Goal: Task Accomplishment & Management: Complete application form

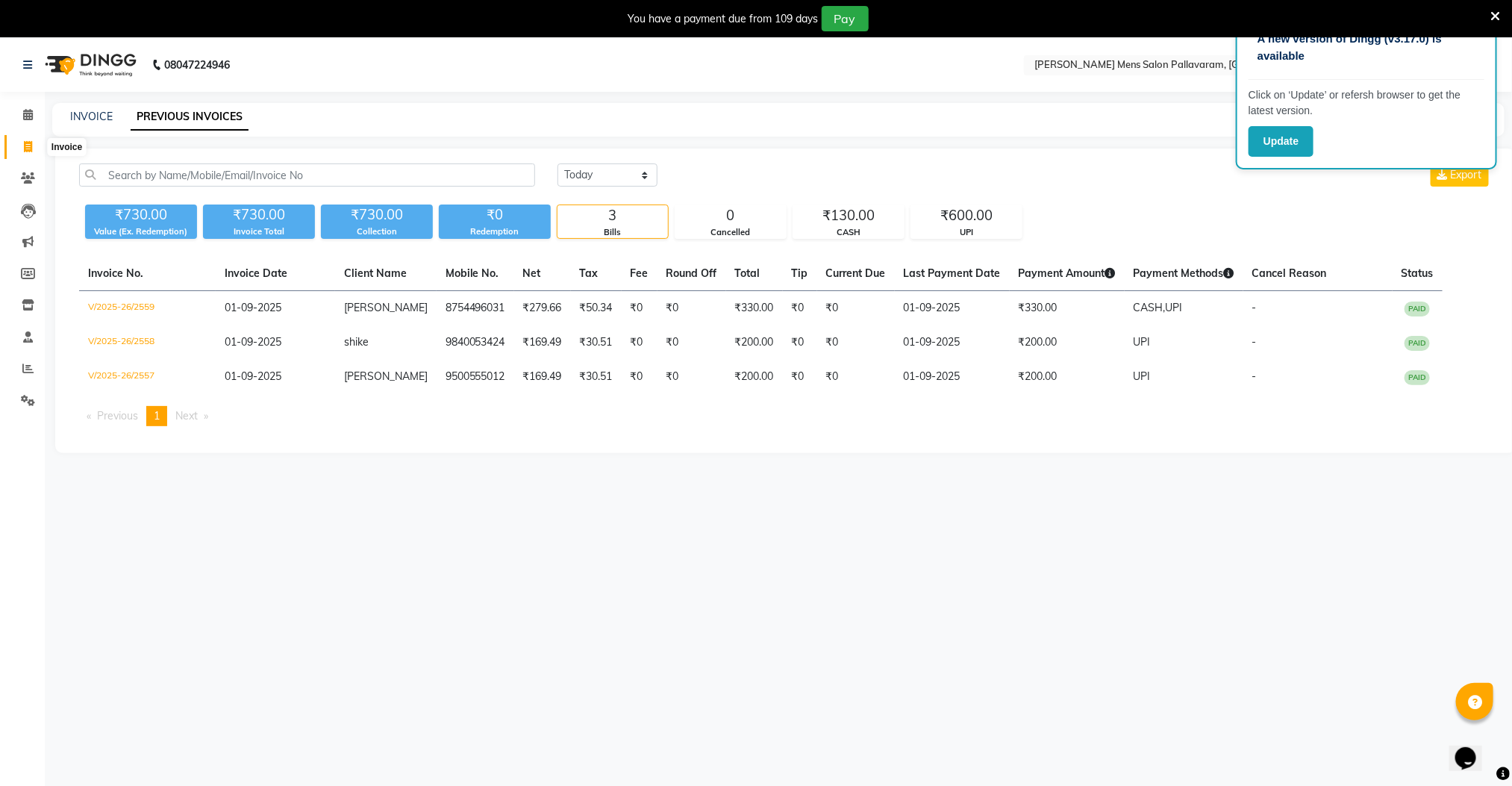
click at [32, 145] on icon at bounding box center [28, 147] width 9 height 11
select select "8211"
select select "service"
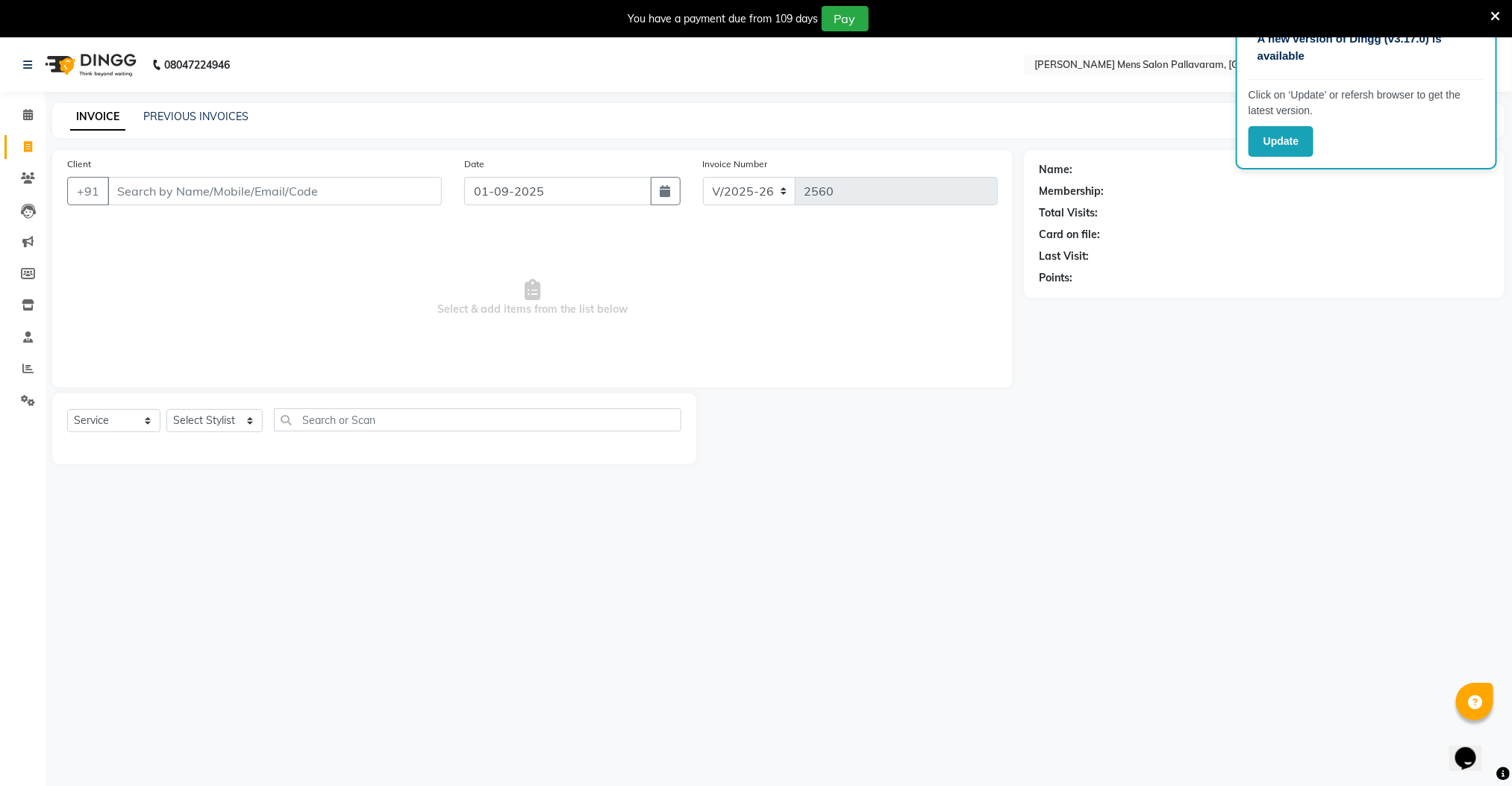
click at [212, 184] on input "Client" at bounding box center [274, 191] width 335 height 29
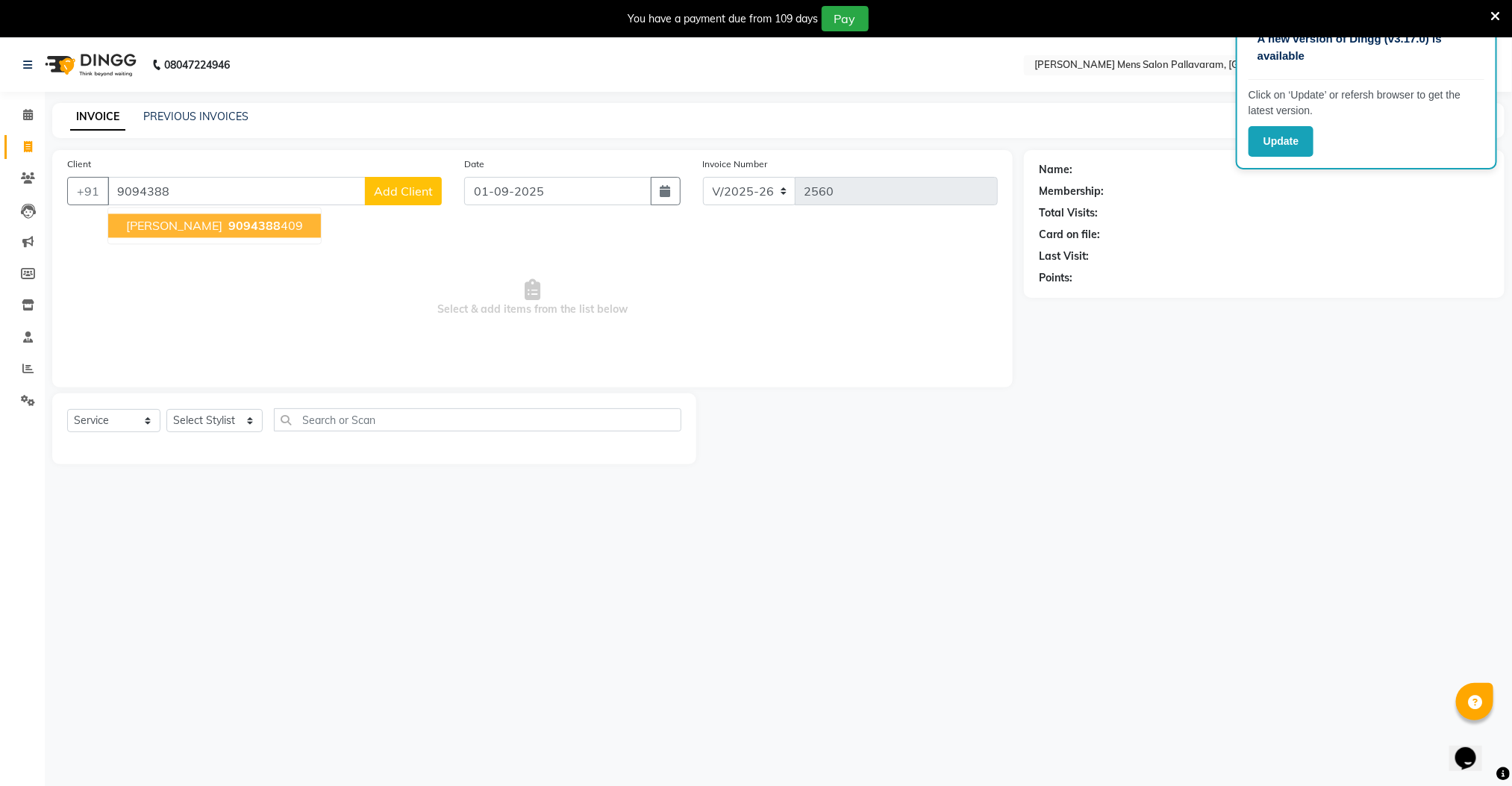
click at [228, 231] on span "9094388" at bounding box center [254, 227] width 53 height 15
type input "9094388409"
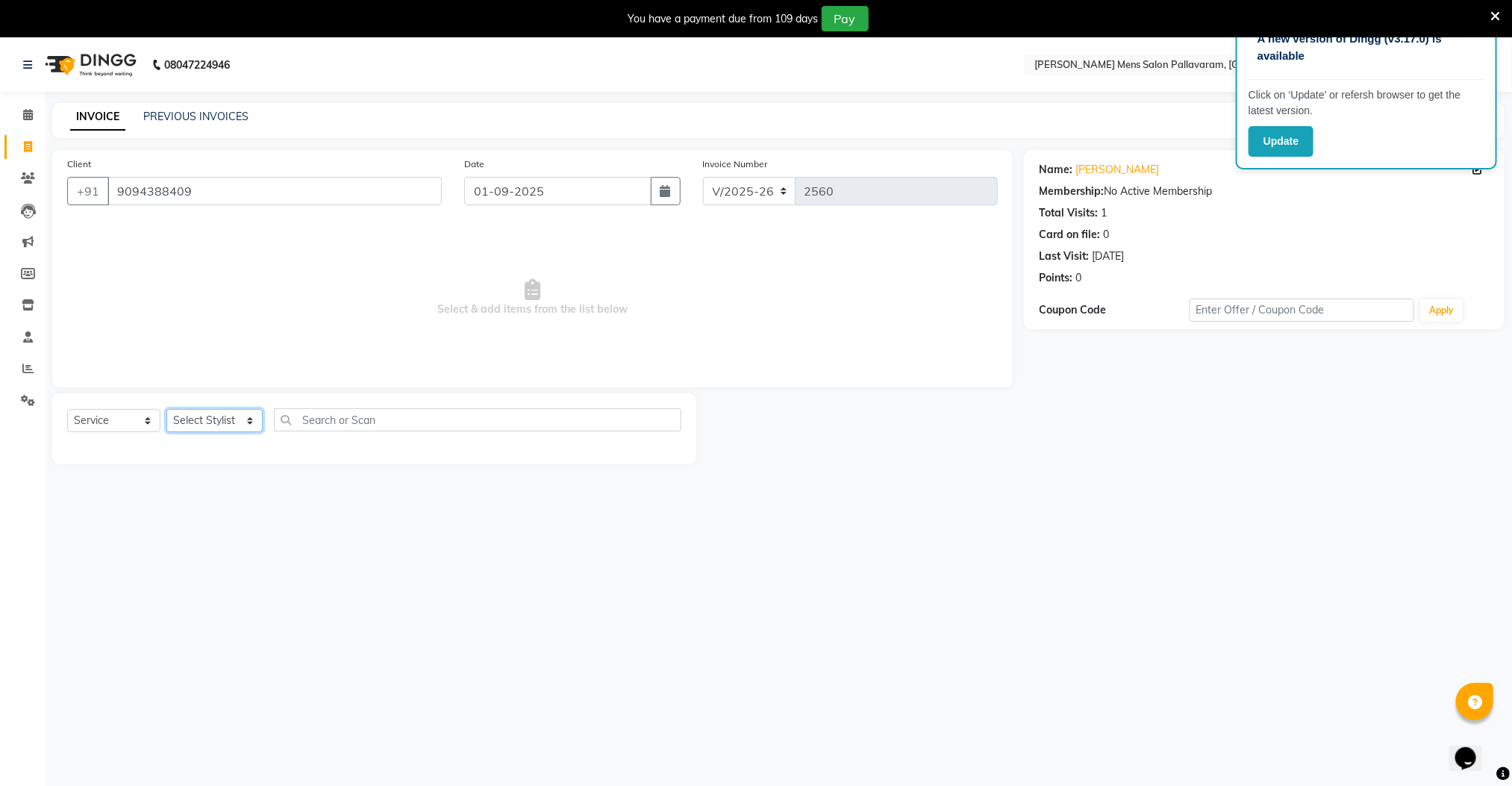
click at [238, 415] on select "Select Stylist Manager [PERSON_NAME] [PERSON_NAME] [PERSON_NAME]" at bounding box center [214, 421] width 97 height 23
select select "78843"
click at [166, 410] on select "Select Stylist Manager [PERSON_NAME] [PERSON_NAME] [PERSON_NAME]" at bounding box center [214, 421] width 97 height 23
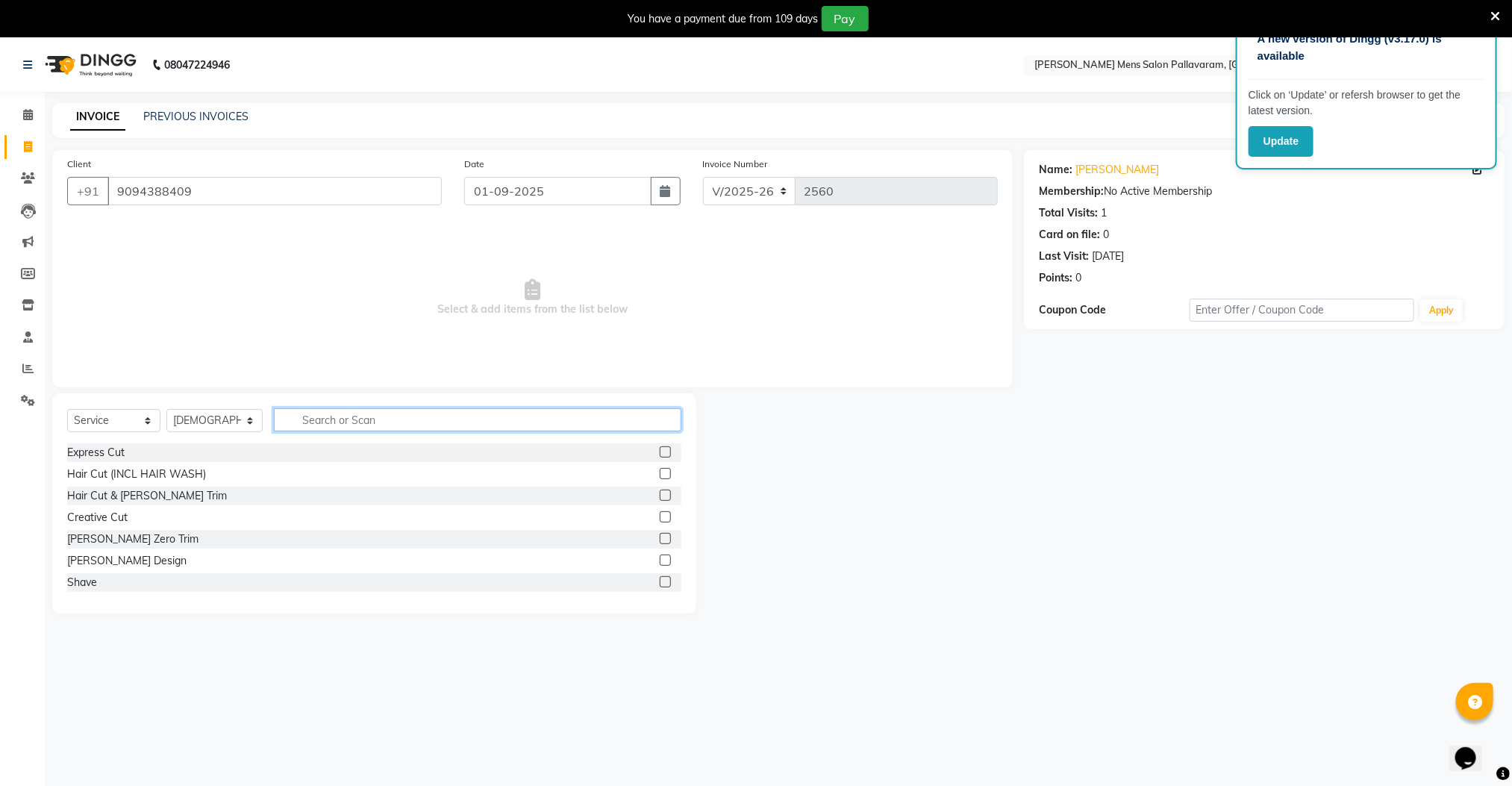
click at [488, 415] on input "text" at bounding box center [478, 420] width 408 height 23
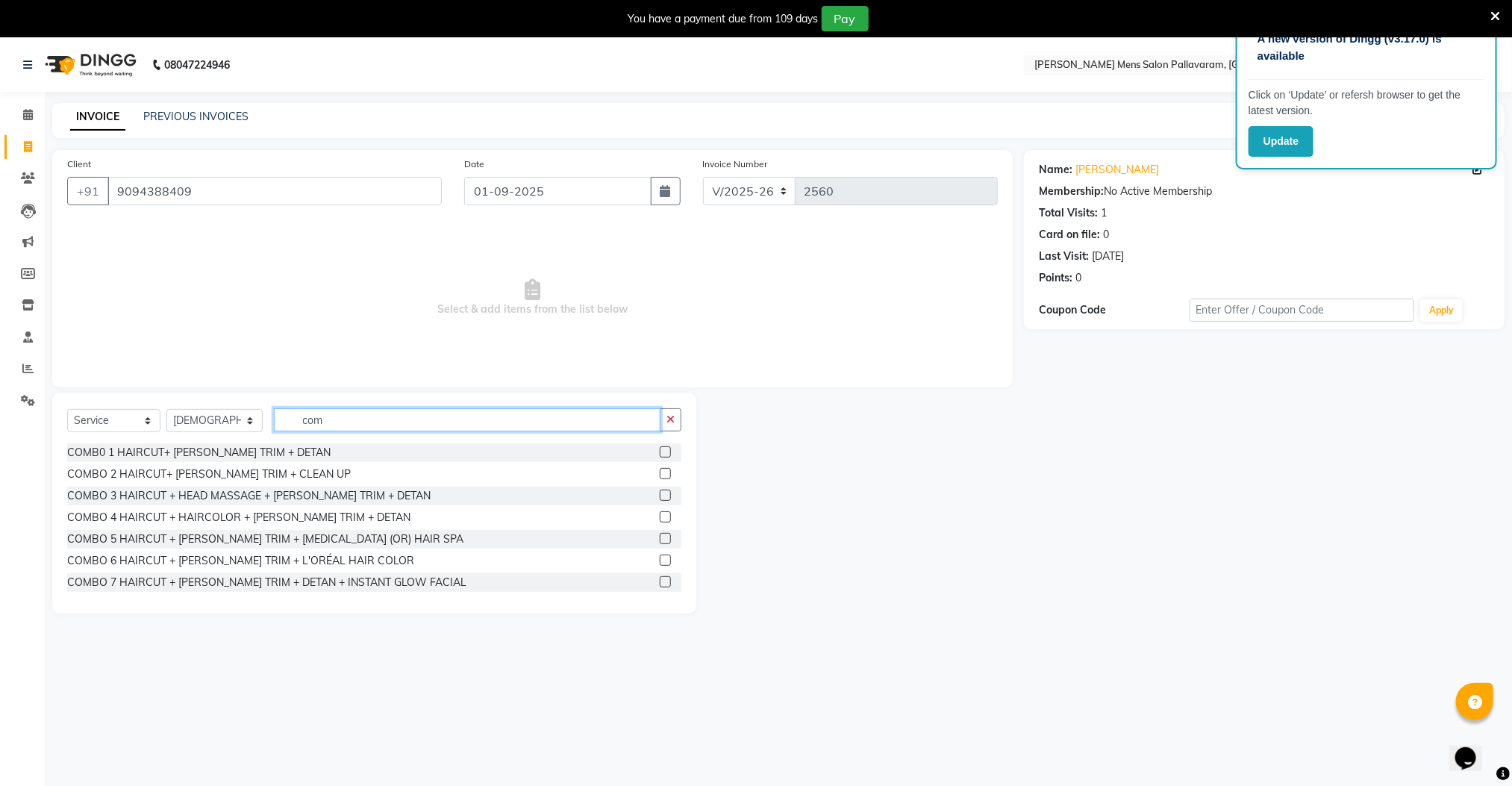
type input "com"
click at [659, 452] on label at bounding box center [665, 452] width 11 height 11
click at [659, 452] on input "checkbox" at bounding box center [664, 452] width 10 height 10
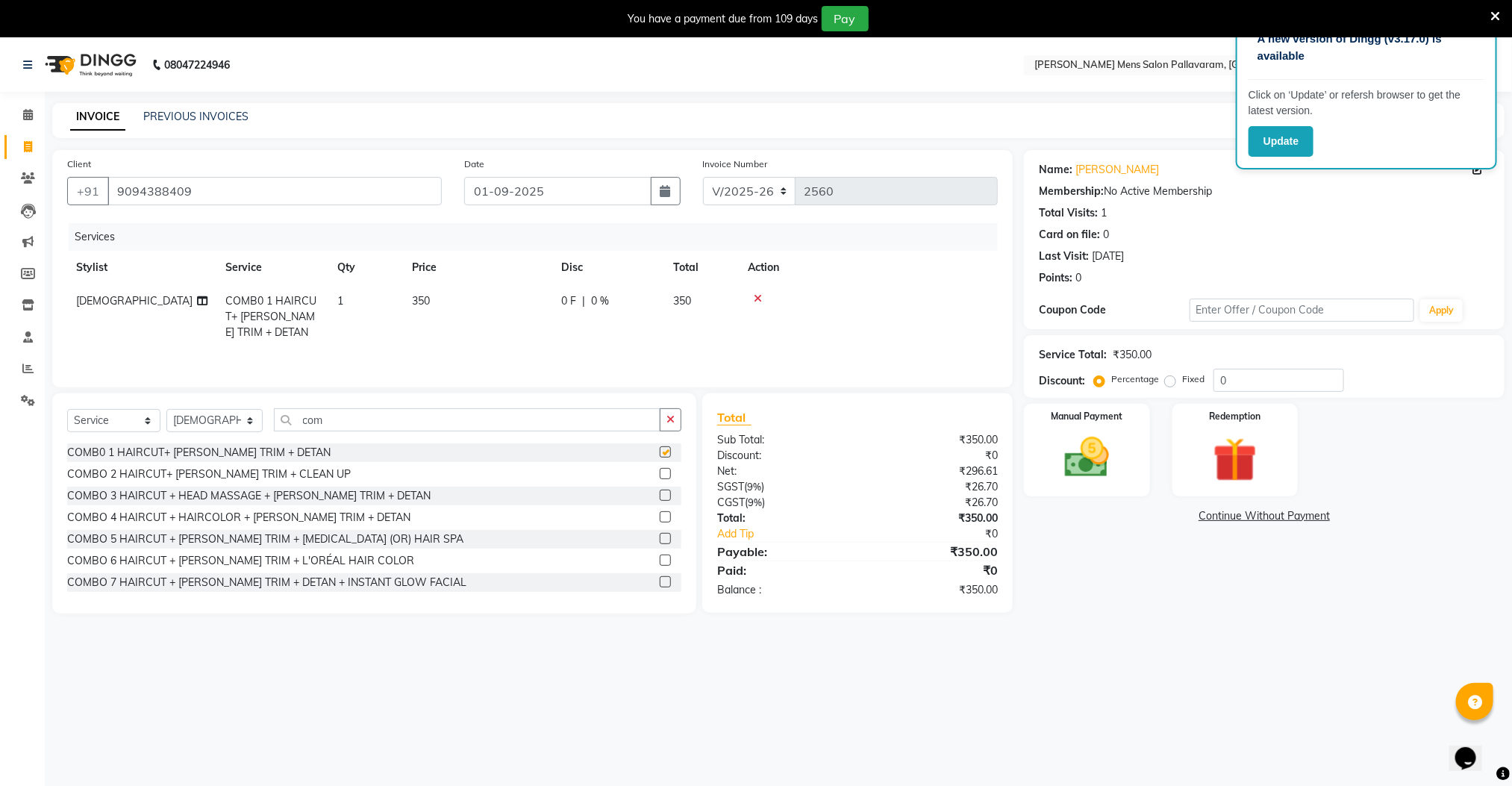
checkbox input "false"
click at [1107, 454] on img at bounding box center [1087, 457] width 75 height 53
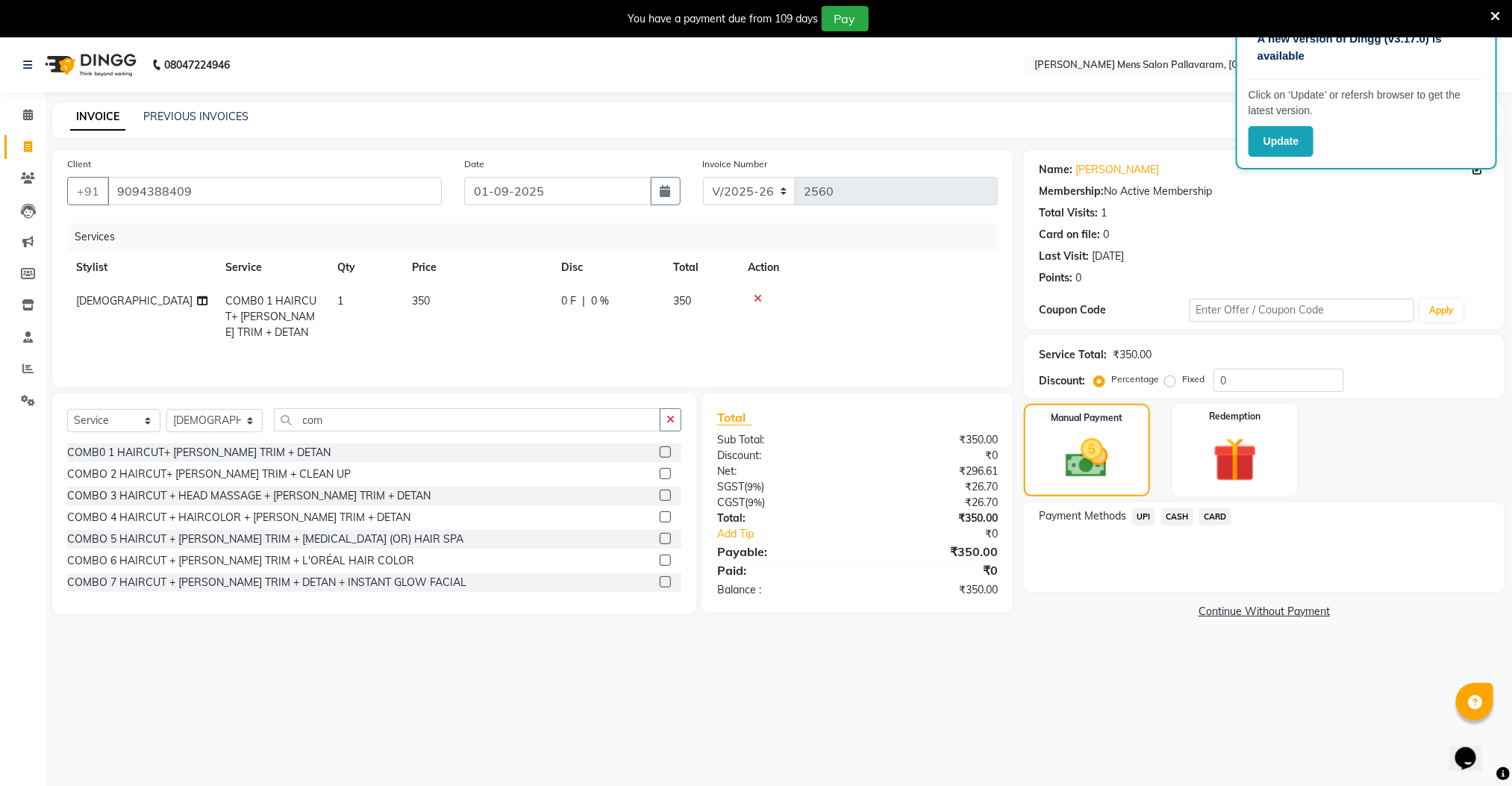
click at [1174, 513] on span "CASH" at bounding box center [1177, 517] width 32 height 17
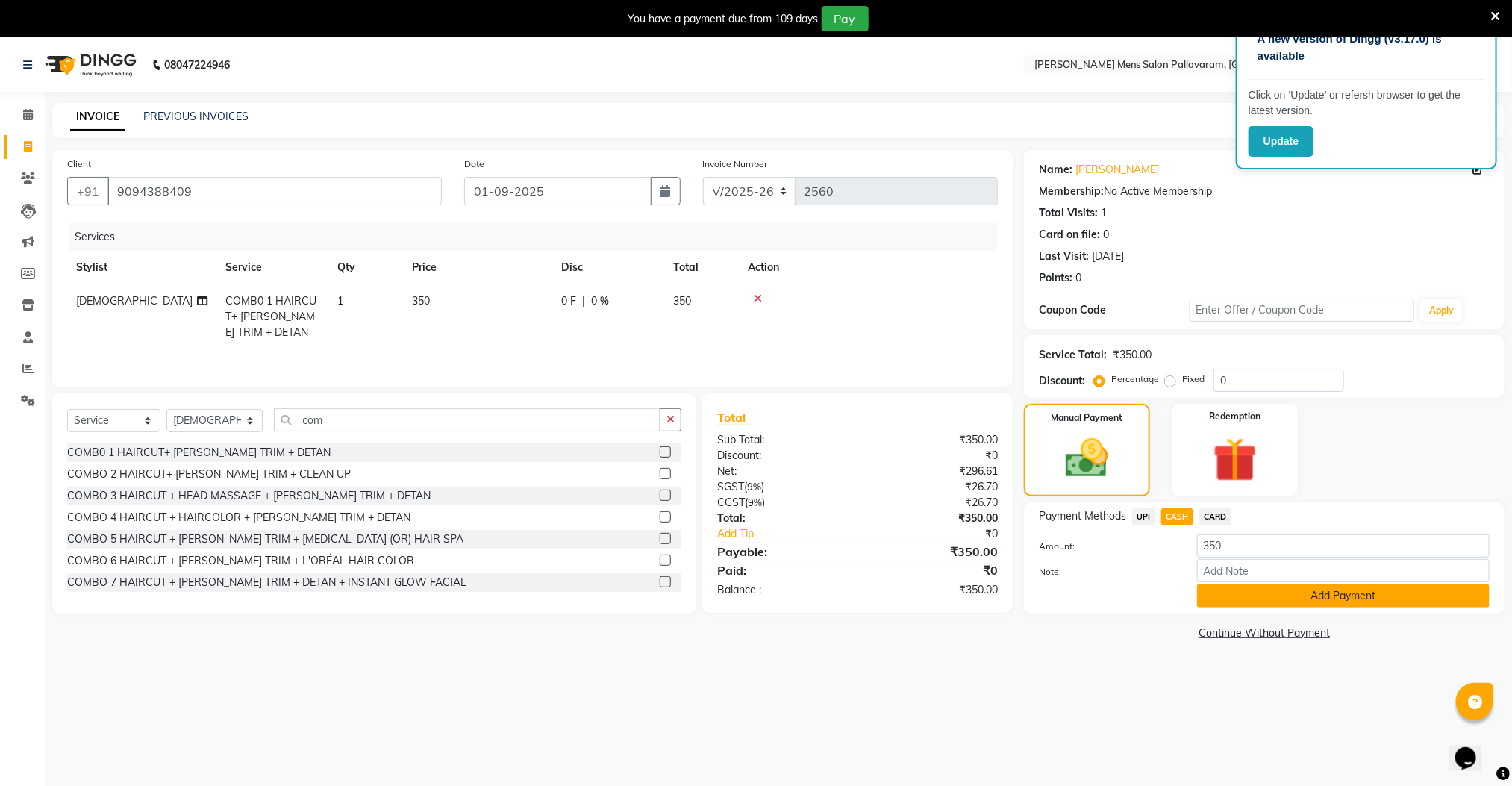
click at [1287, 596] on button "Add Payment" at bounding box center [1343, 596] width 292 height 23
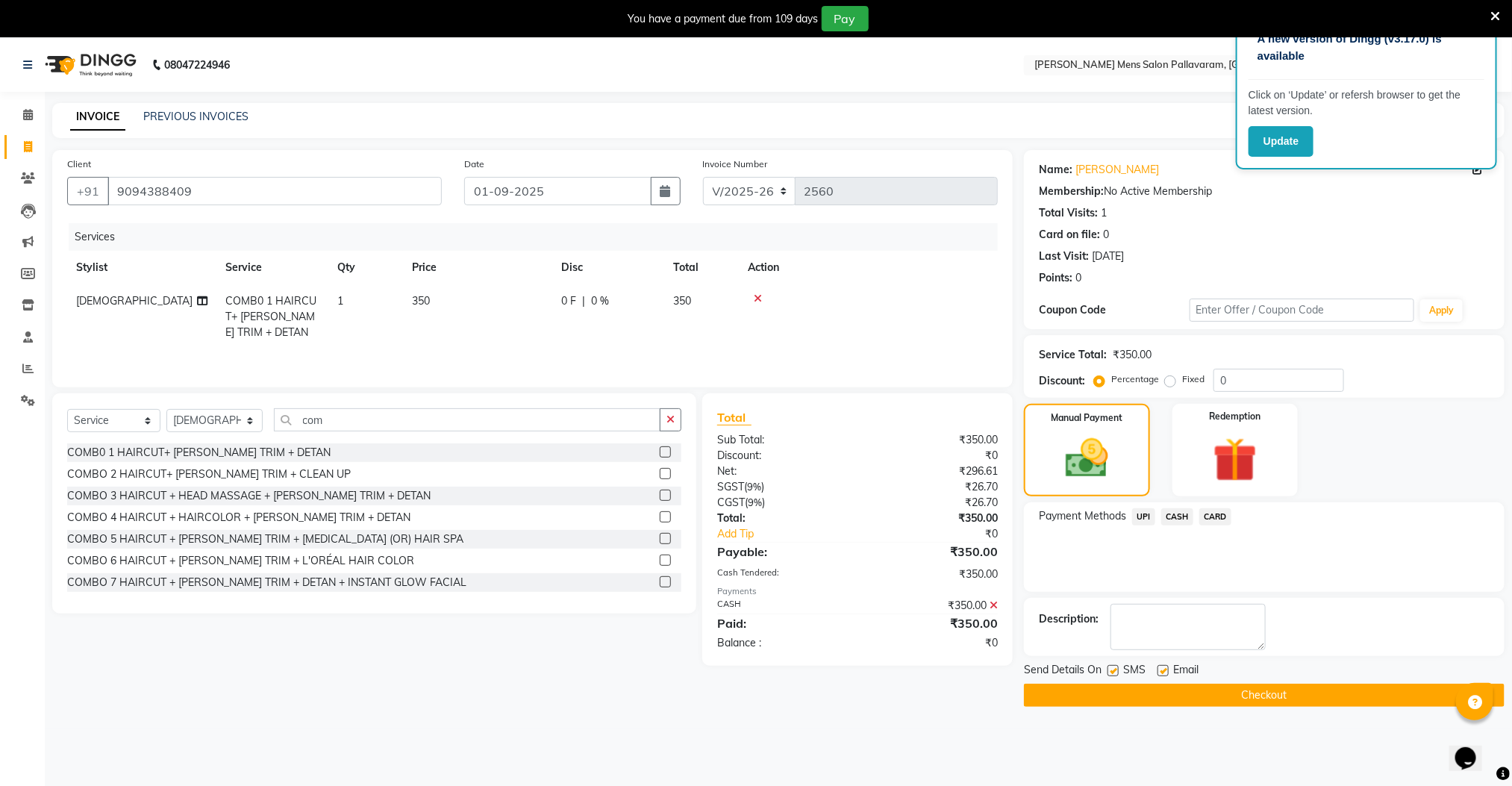
click at [1269, 696] on button "Checkout" at bounding box center [1264, 695] width 481 height 23
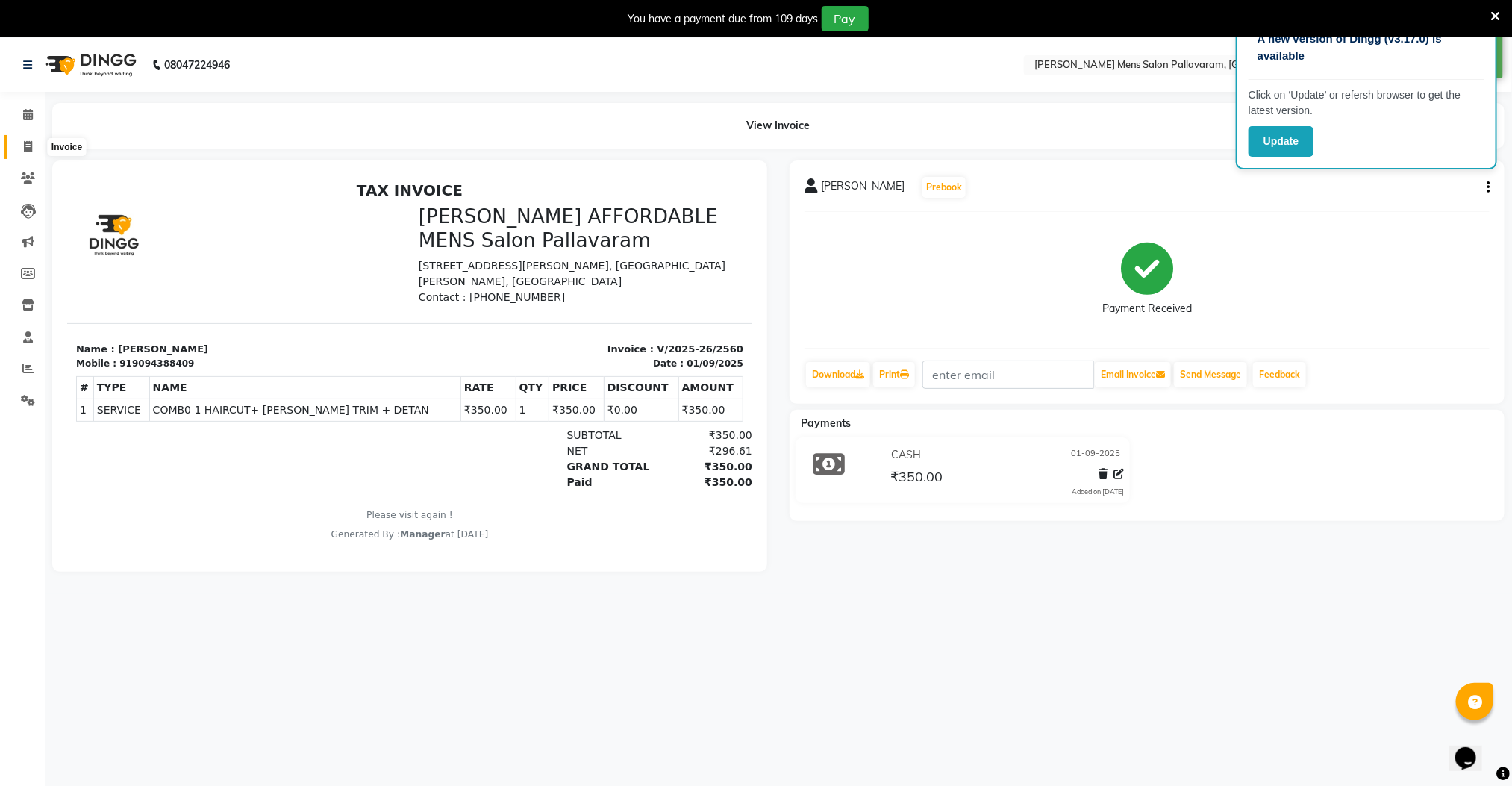
click at [25, 142] on icon at bounding box center [28, 147] width 9 height 11
select select "service"
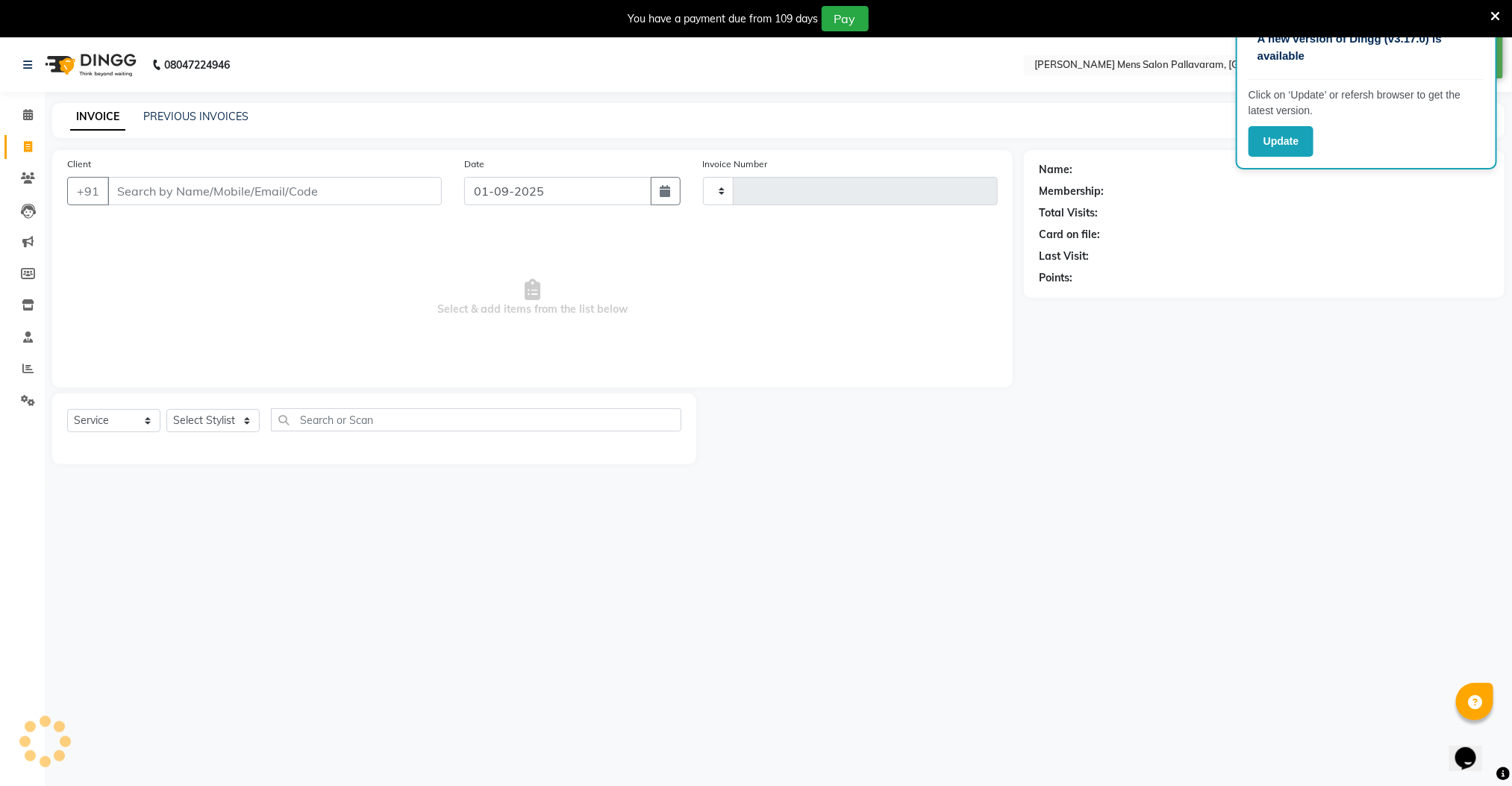
type input "2561"
select select "8211"
type input "9791966599"
click at [390, 192] on span "Add Client" at bounding box center [403, 191] width 59 height 15
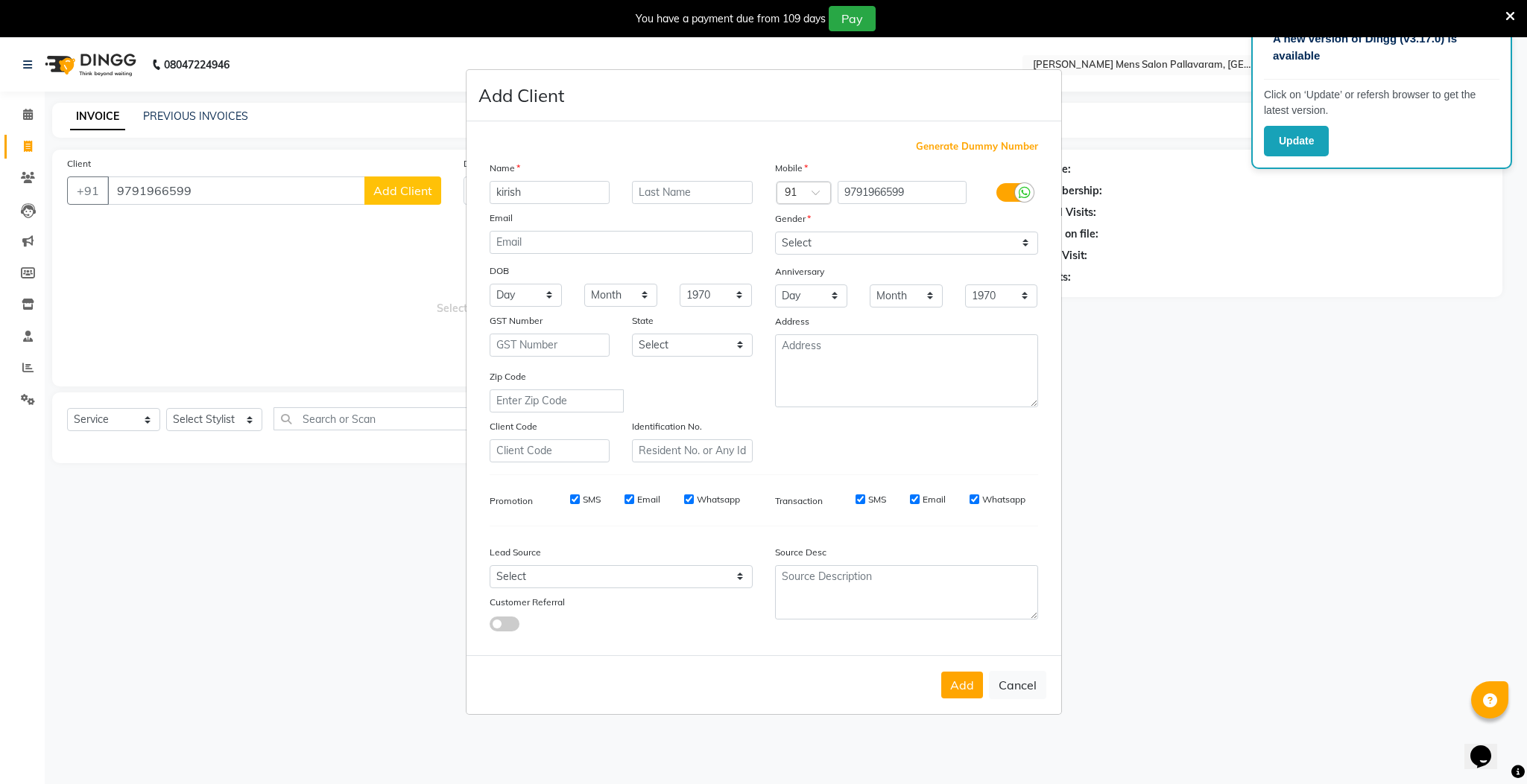
type input "kirish"
click at [854, 239] on select "Select [DEMOGRAPHIC_DATA] [DEMOGRAPHIC_DATA] Other Prefer Not To Say" at bounding box center [907, 243] width 263 height 23
select select "[DEMOGRAPHIC_DATA]"
click at [775, 233] on select "Select [DEMOGRAPHIC_DATA] [DEMOGRAPHIC_DATA] Other Prefer Not To Say" at bounding box center [907, 243] width 263 height 23
click at [962, 687] on button "Add" at bounding box center [962, 685] width 42 height 27
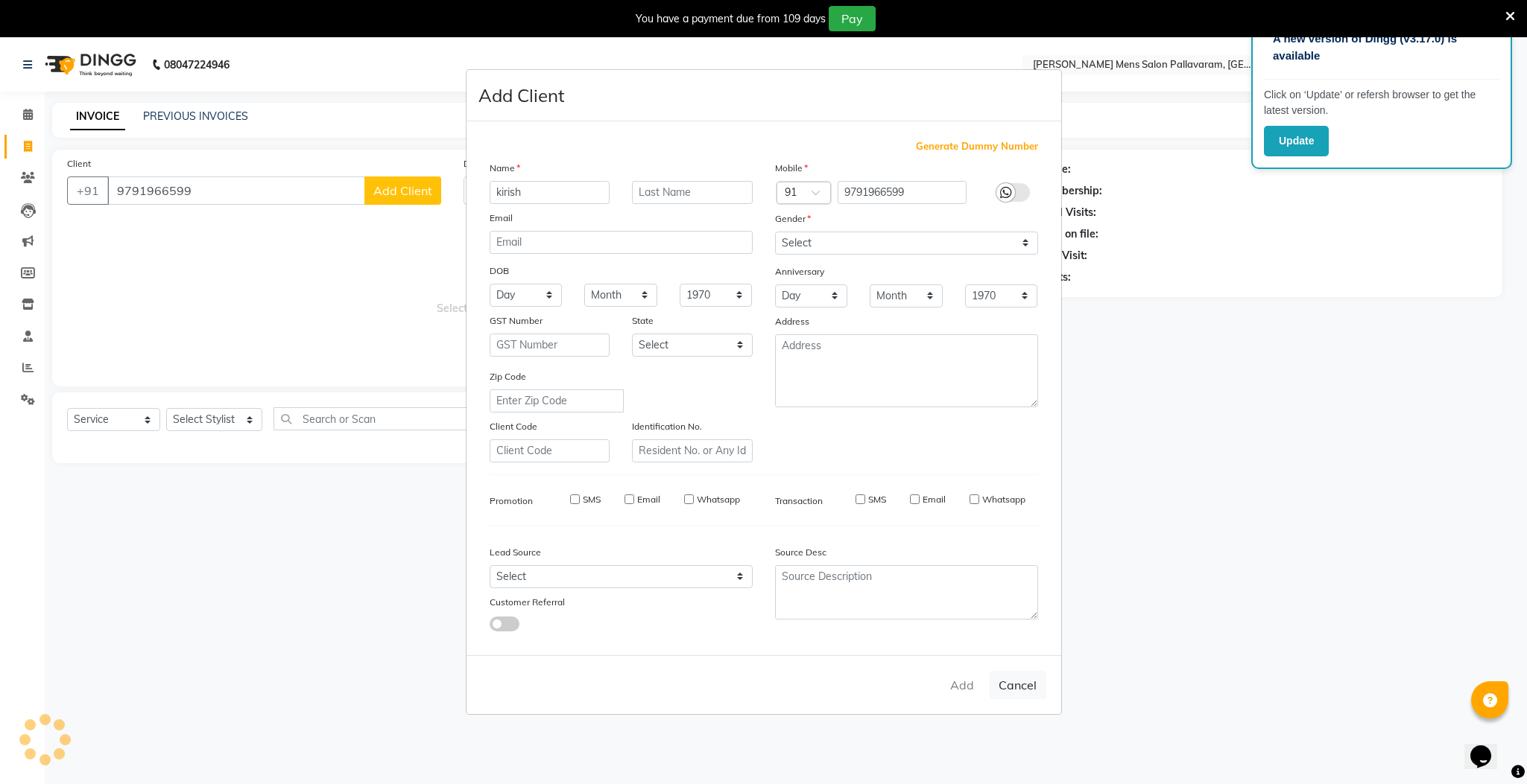
select select
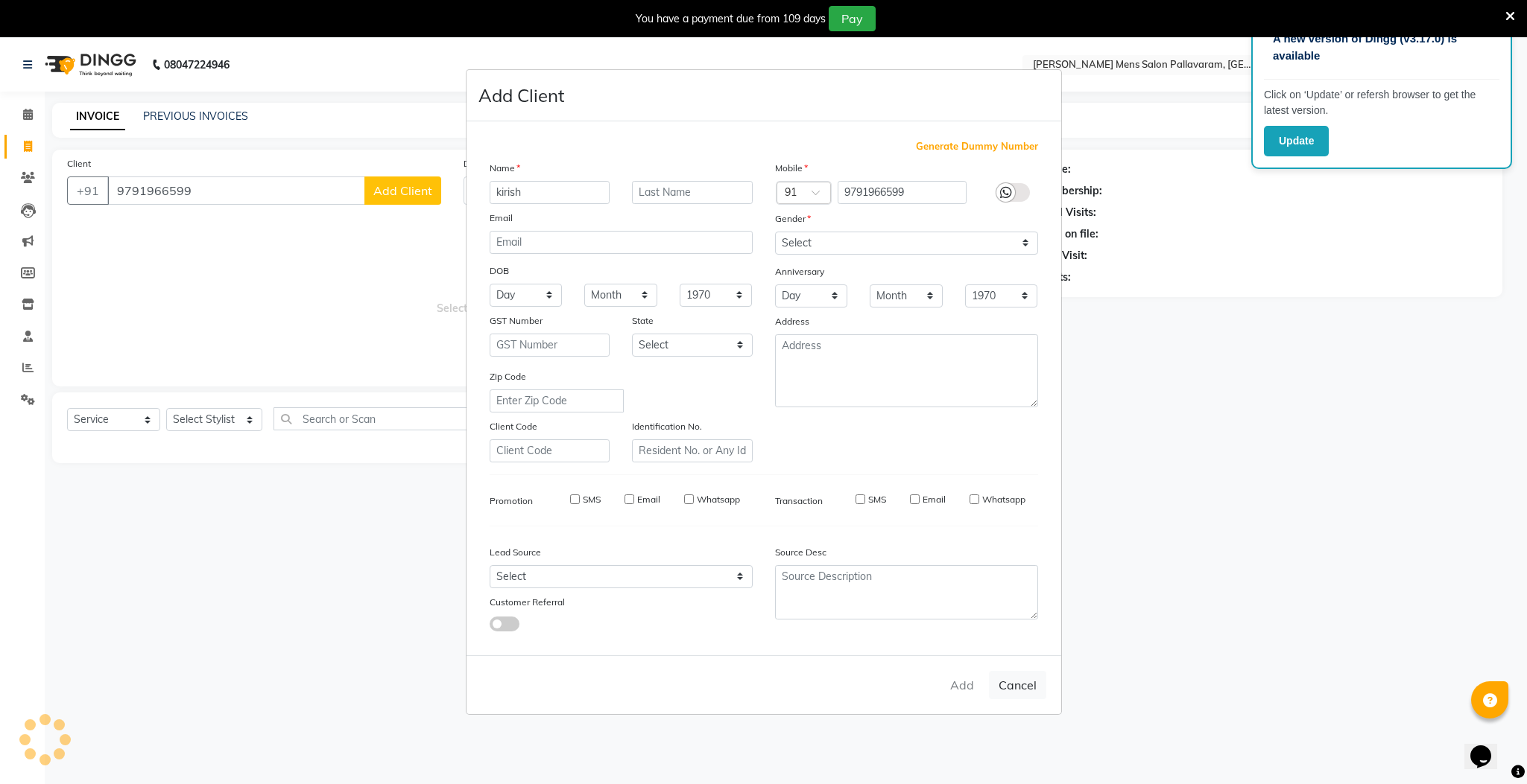
select select
checkbox input "false"
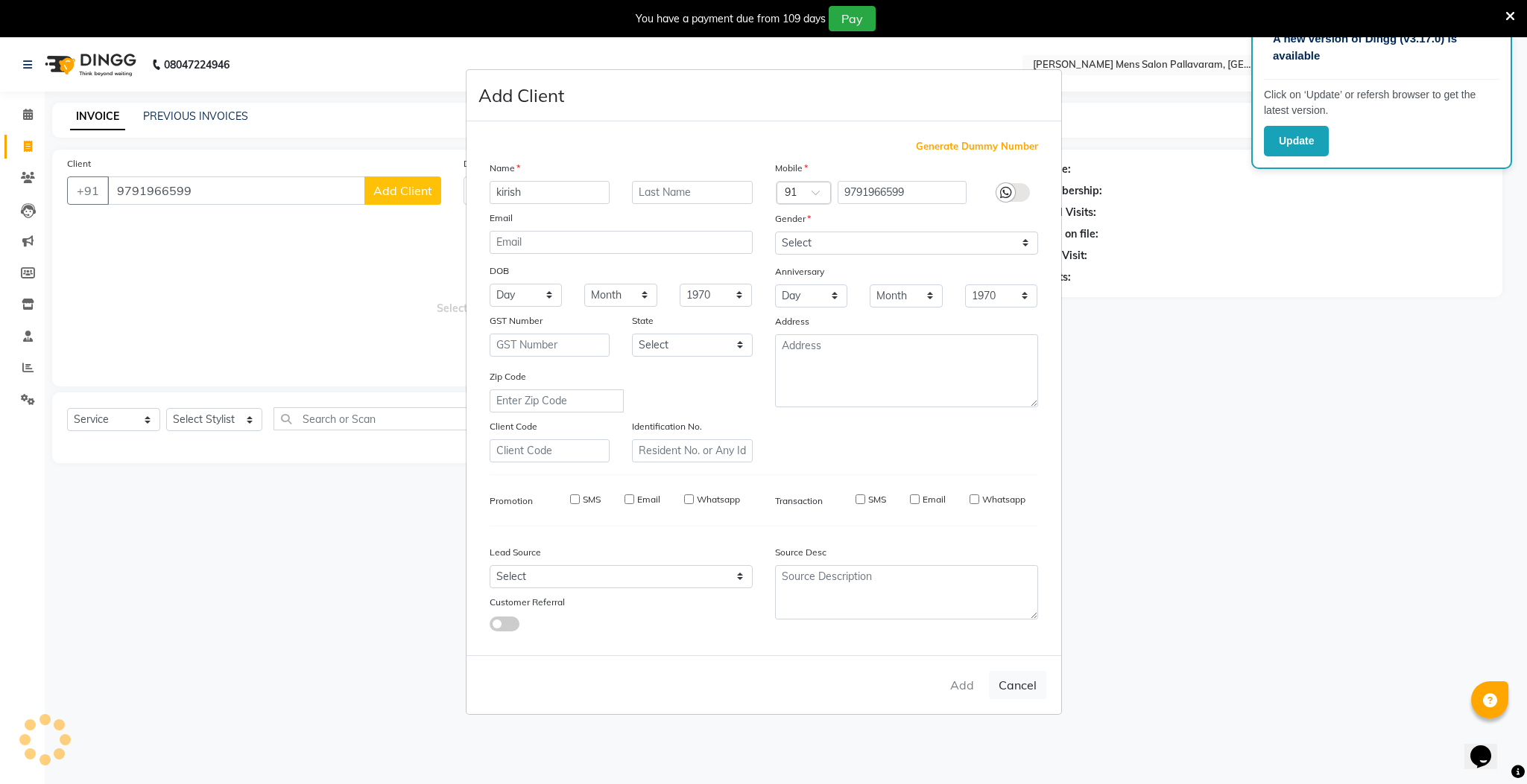
checkbox input "false"
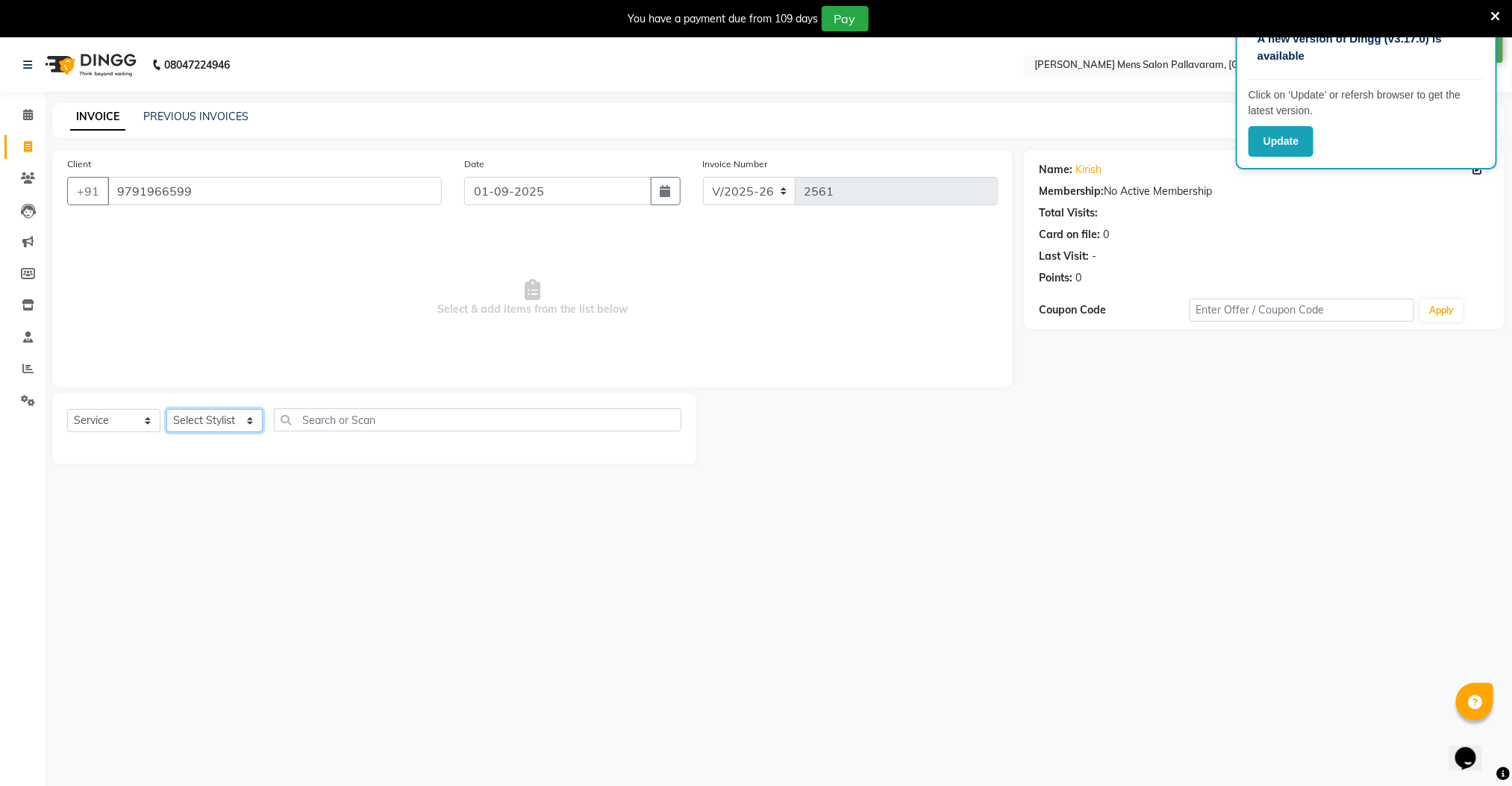
click at [209, 424] on select "Select Stylist Manager [PERSON_NAME] [PERSON_NAME] [PERSON_NAME]" at bounding box center [214, 421] width 97 height 23
select select "78843"
click at [166, 410] on select "Select Stylist Manager [PERSON_NAME] [PERSON_NAME] [PERSON_NAME]" at bounding box center [214, 421] width 97 height 23
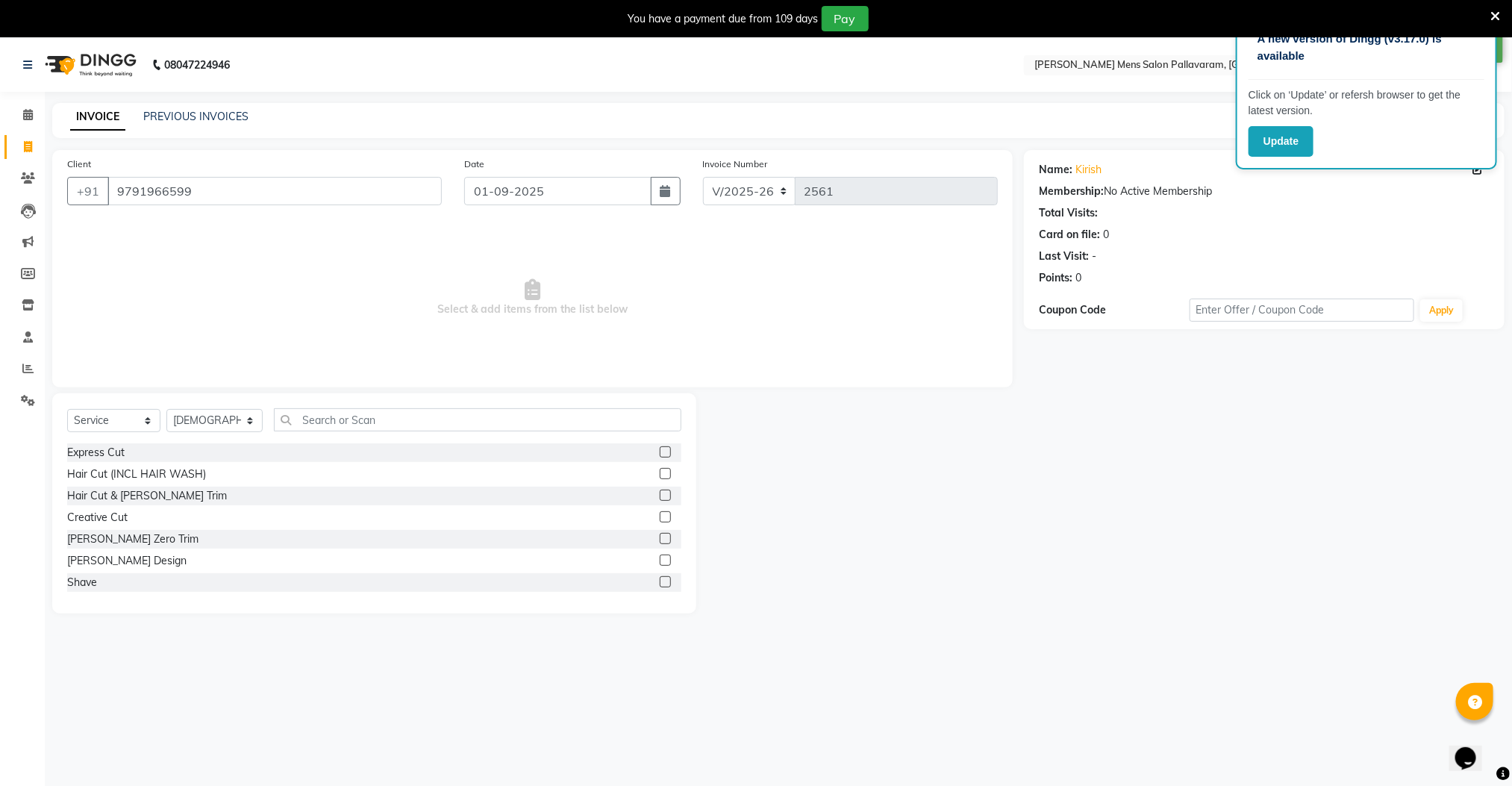
click at [659, 493] on label at bounding box center [665, 495] width 11 height 11
click at [659, 493] on input "checkbox" at bounding box center [664, 496] width 10 height 10
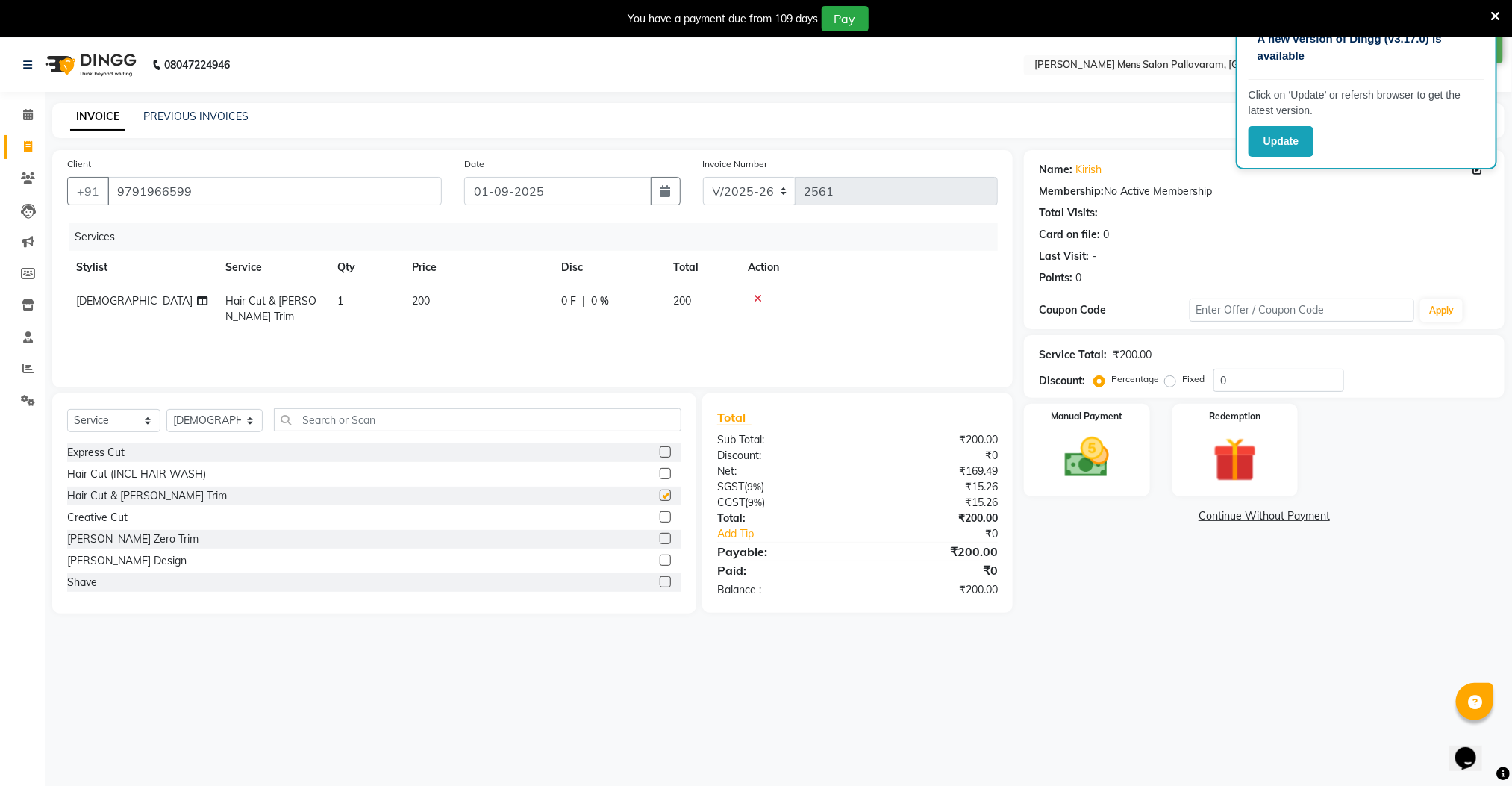
checkbox input "false"
click at [1057, 469] on img at bounding box center [1087, 457] width 75 height 53
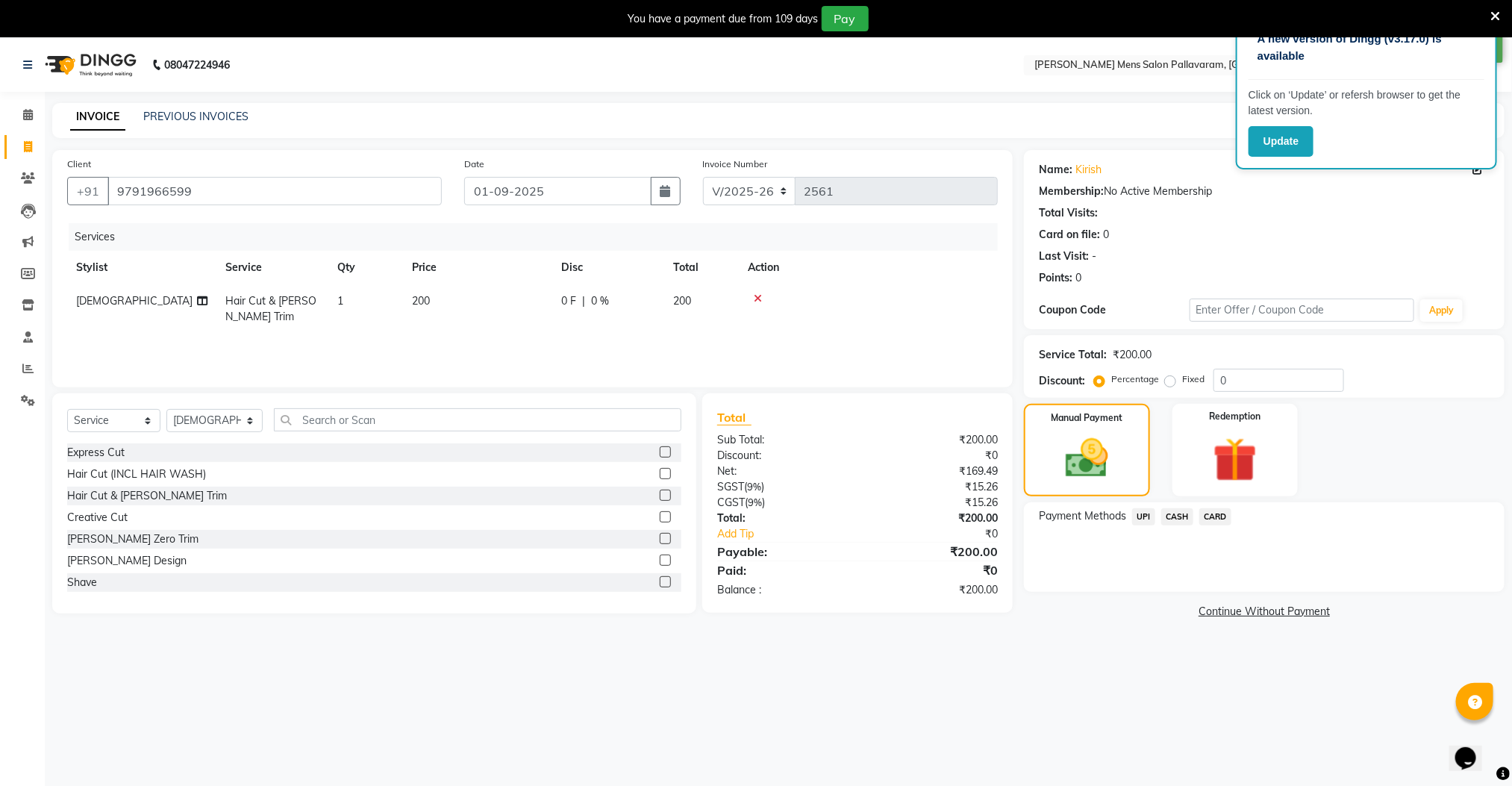
click at [1142, 519] on span "UPI" at bounding box center [1143, 517] width 23 height 17
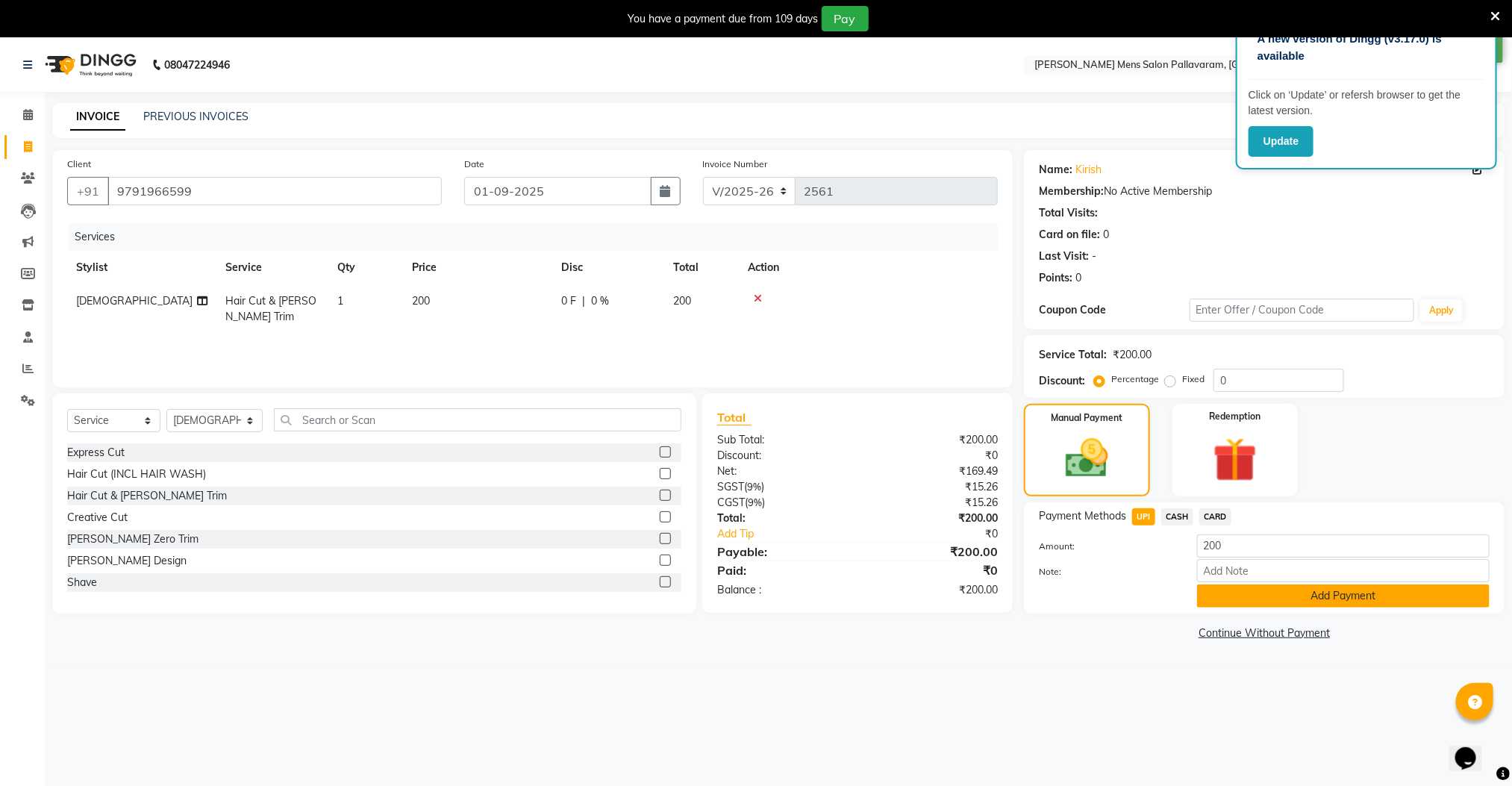
click at [1214, 587] on button "Add Payment" at bounding box center [1343, 596] width 292 height 23
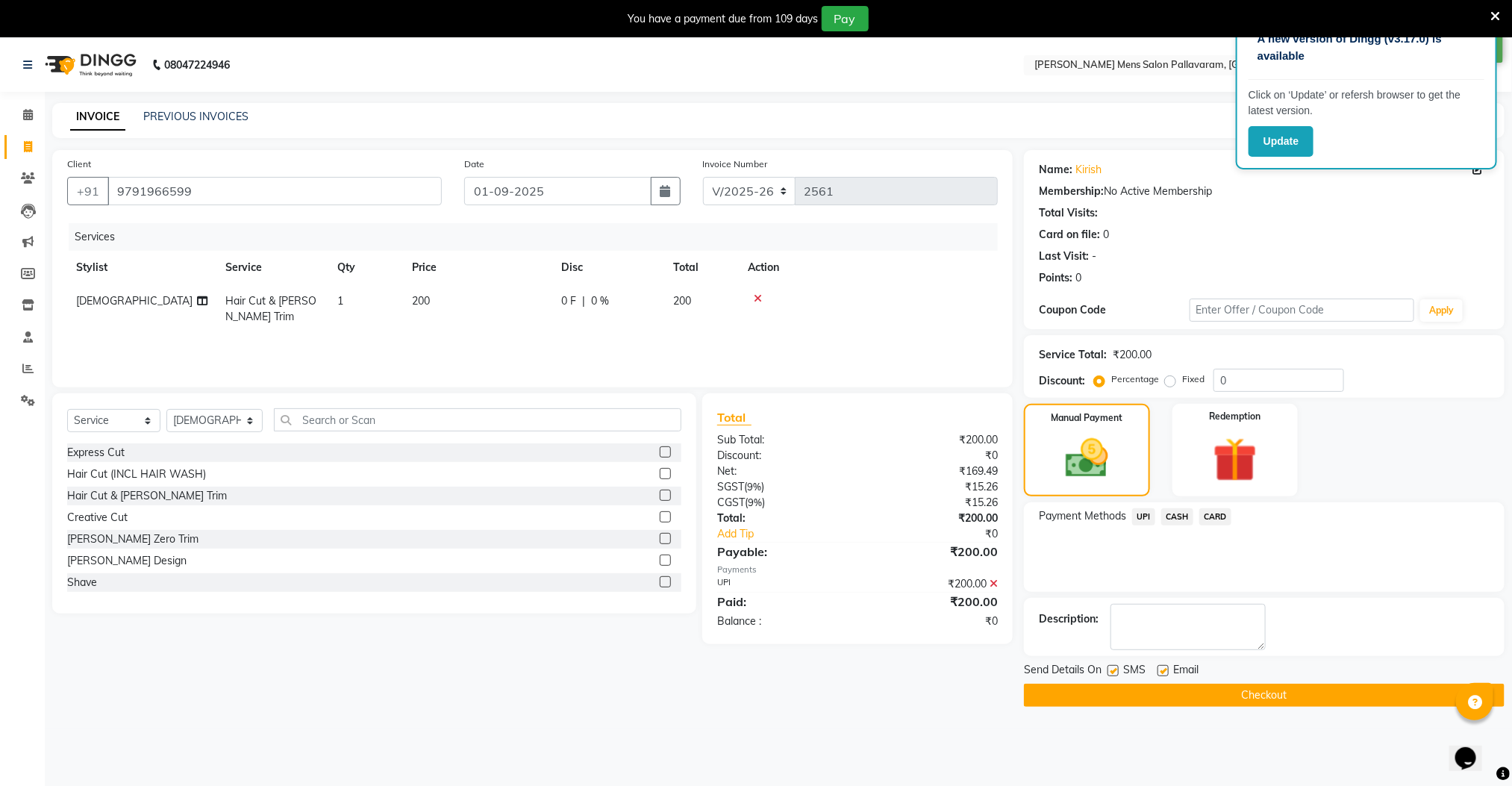
click at [1224, 688] on button "Checkout" at bounding box center [1264, 695] width 481 height 23
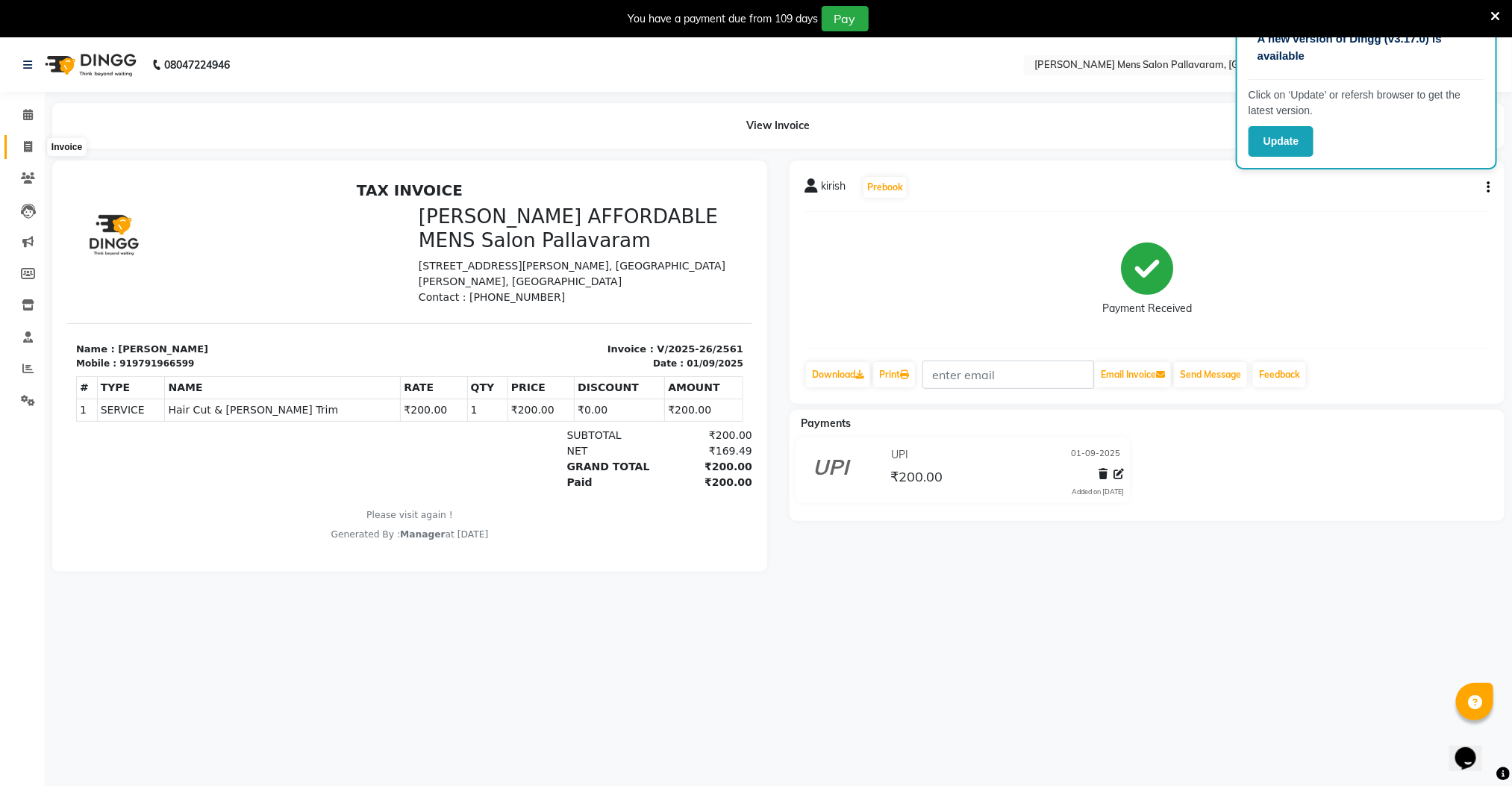
click at [24, 148] on icon at bounding box center [28, 147] width 9 height 11
select select "8211"
select select "service"
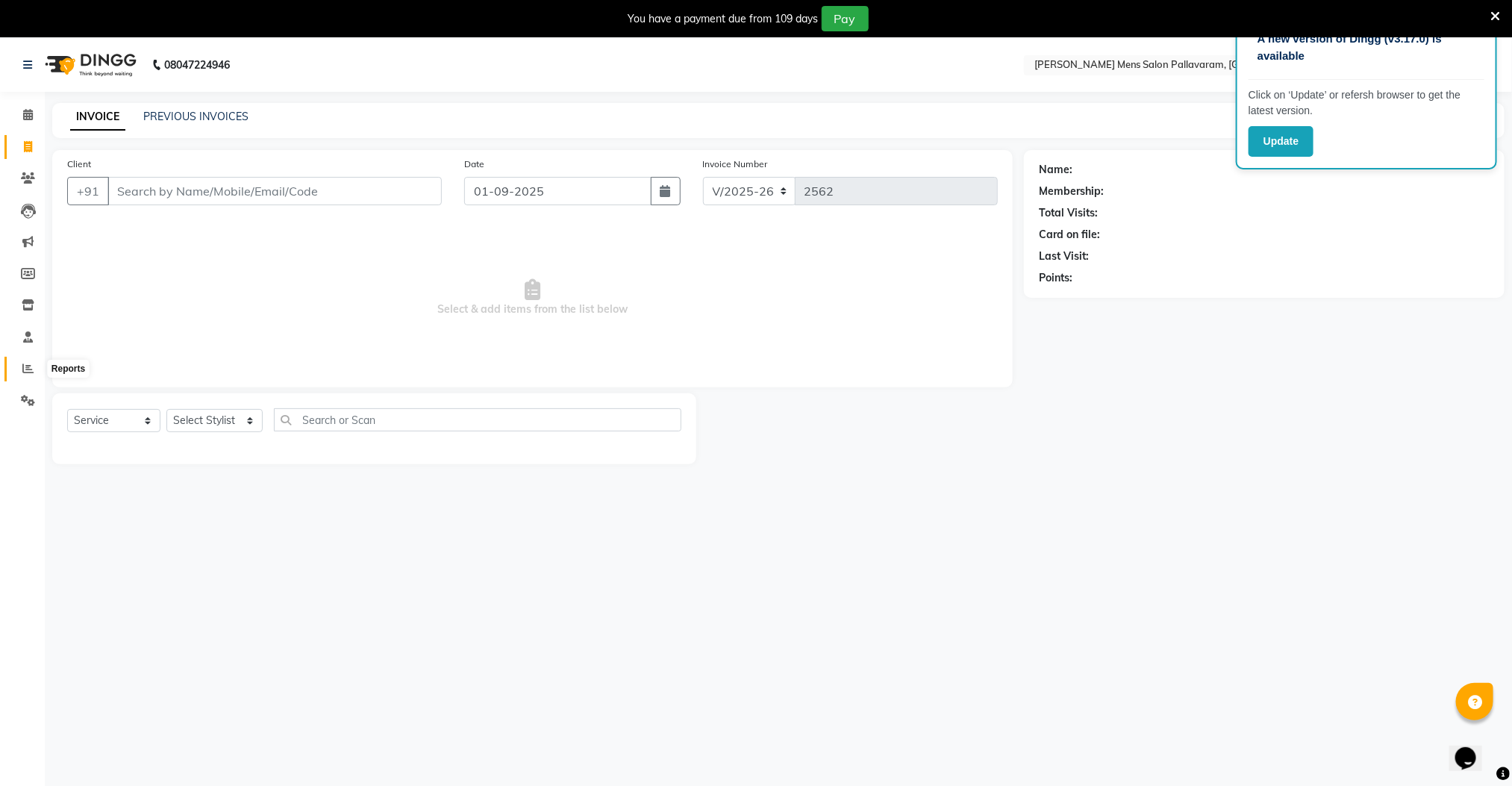
click at [26, 369] on icon at bounding box center [28, 368] width 11 height 11
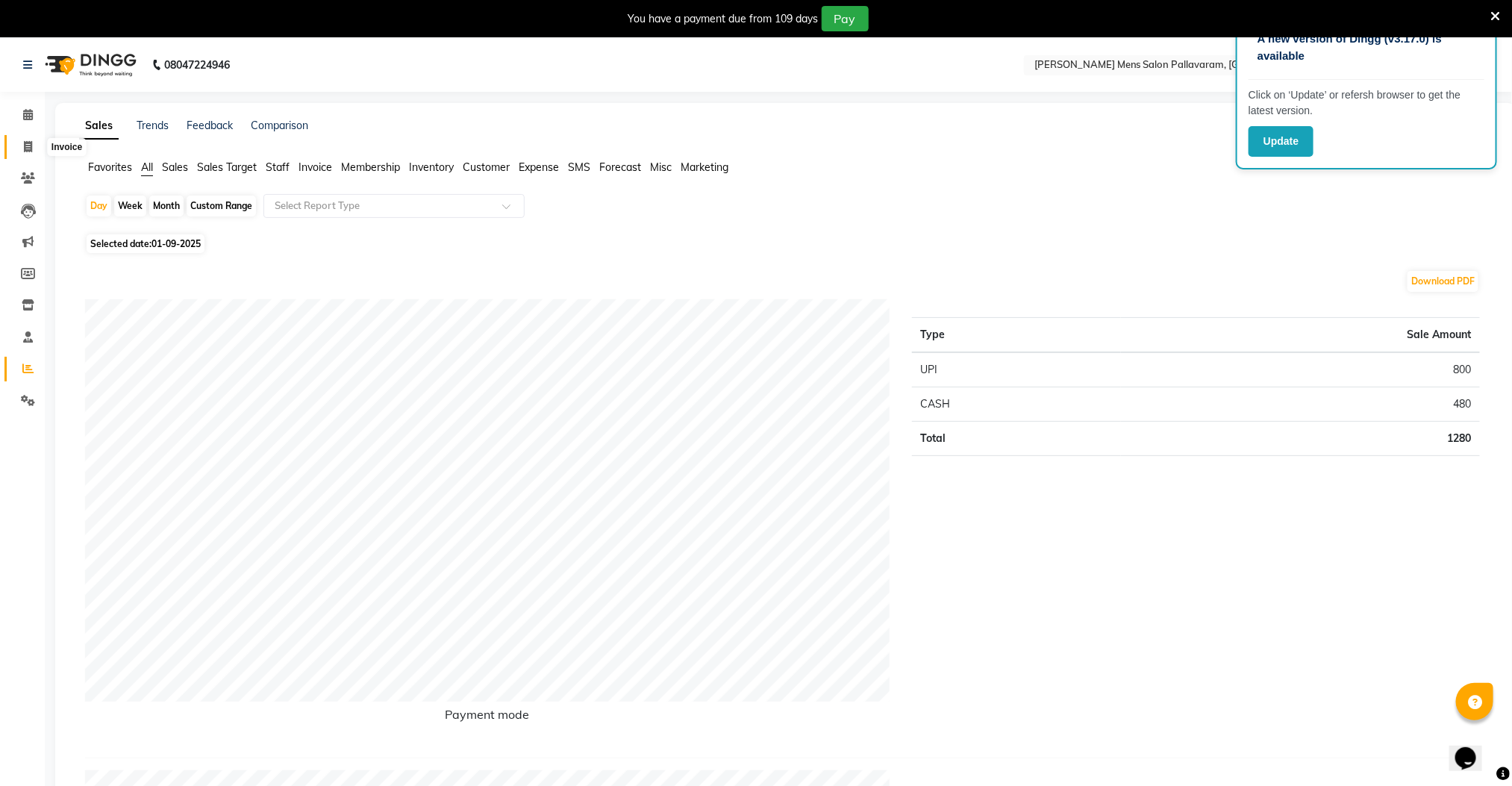
click at [32, 142] on span at bounding box center [28, 147] width 26 height 17
select select "8211"
select select "service"
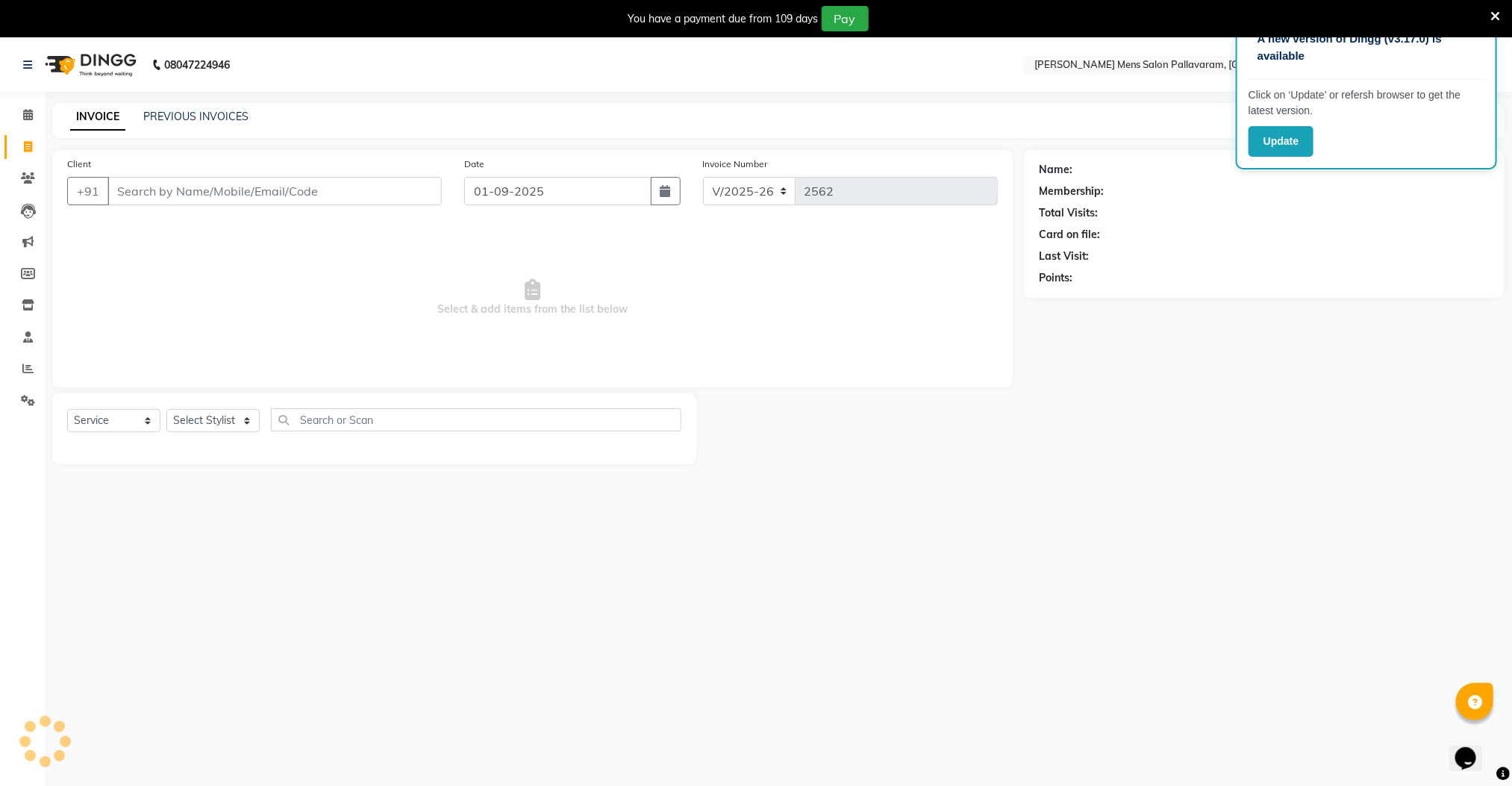
scroll to position [38, 0]
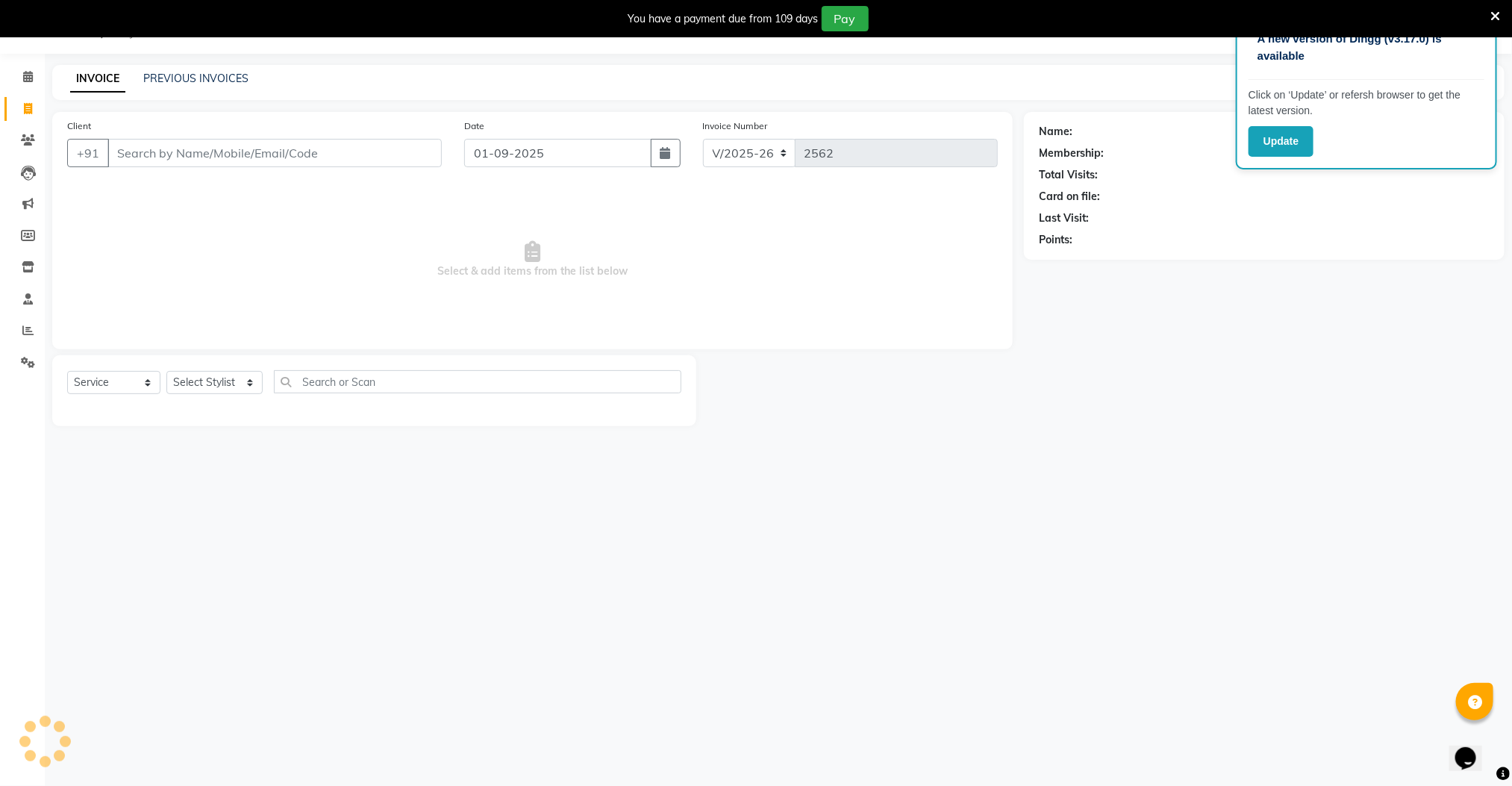
click at [178, 155] on input "Client" at bounding box center [274, 153] width 335 height 29
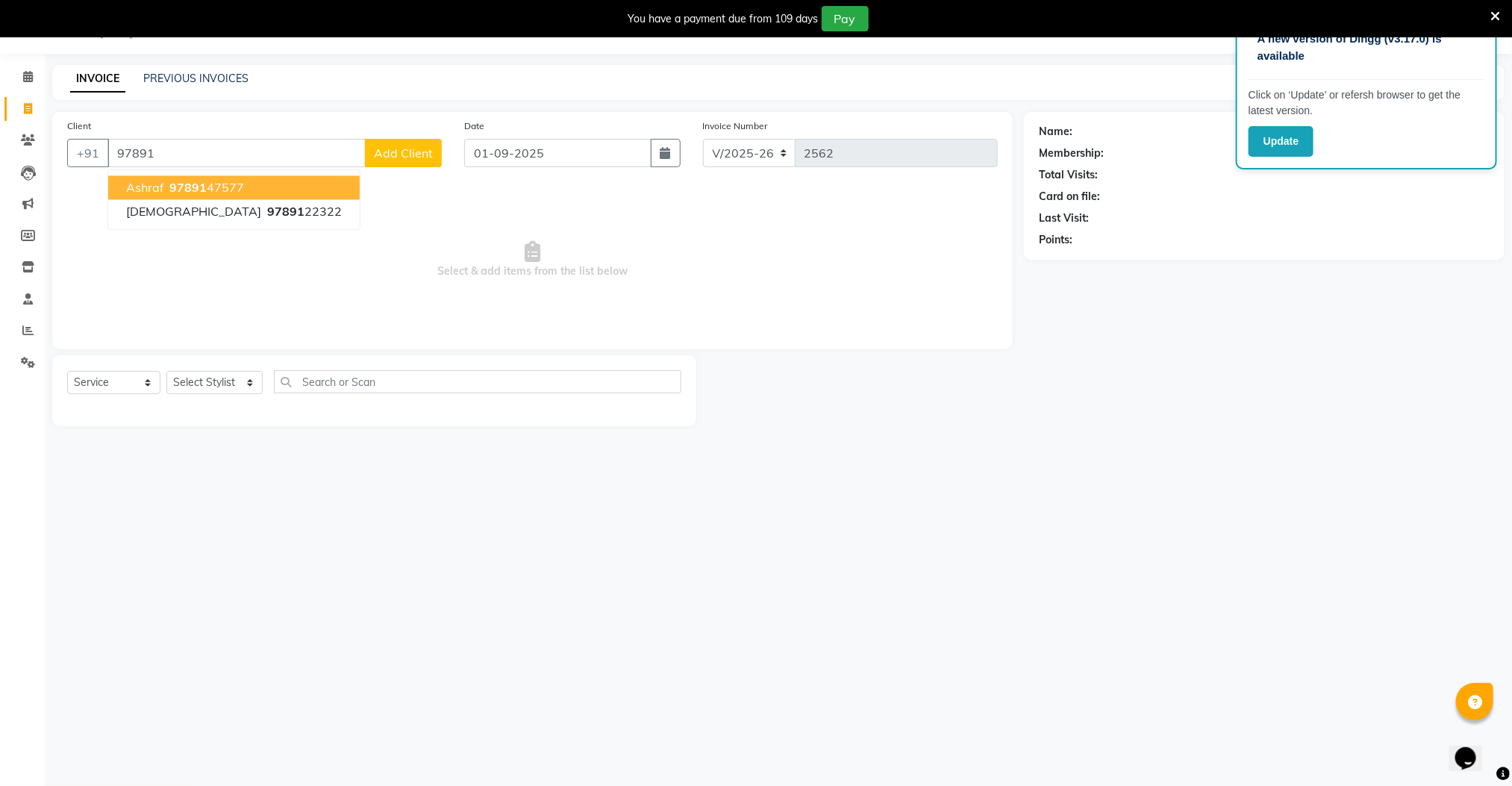
click at [220, 186] on ngb-highlight "97891 47577" at bounding box center [205, 188] width 77 height 15
type input "9789147577"
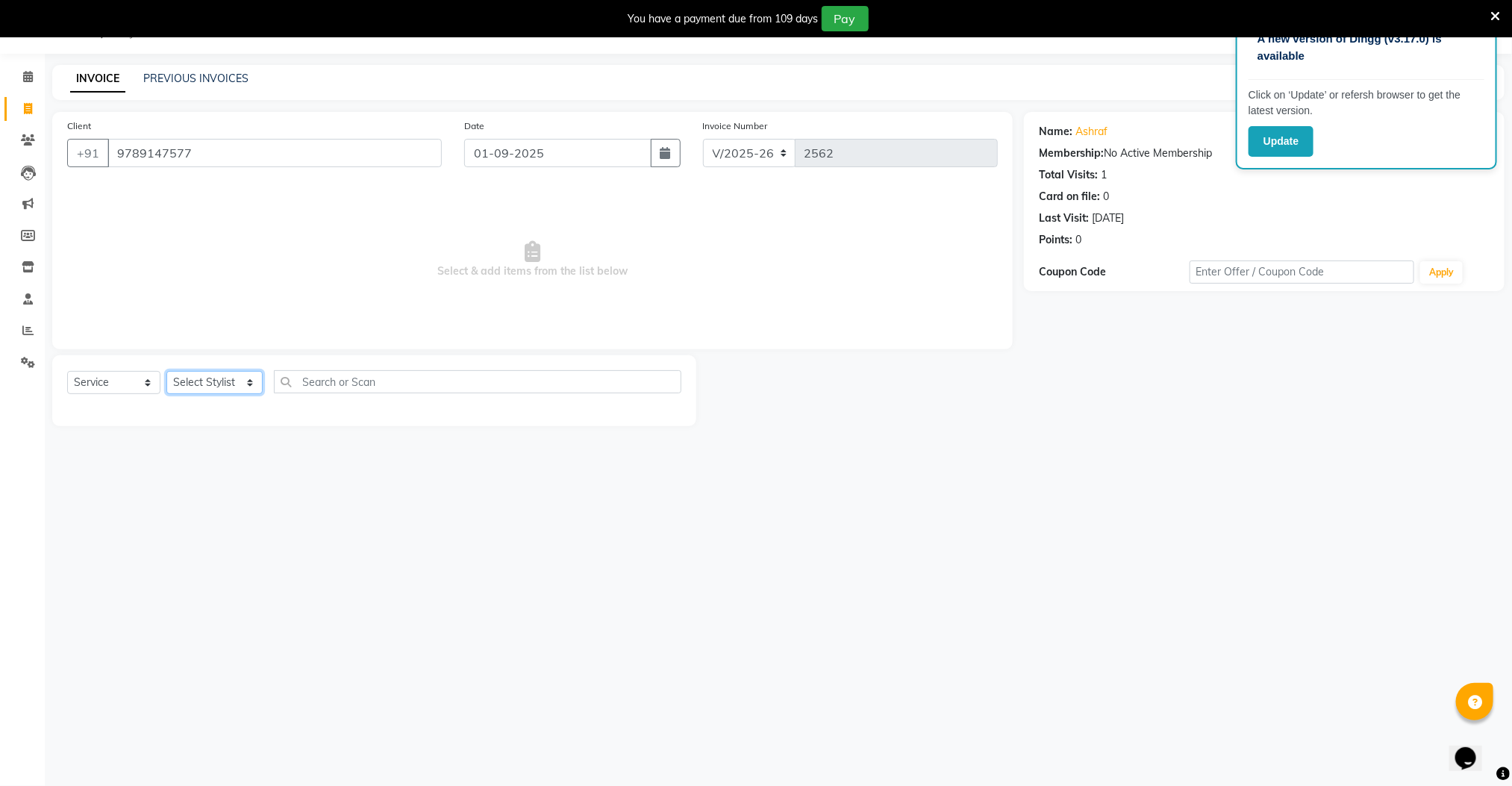
click at [206, 382] on select "Select Stylist Manager [PERSON_NAME] [PERSON_NAME] [PERSON_NAME]" at bounding box center [214, 382] width 97 height 23
select select "78843"
click at [166, 372] on select "Select Stylist Manager [PERSON_NAME] [PERSON_NAME] [PERSON_NAME]" at bounding box center [214, 382] width 97 height 23
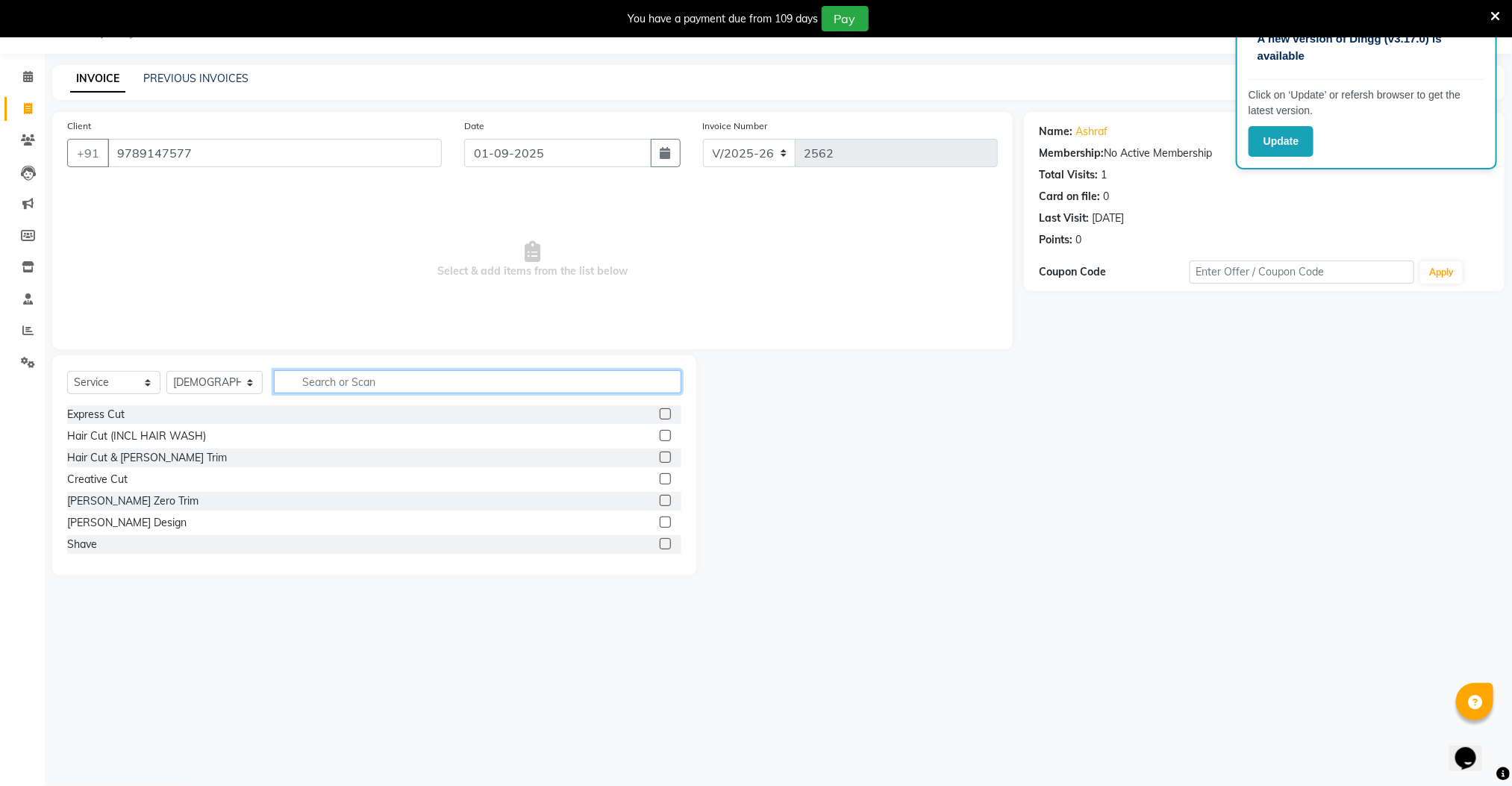
click at [316, 381] on input "text" at bounding box center [478, 382] width 408 height 23
type input "ki"
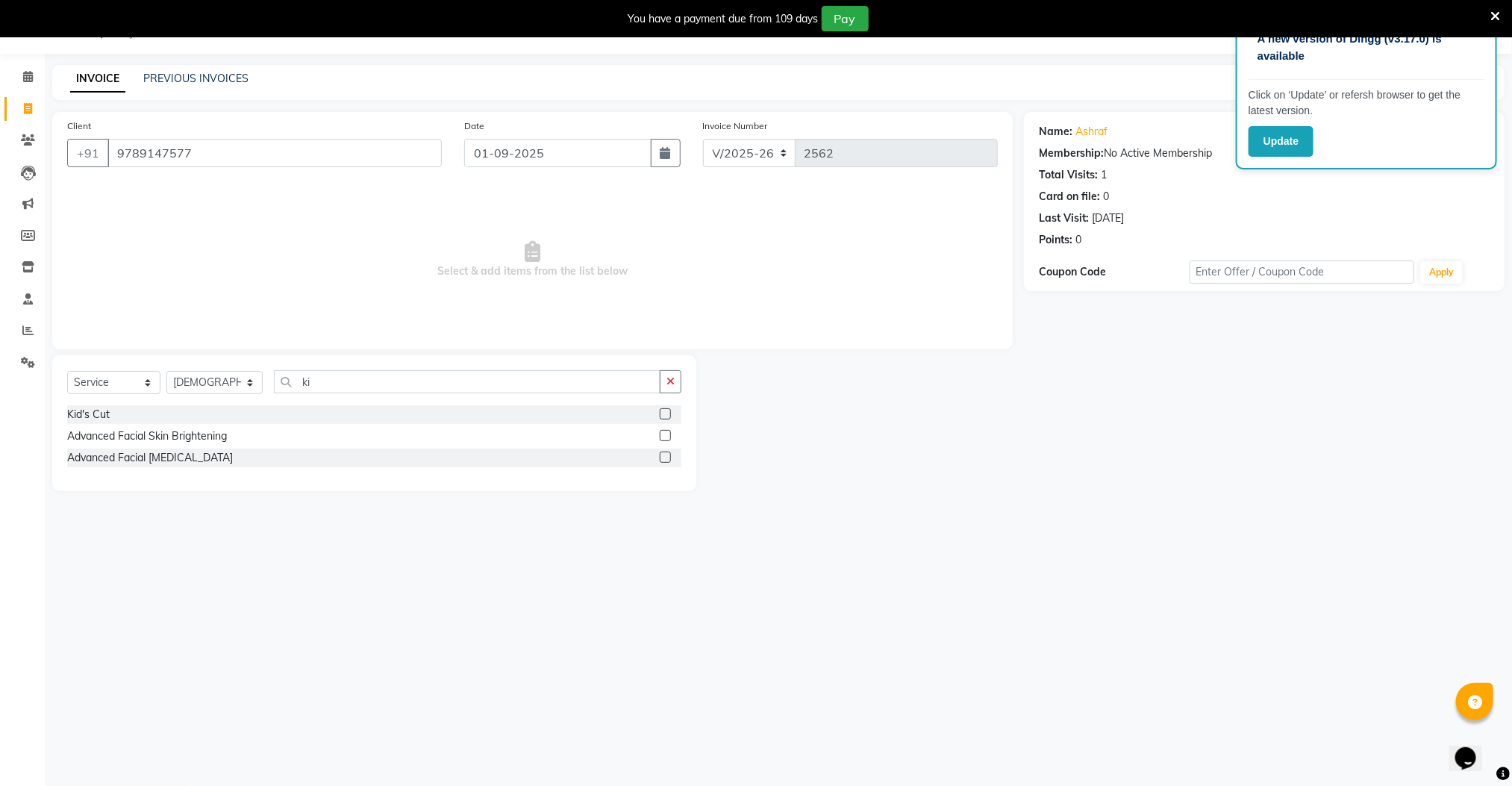
click at [663, 414] on label at bounding box center [665, 414] width 11 height 11
click at [663, 414] on input "checkbox" at bounding box center [664, 415] width 10 height 10
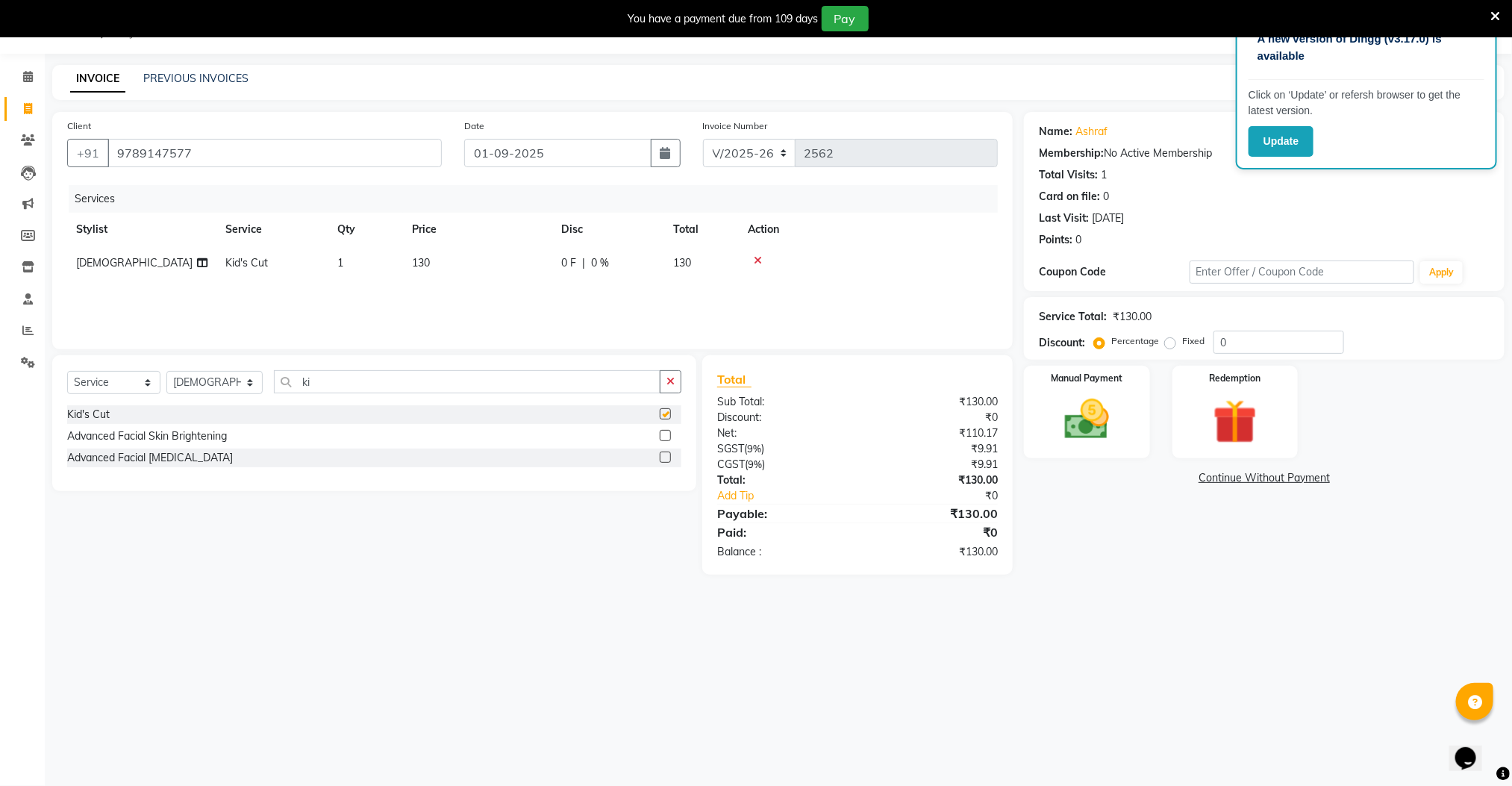
checkbox input "false"
drag, startPoint x: 348, startPoint y: 376, endPoint x: 256, endPoint y: 381, distance: 92.1
click at [256, 381] on div "Select Service Product Membership Package Voucher Prepaid Gift Card Select Styl…" at bounding box center [374, 387] width 615 height 35
click at [215, 380] on select "Select Stylist Manager [PERSON_NAME] [PERSON_NAME] [PERSON_NAME]" at bounding box center [214, 382] width 97 height 23
select select "78867"
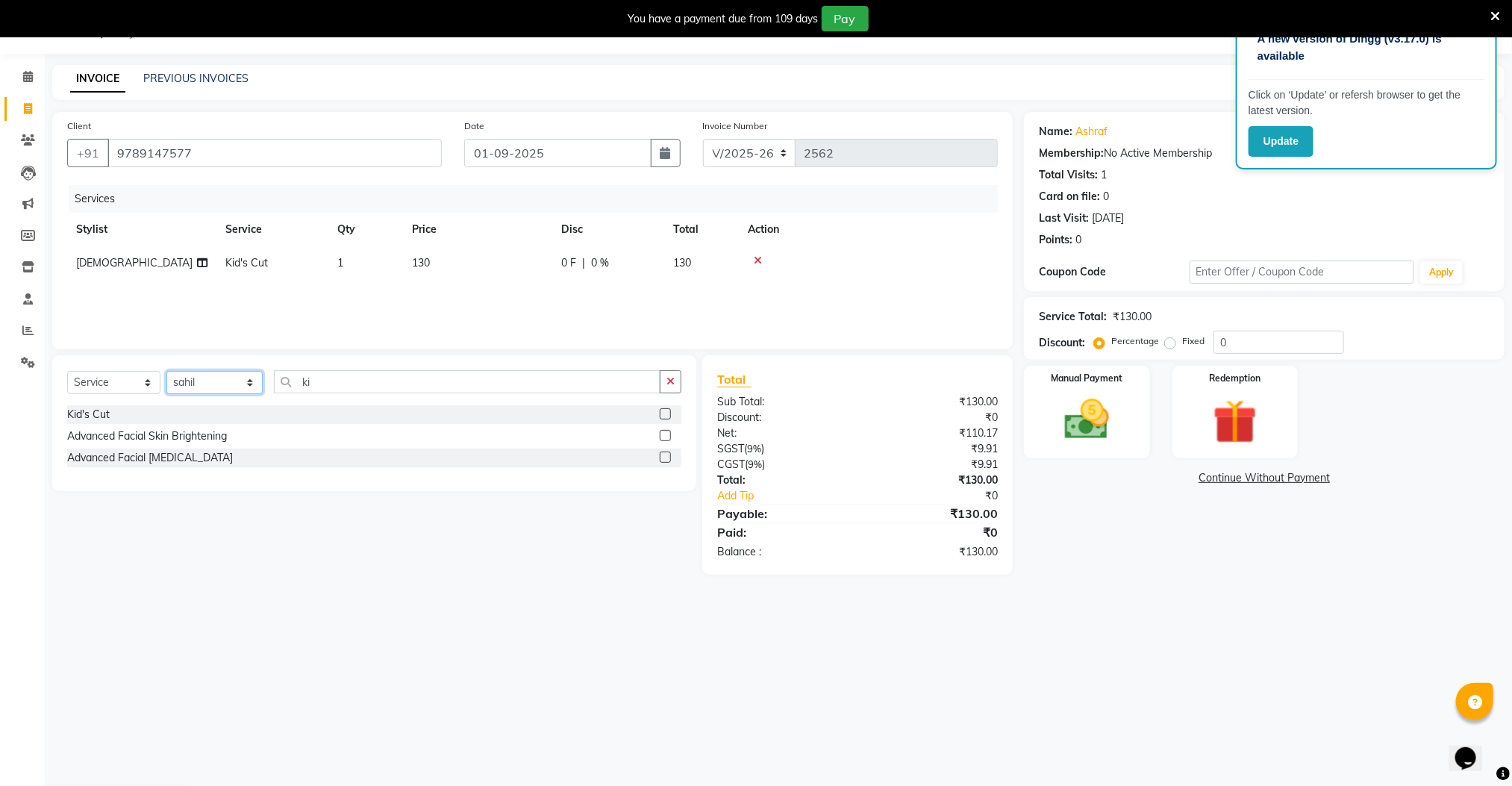
click at [166, 372] on select "Select Stylist Manager [PERSON_NAME] [PERSON_NAME] [PERSON_NAME]" at bounding box center [214, 382] width 97 height 23
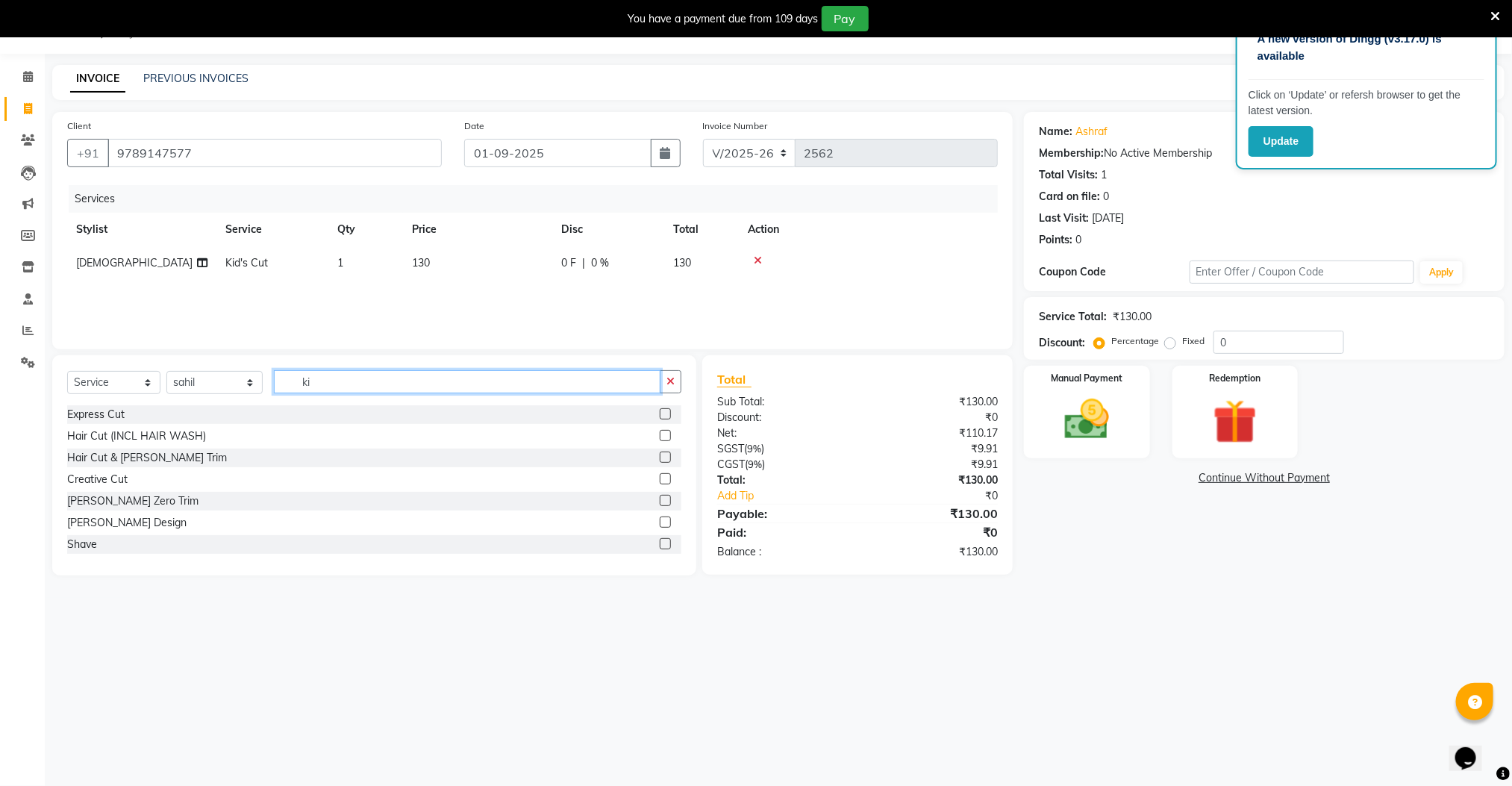
click at [347, 382] on input "ki" at bounding box center [467, 382] width 387 height 23
type input "k"
click at [659, 452] on label at bounding box center [665, 457] width 11 height 11
click at [659, 453] on input "checkbox" at bounding box center [664, 458] width 10 height 10
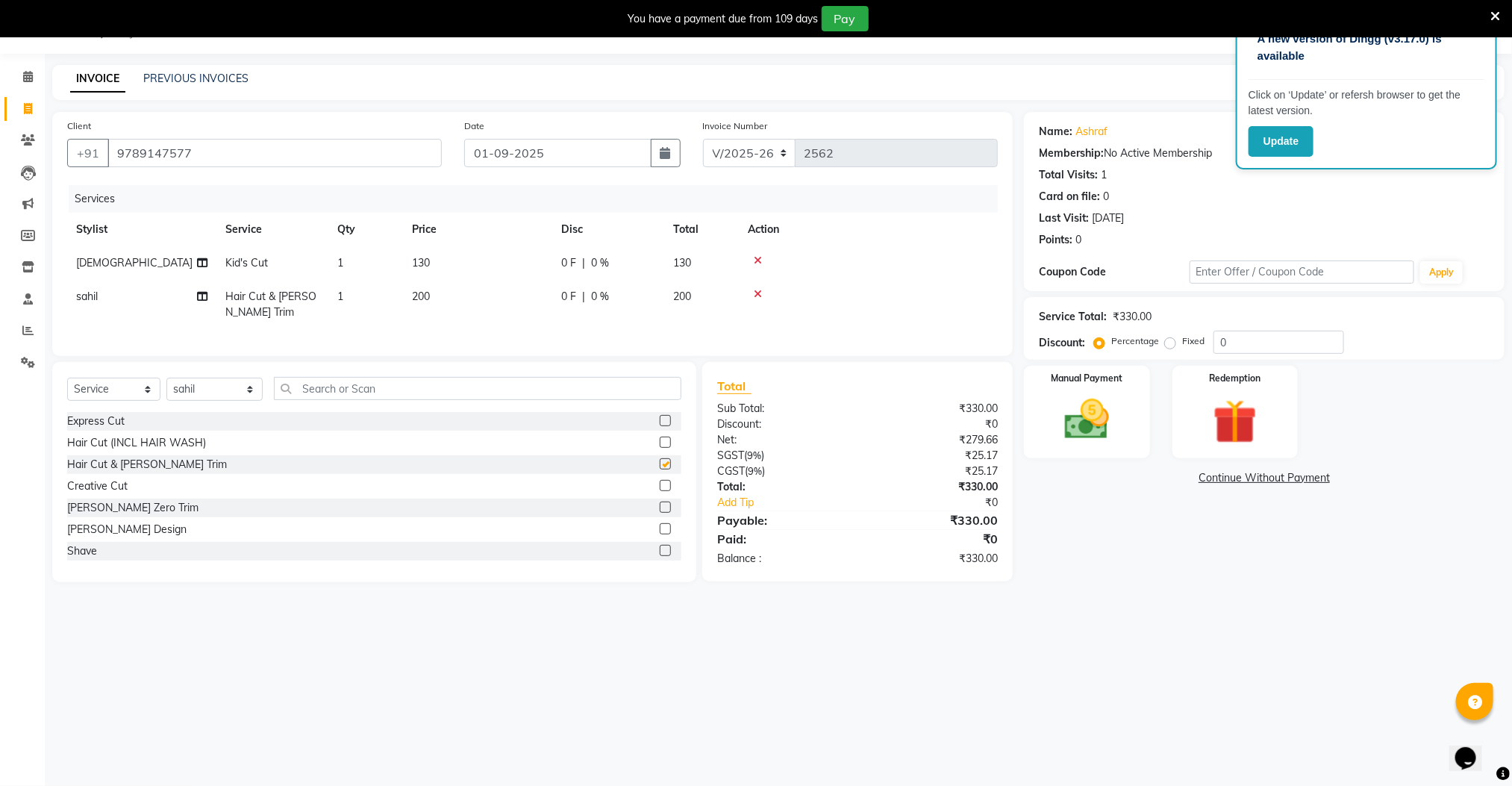
checkbox input "false"
click at [1113, 404] on img at bounding box center [1087, 419] width 75 height 53
click at [1144, 475] on span "UPI" at bounding box center [1143, 479] width 23 height 17
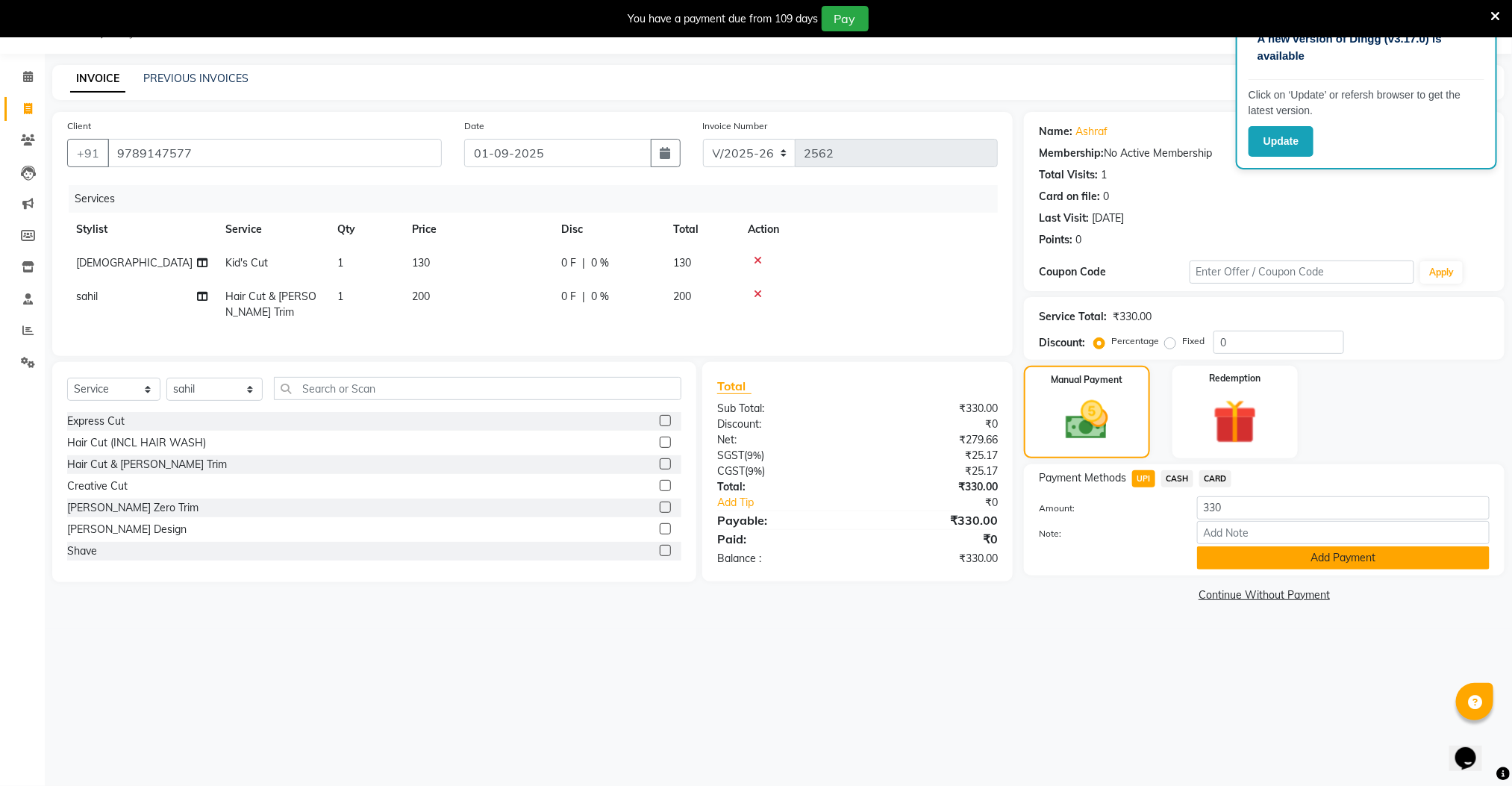
click at [1217, 567] on button "Add Payment" at bounding box center [1343, 557] width 292 height 23
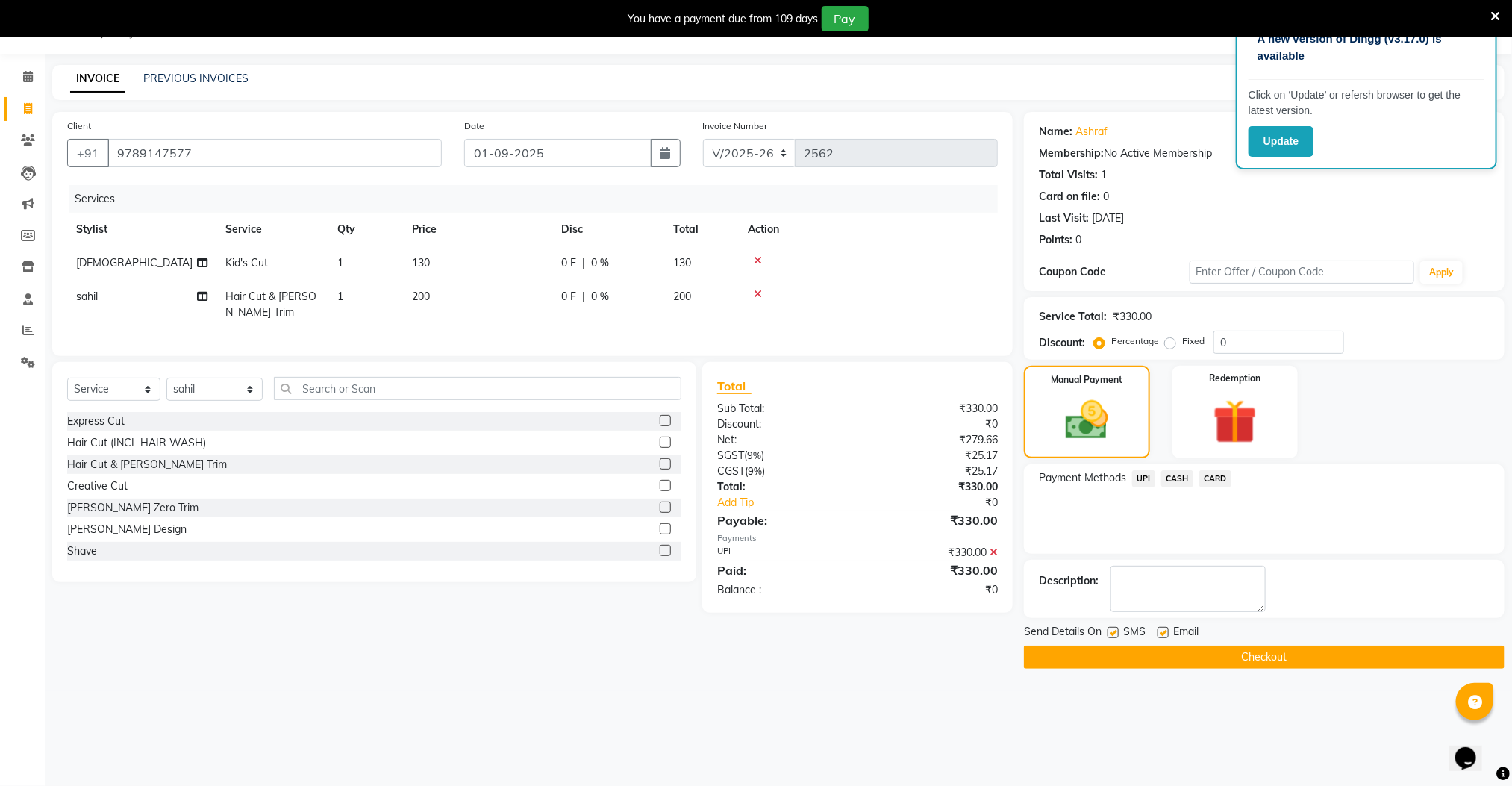
click at [1225, 662] on button "Checkout" at bounding box center [1264, 657] width 481 height 23
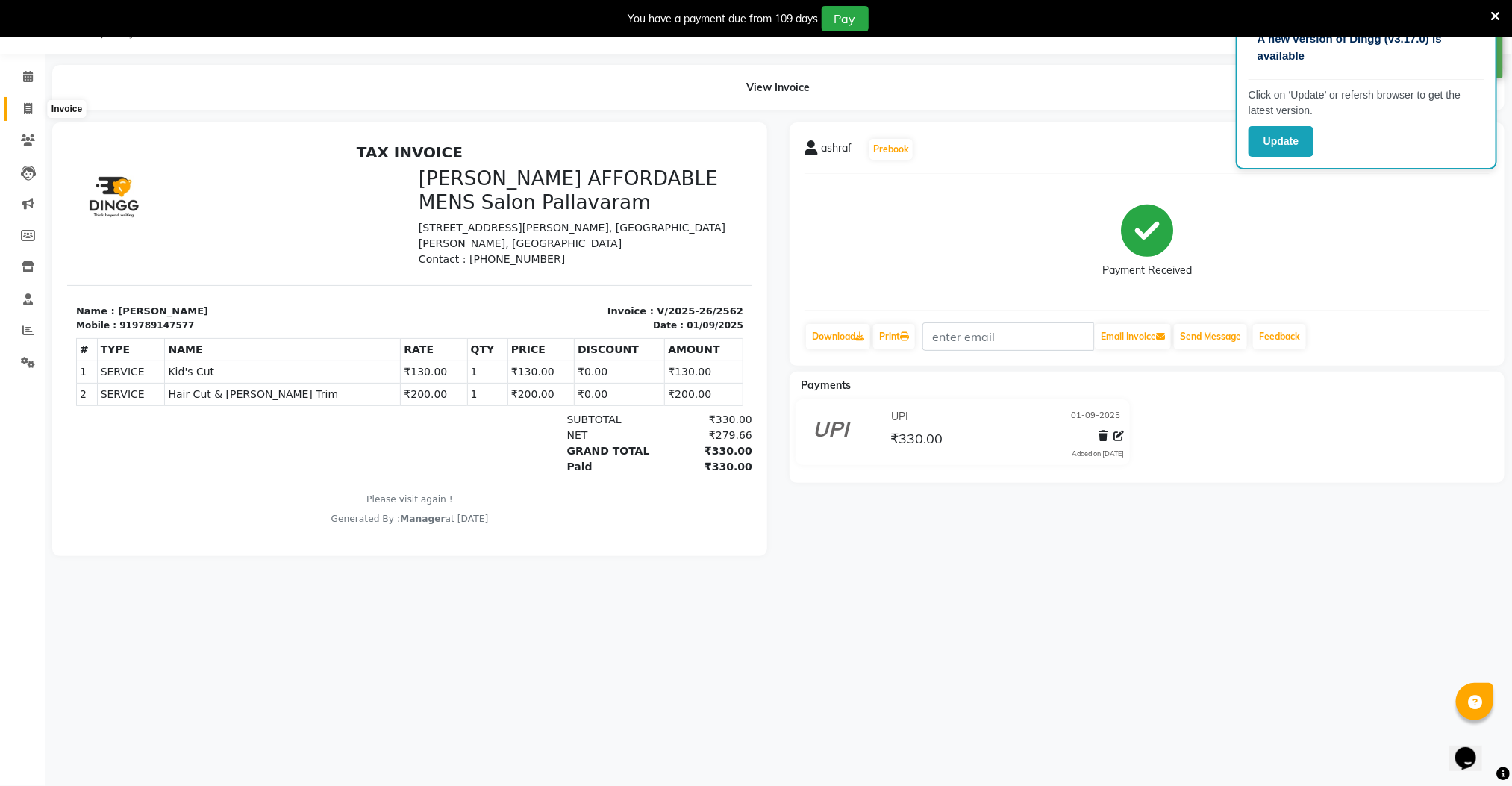
click at [28, 112] on icon at bounding box center [28, 109] width 9 height 11
select select "8211"
select select "service"
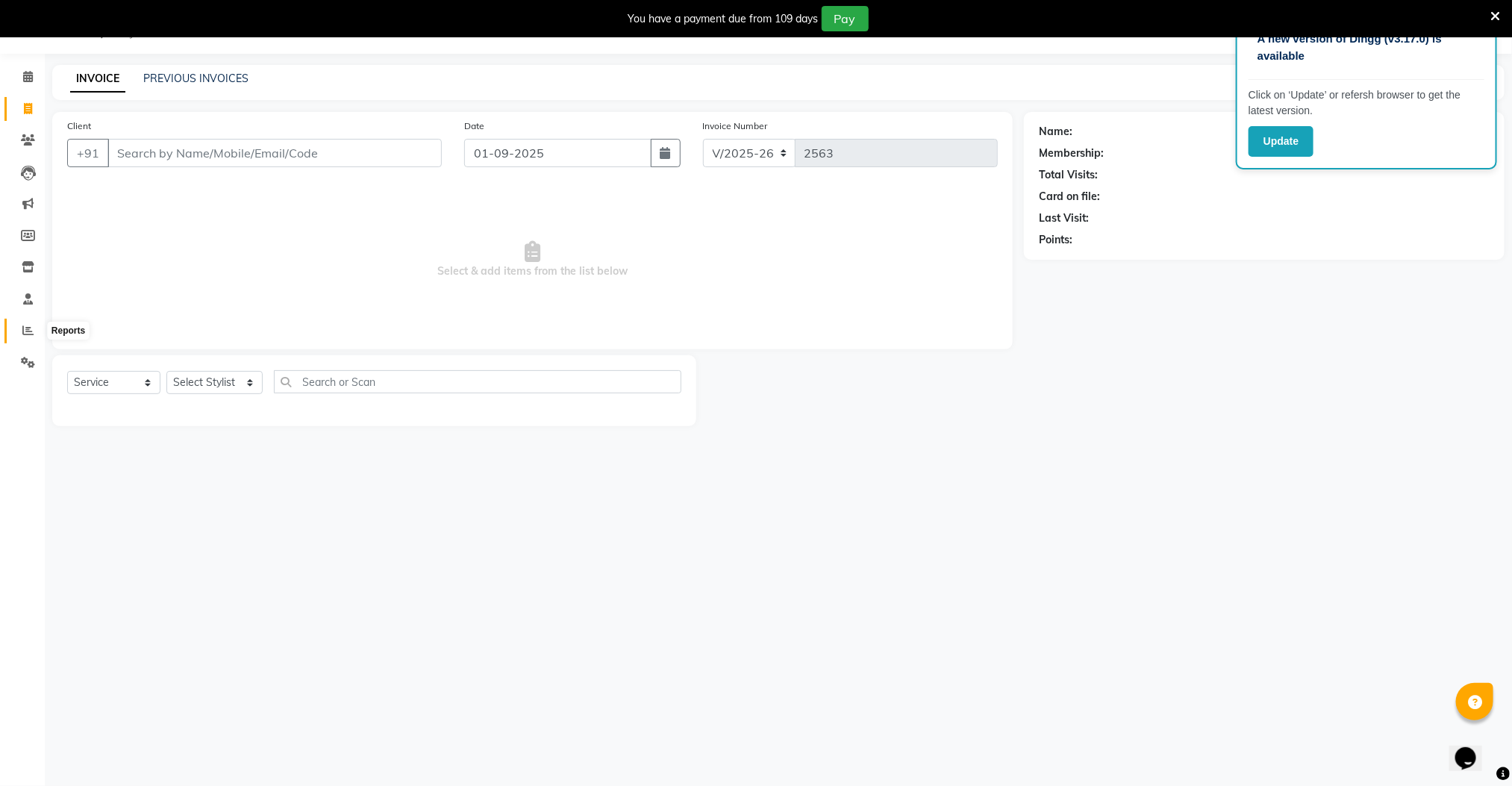
click at [27, 328] on icon at bounding box center [28, 331] width 11 height 11
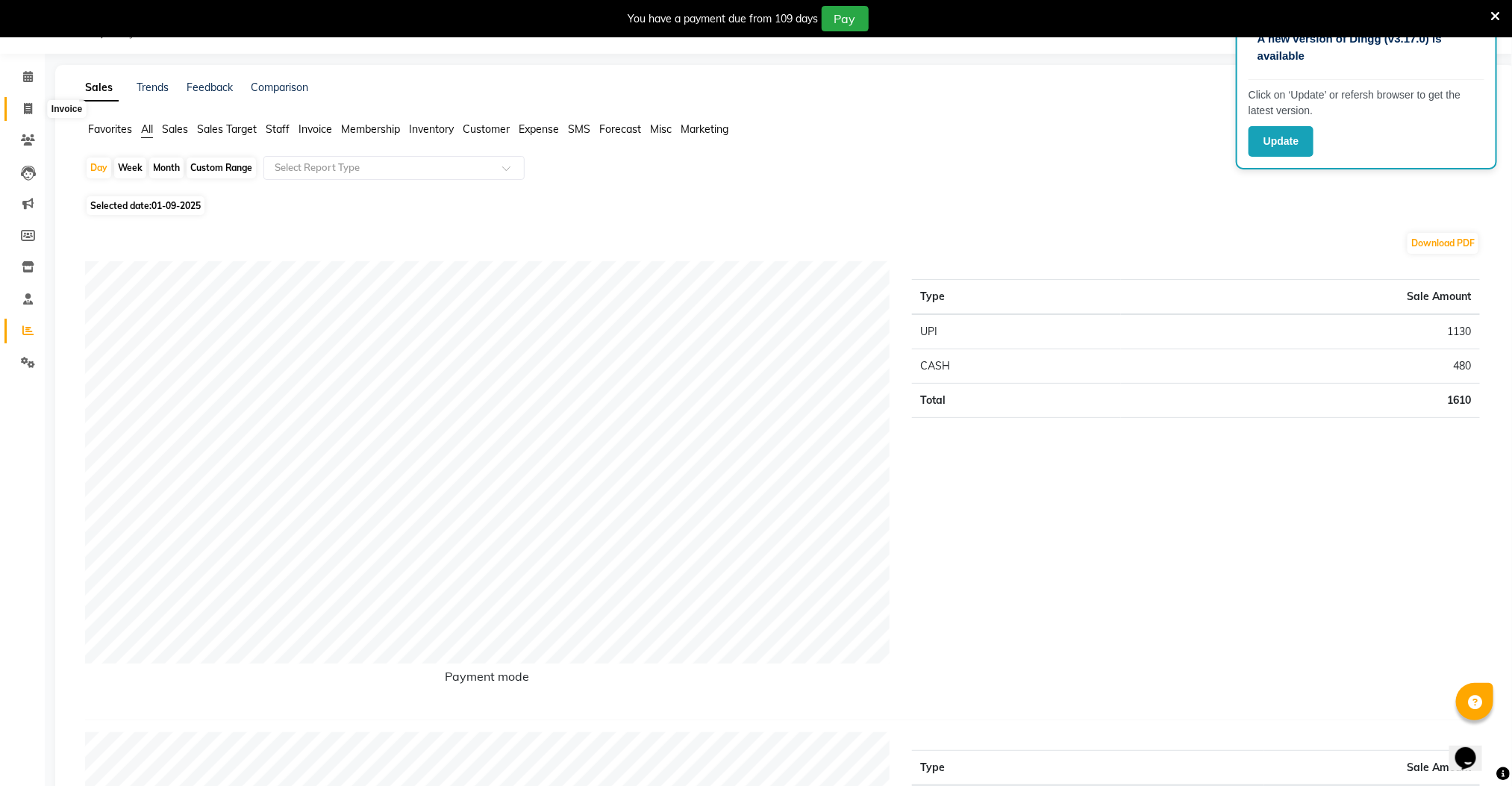
click at [25, 112] on icon at bounding box center [28, 109] width 9 height 11
select select "service"
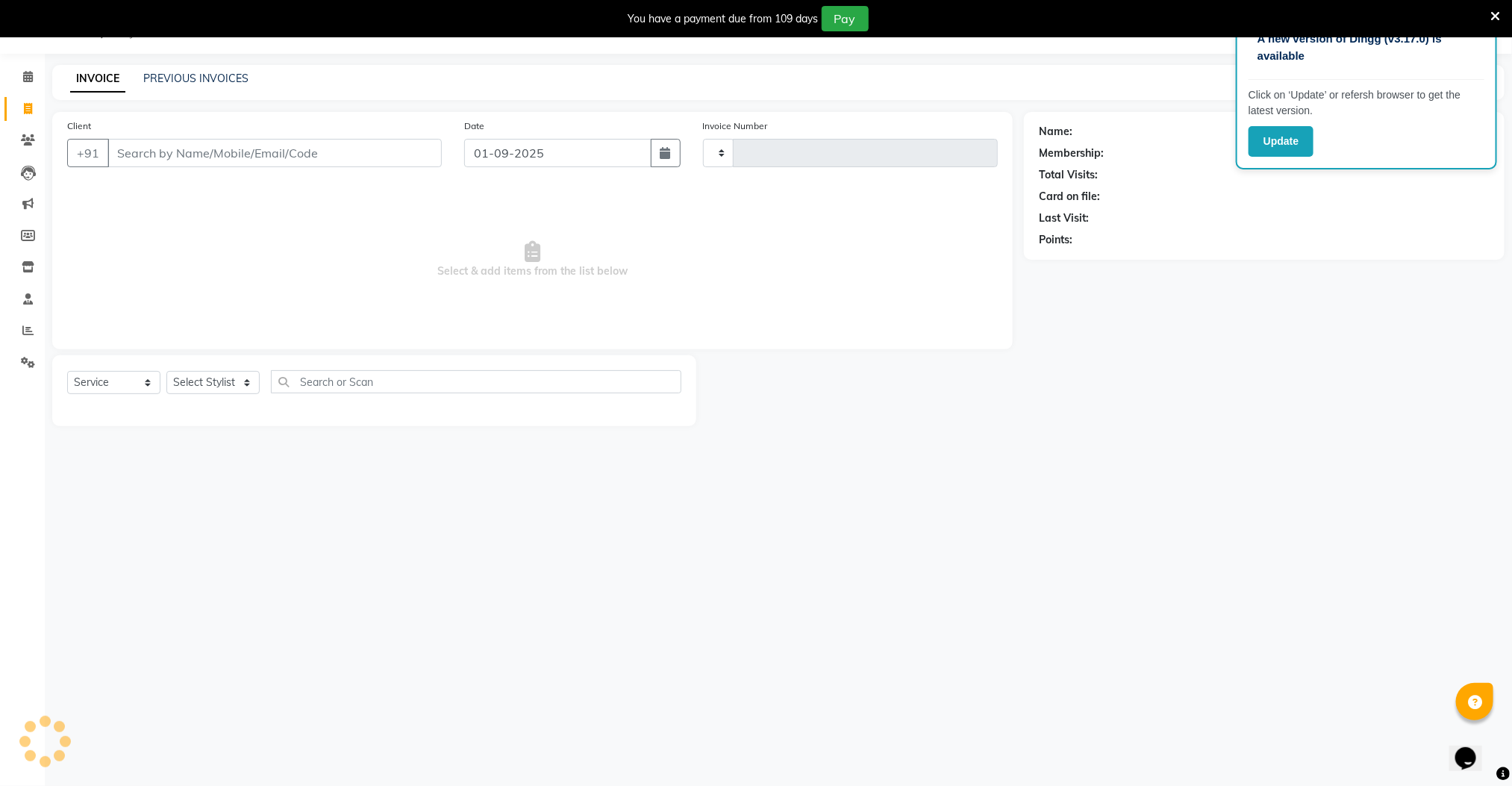
type input "2563"
select select "8211"
click at [211, 79] on link "PREVIOUS INVOICES" at bounding box center [196, 78] width 105 height 13
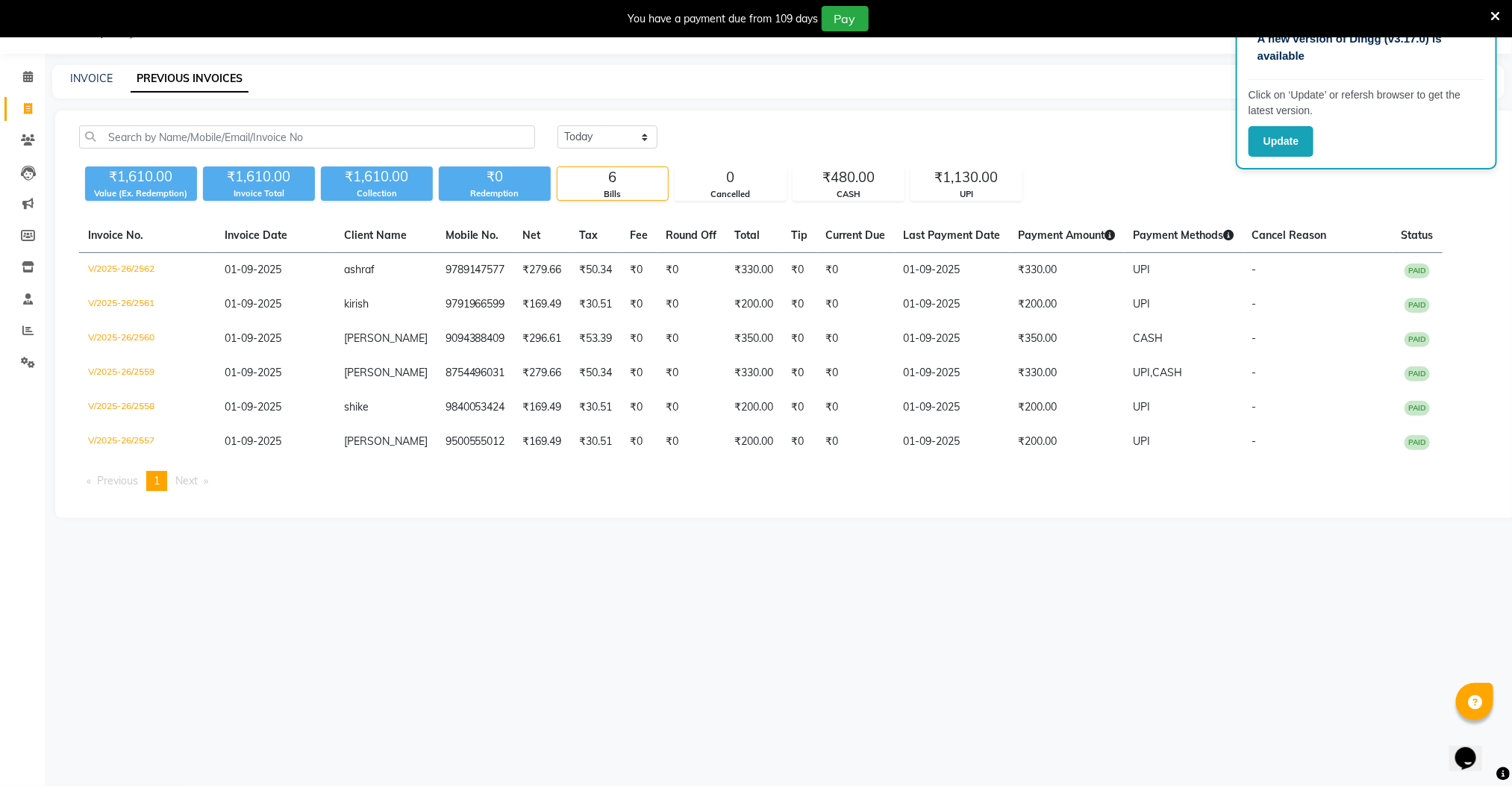
drag, startPoint x: 637, startPoint y: 616, endPoint x: 459, endPoint y: 475, distance: 227.1
click at [637, 614] on div "A new version of Dingg (v3.17.0) is available Click on ‘Update’ or refersh brow…" at bounding box center [756, 393] width 1512 height 786
click at [32, 100] on span at bounding box center [28, 109] width 26 height 17
select select "service"
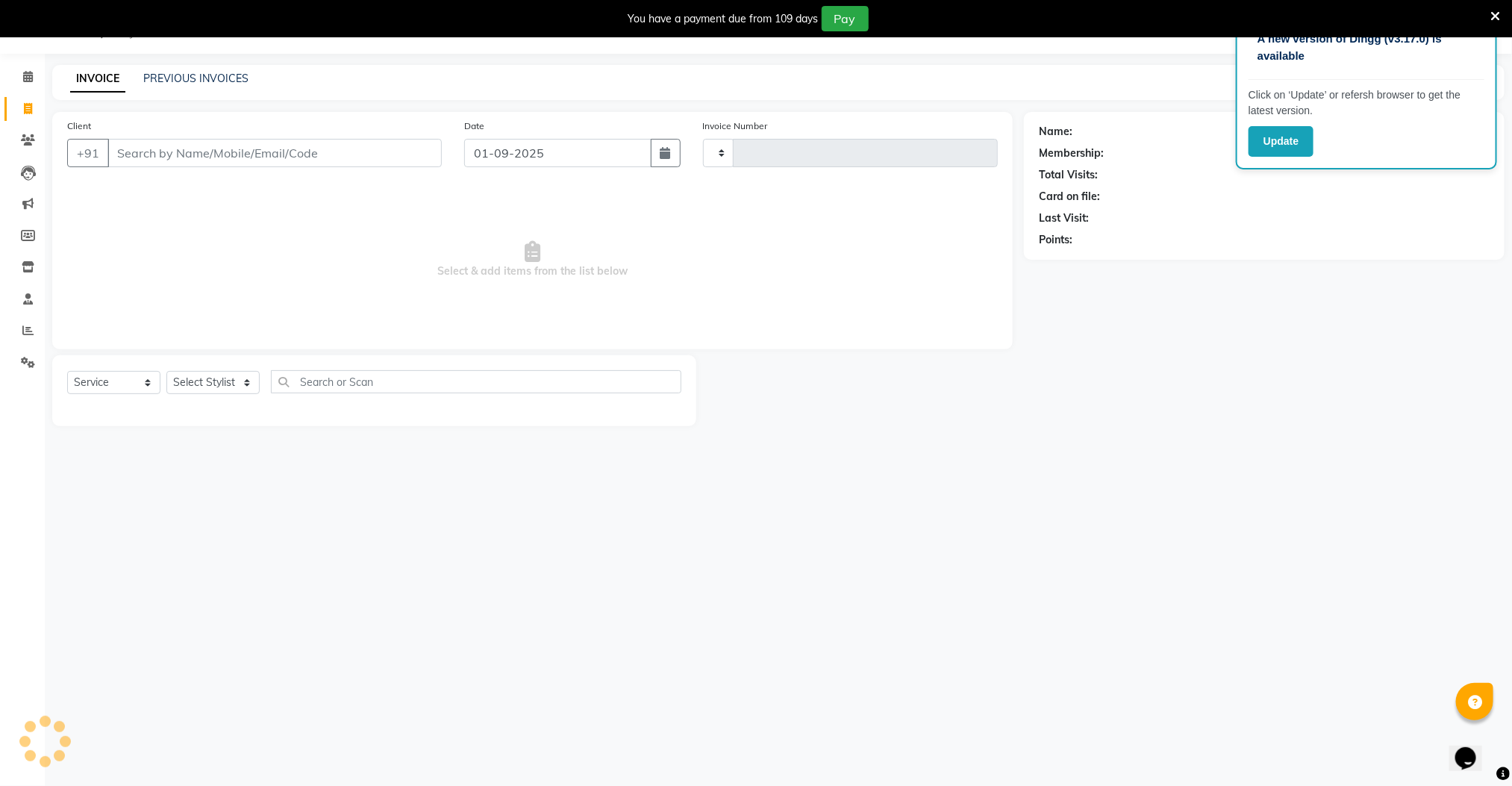
type input "2563"
select select "8211"
click at [25, 334] on icon at bounding box center [28, 331] width 11 height 11
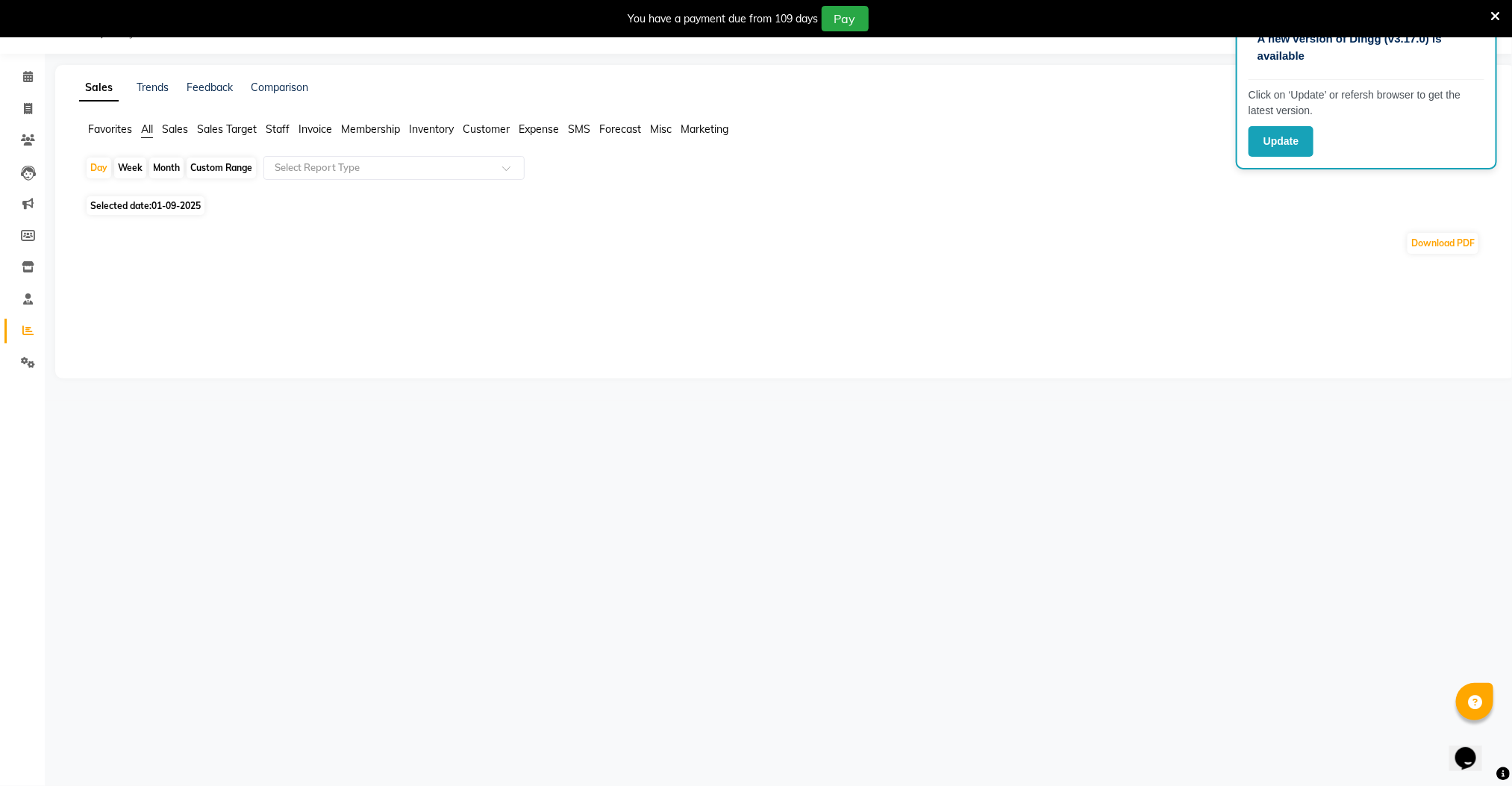
click at [157, 206] on span "01-09-2025" at bounding box center [176, 206] width 50 height 11
select select "9"
select select "2025"
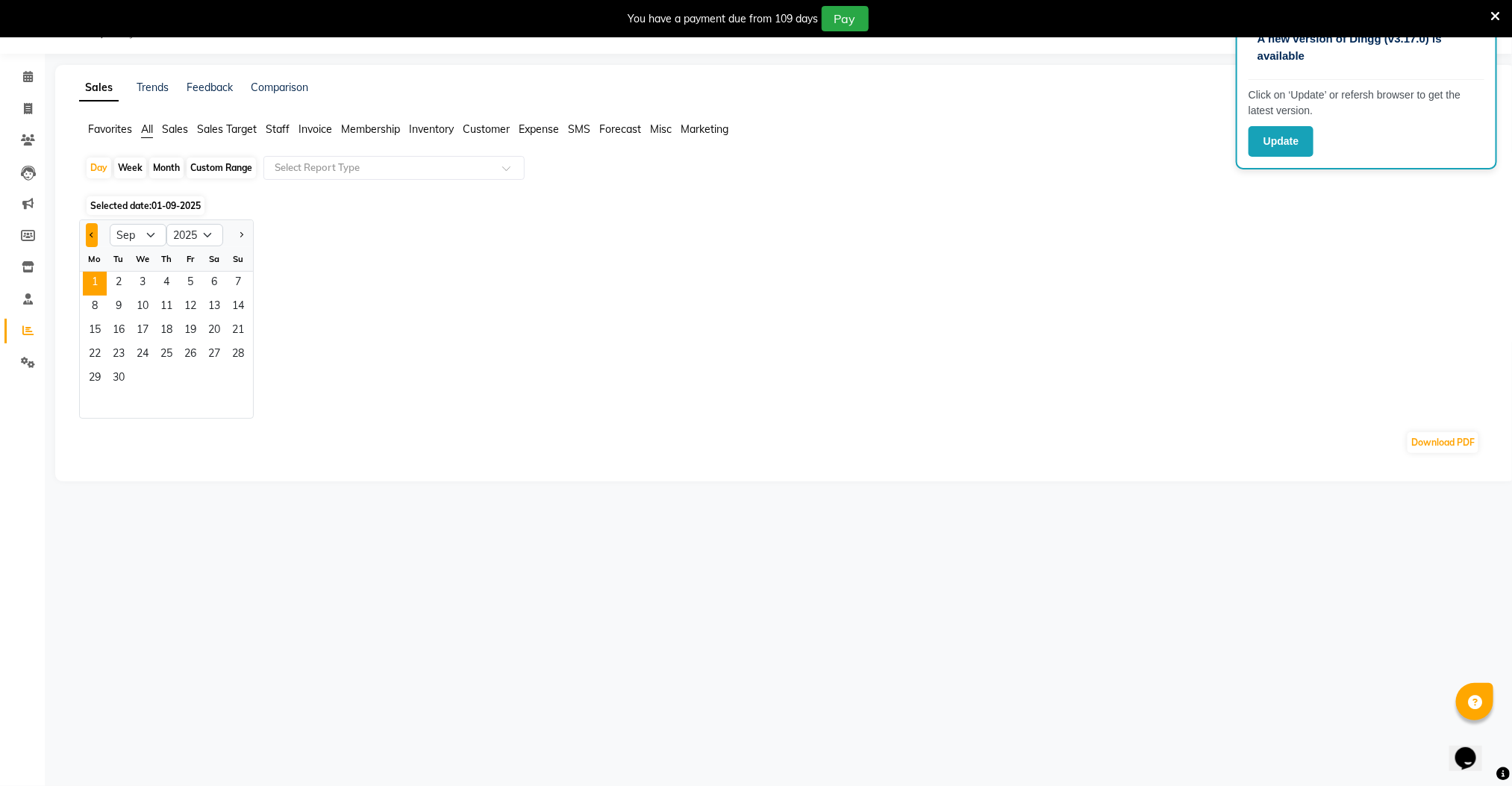
click at [93, 236] on span "Previous month" at bounding box center [92, 233] width 5 height 5
select select "8"
click at [238, 380] on span "31" at bounding box center [238, 379] width 24 height 24
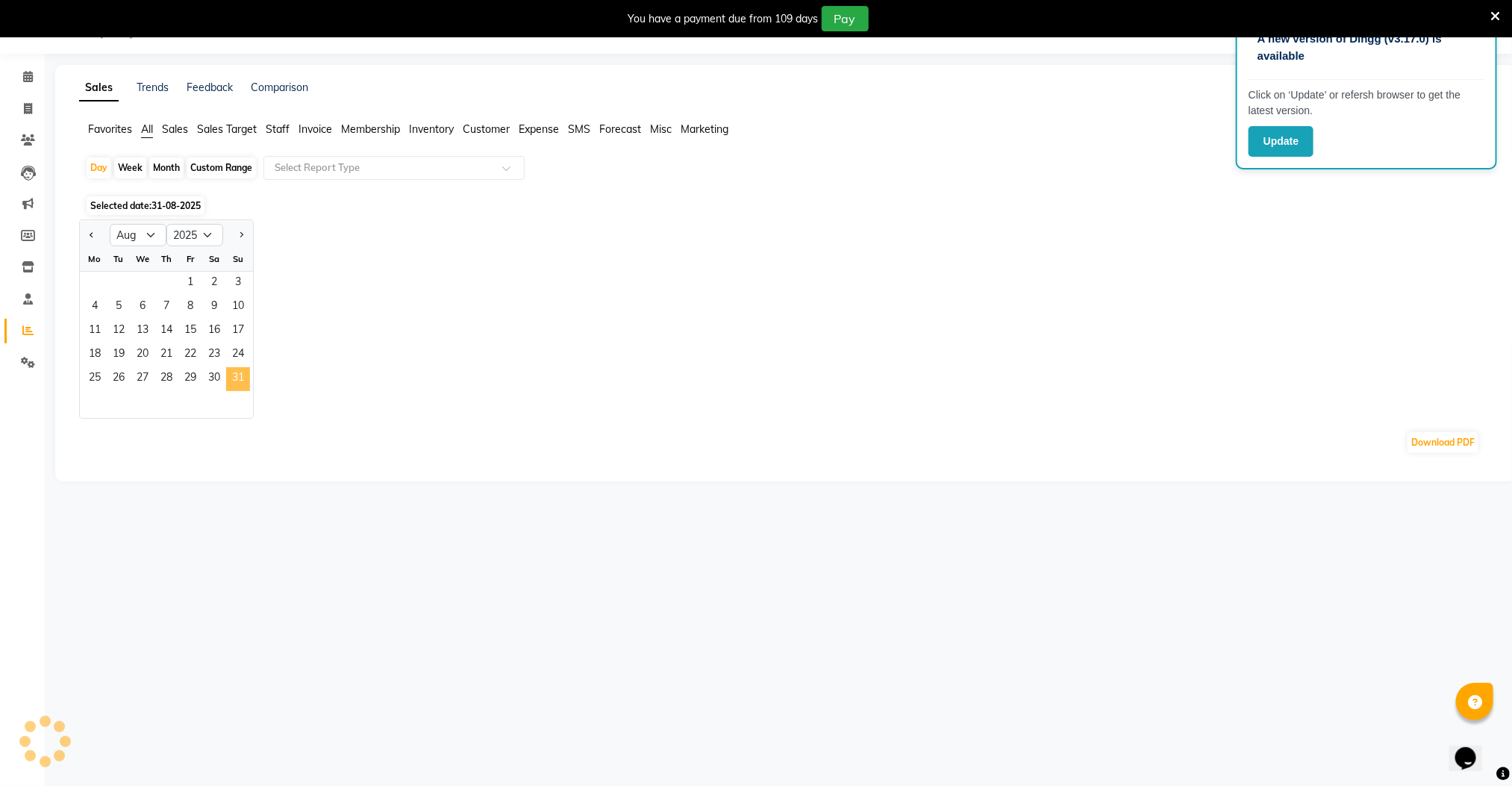
click at [238, 380] on span "31" at bounding box center [238, 379] width 24 height 24
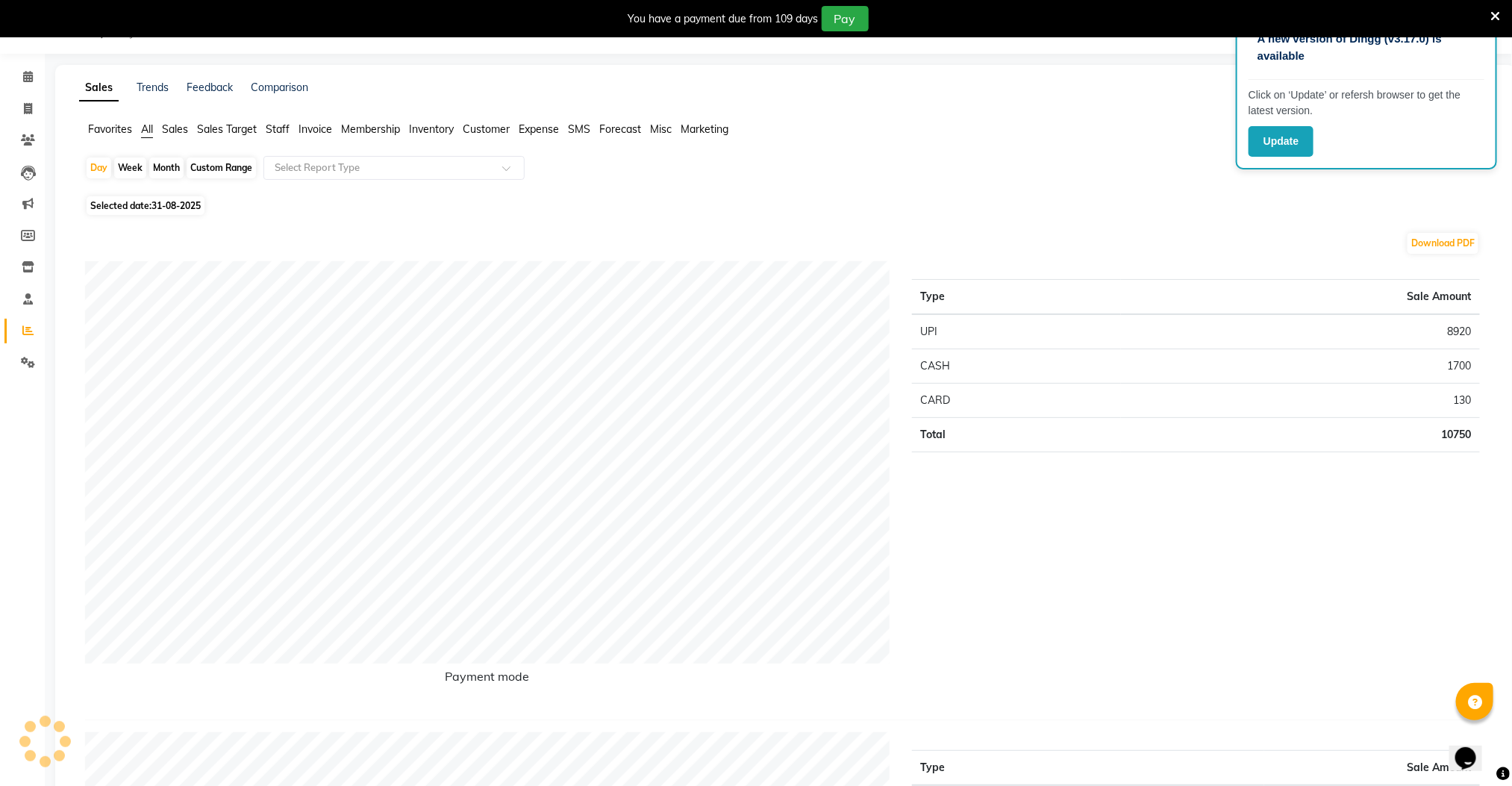
click at [1494, 10] on icon at bounding box center [1495, 16] width 10 height 13
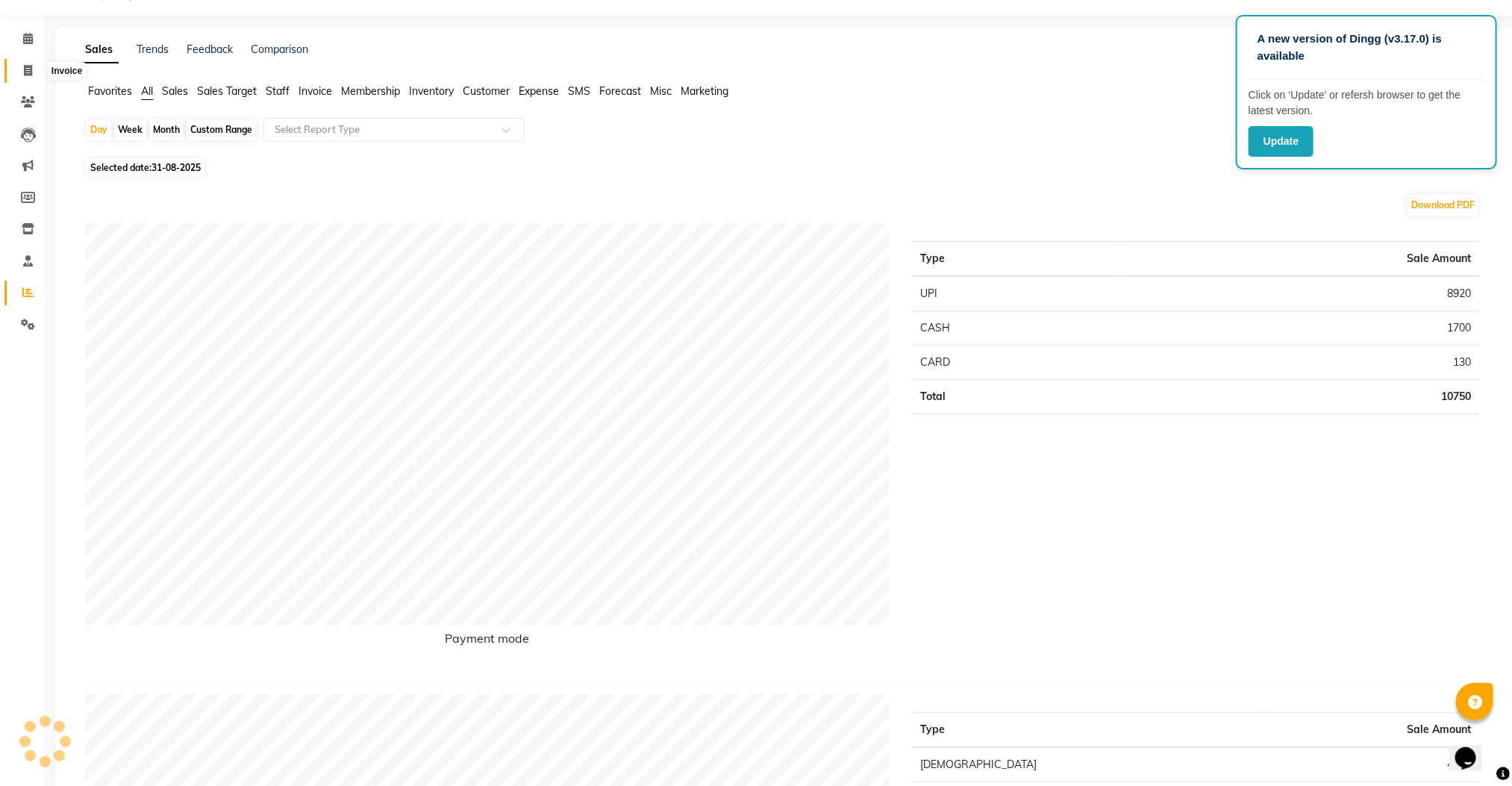
click at [27, 78] on span at bounding box center [28, 72] width 26 height 17
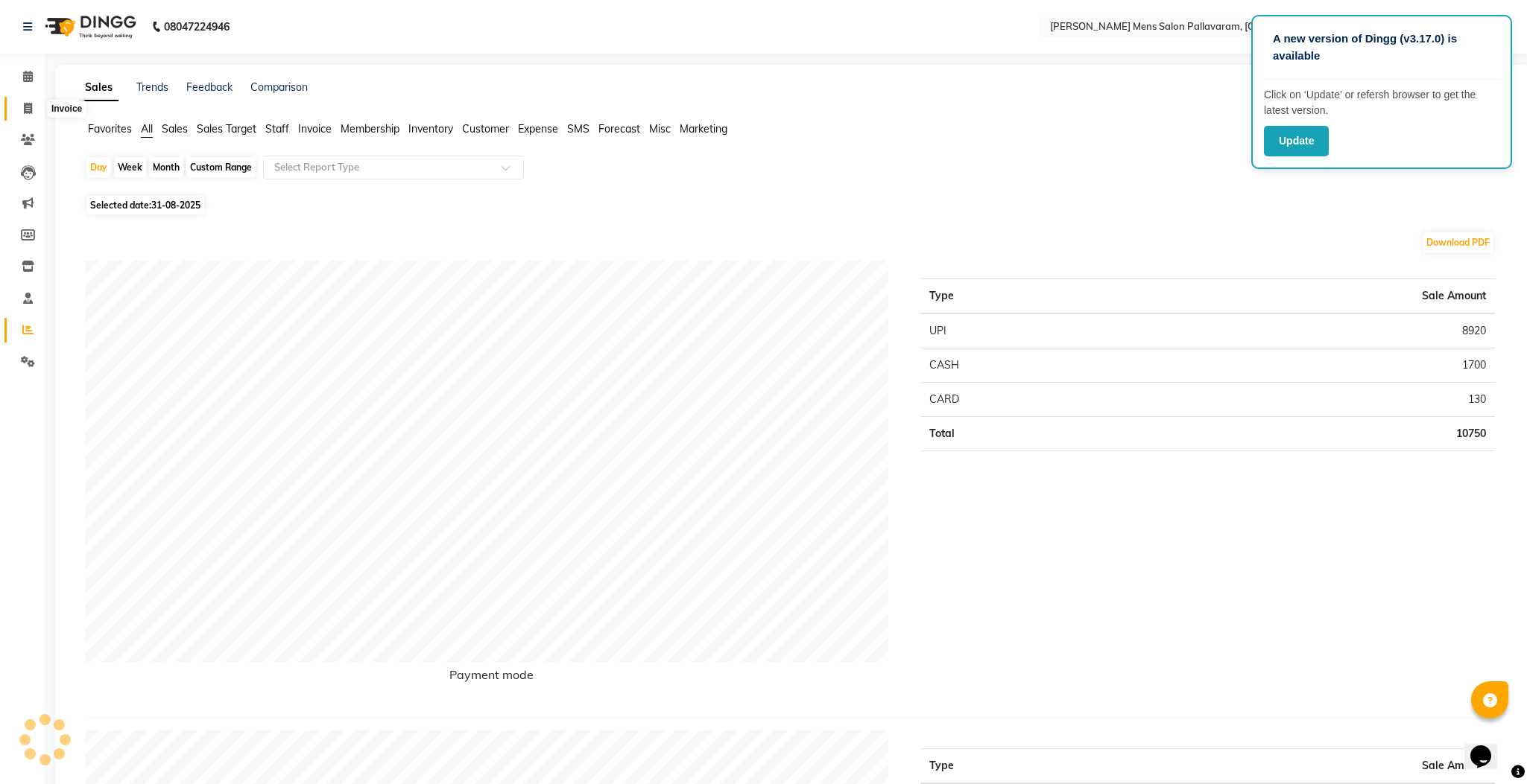
select select "service"
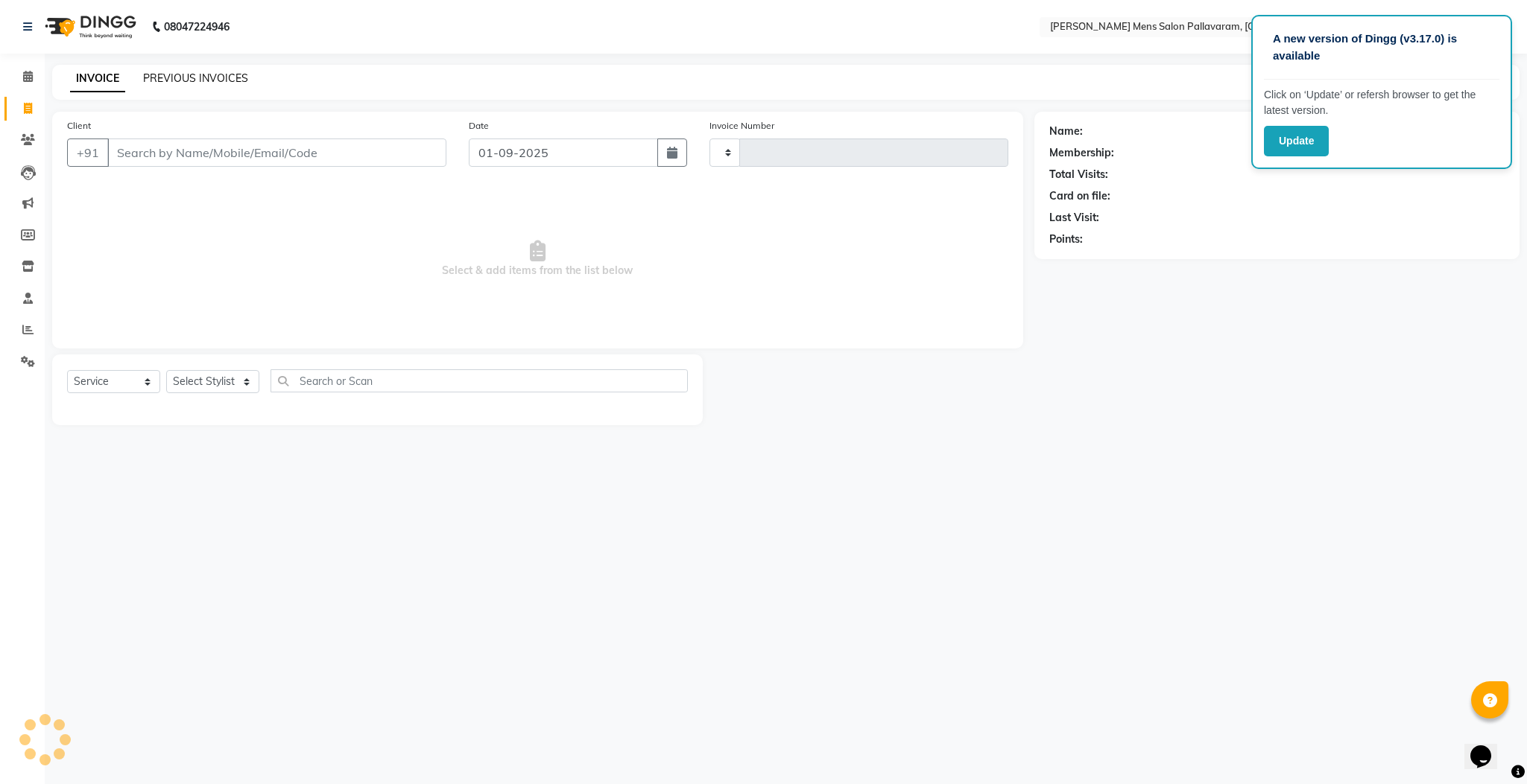
click at [161, 78] on link "PREVIOUS INVOICES" at bounding box center [196, 78] width 105 height 13
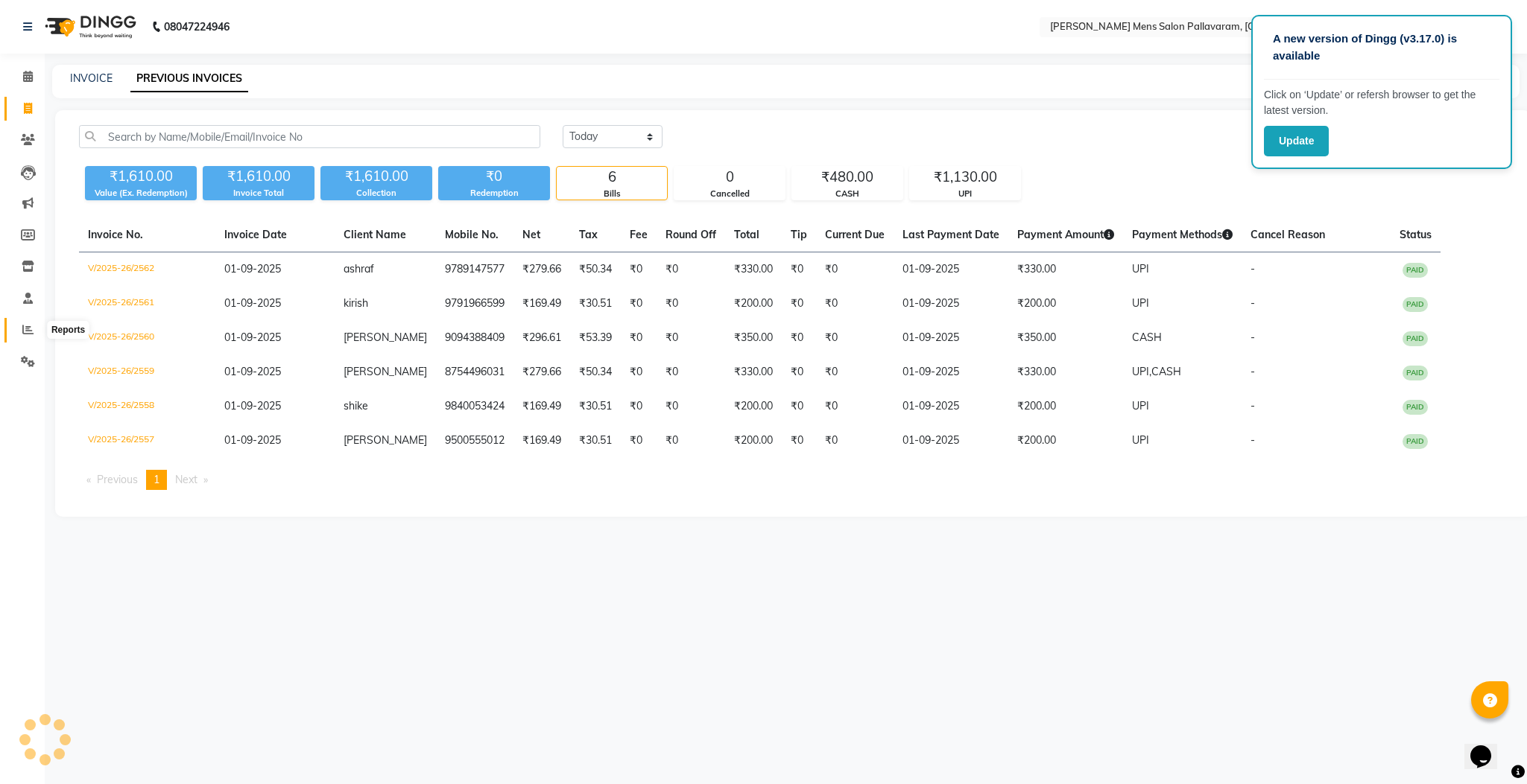
click at [25, 327] on icon at bounding box center [28, 330] width 11 height 11
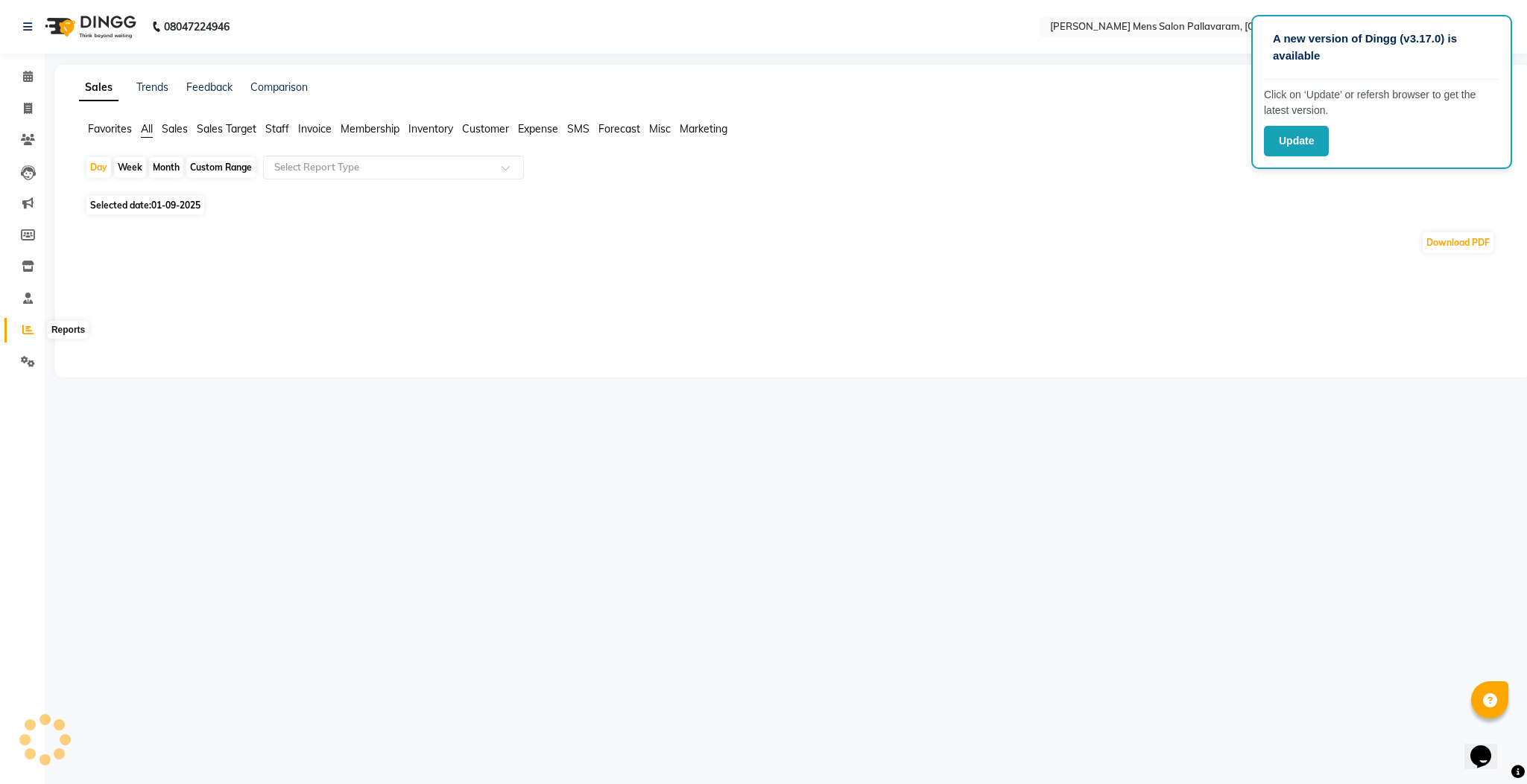
click at [26, 335] on span at bounding box center [28, 330] width 26 height 17
click at [150, 204] on span "Selected date: [DATE]" at bounding box center [145, 205] width 117 height 19
select select "9"
select select "2025"
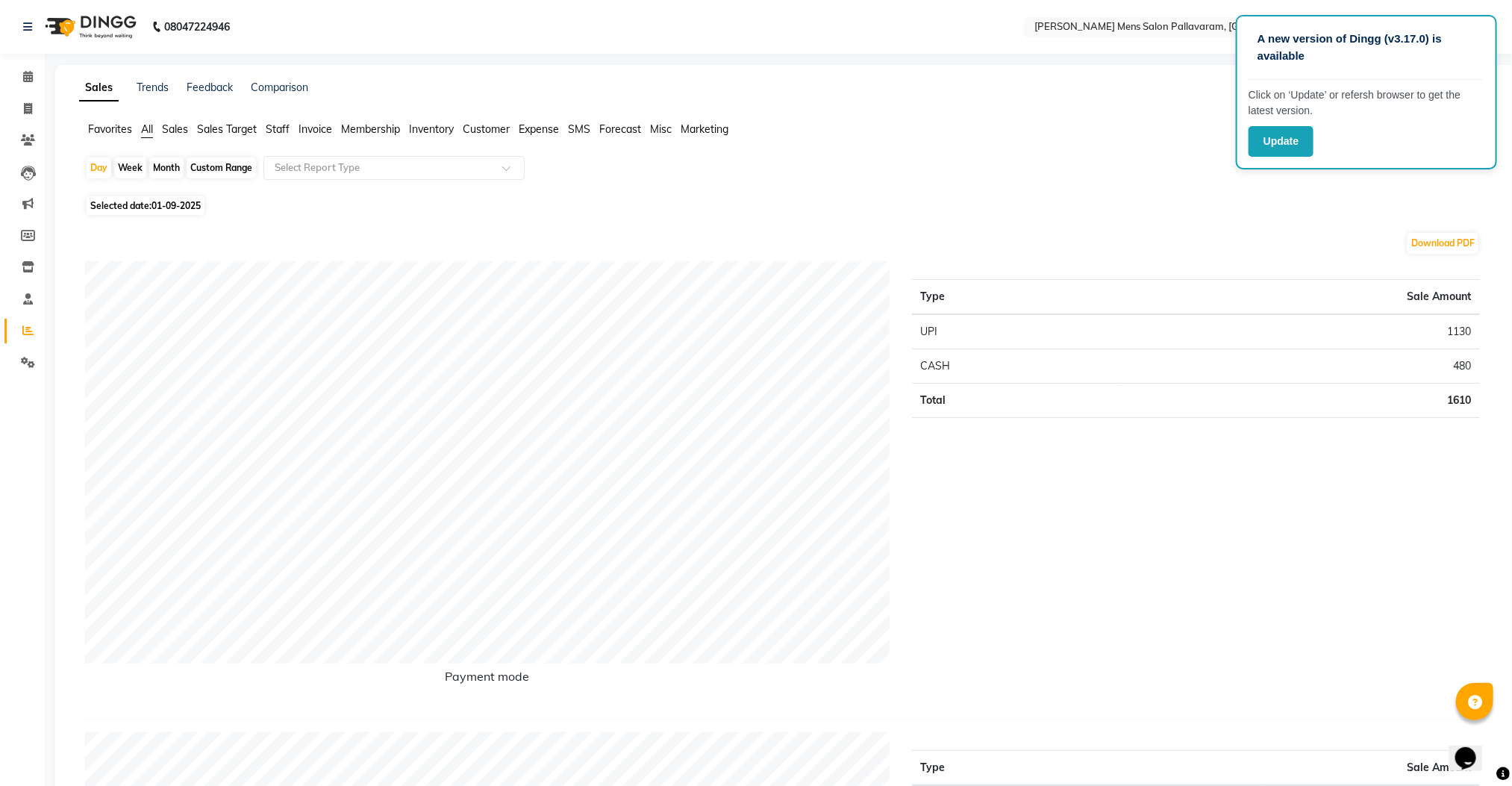
click at [152, 205] on span "Selected date: [DATE]" at bounding box center [145, 206] width 118 height 19
select select "9"
select select "2025"
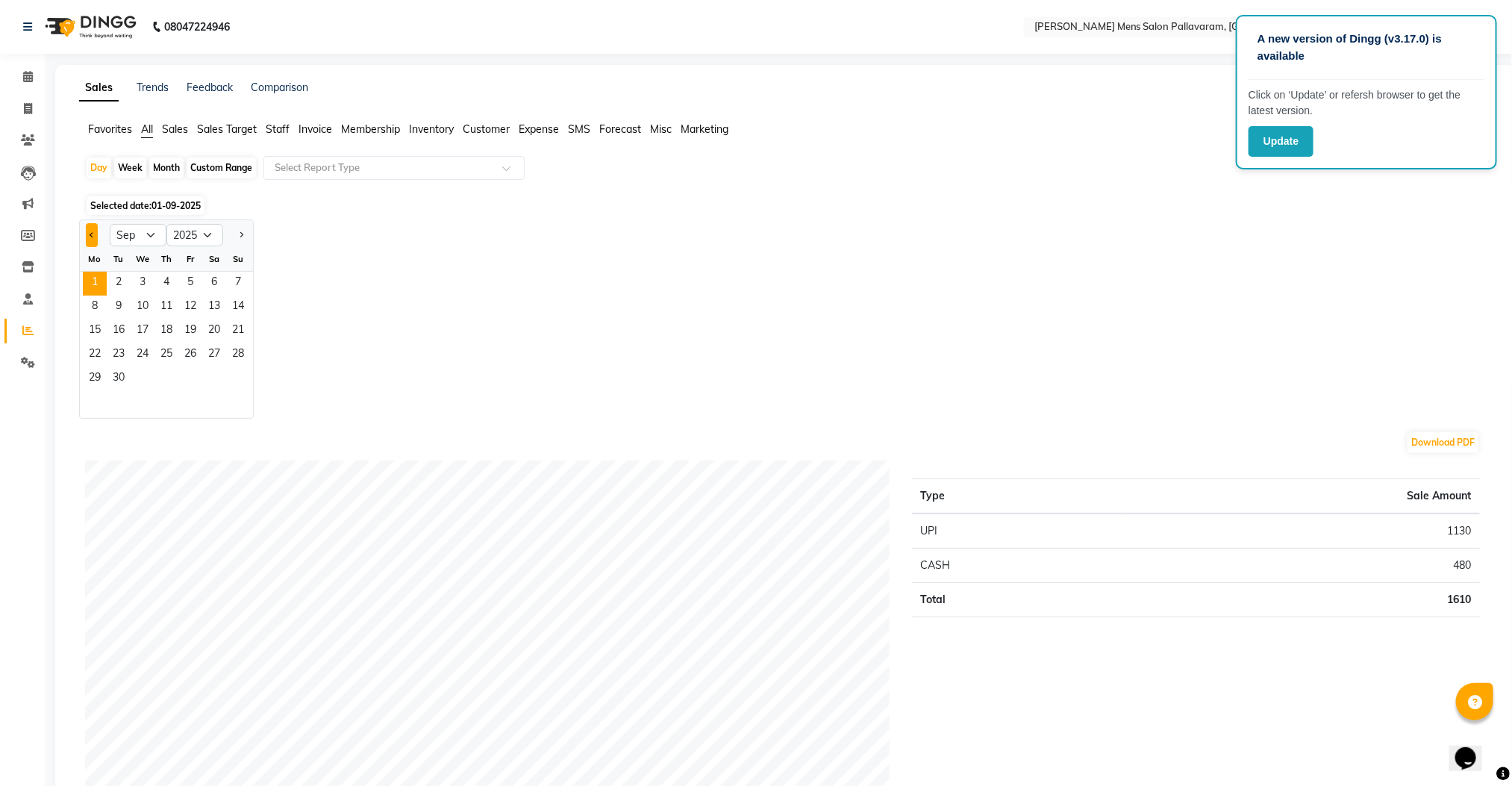
click at [95, 233] on button "Previous month" at bounding box center [92, 234] width 11 height 24
select select "8"
click at [233, 376] on span "31" at bounding box center [238, 379] width 24 height 24
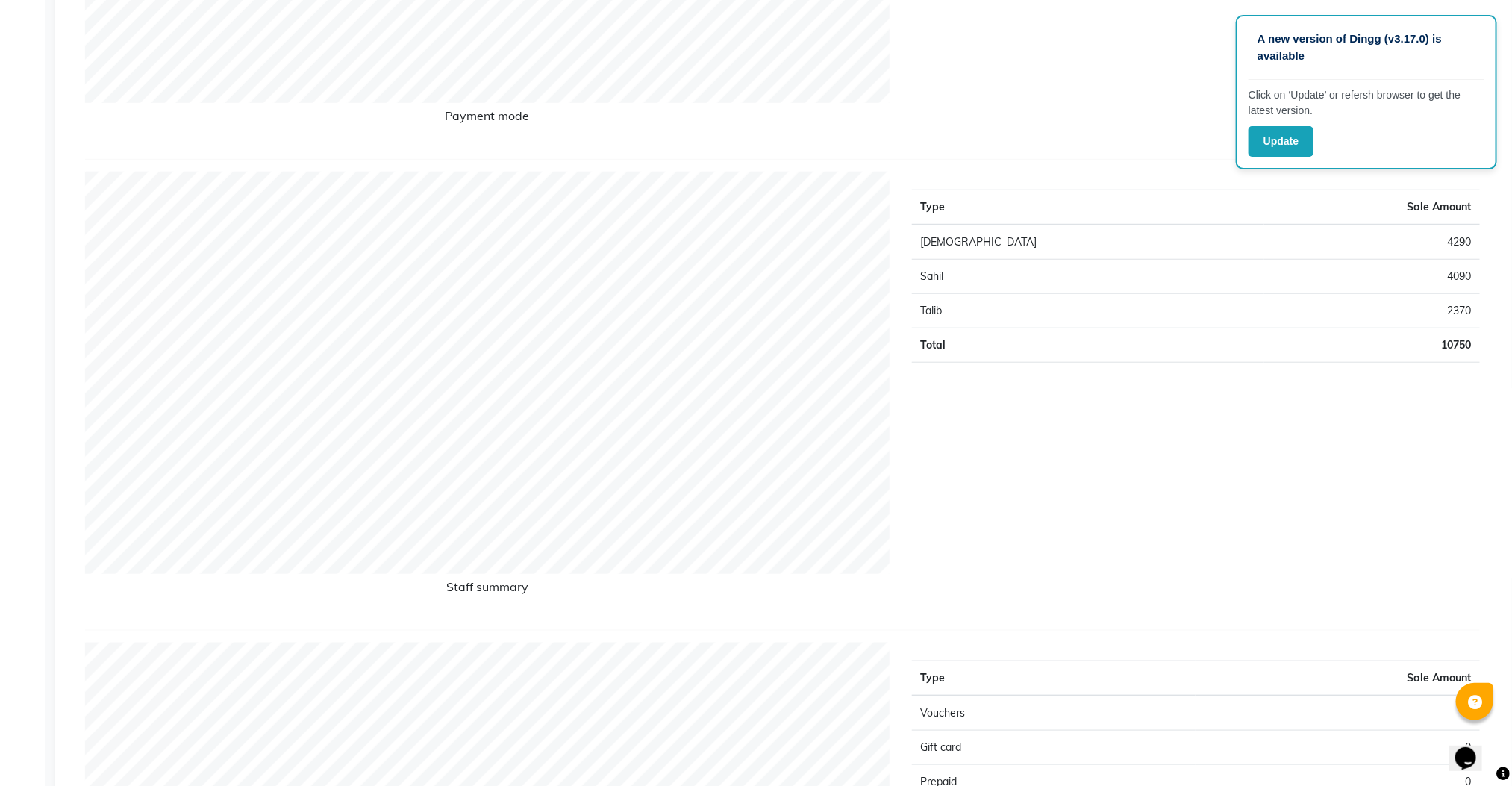
scroll to position [544, 0]
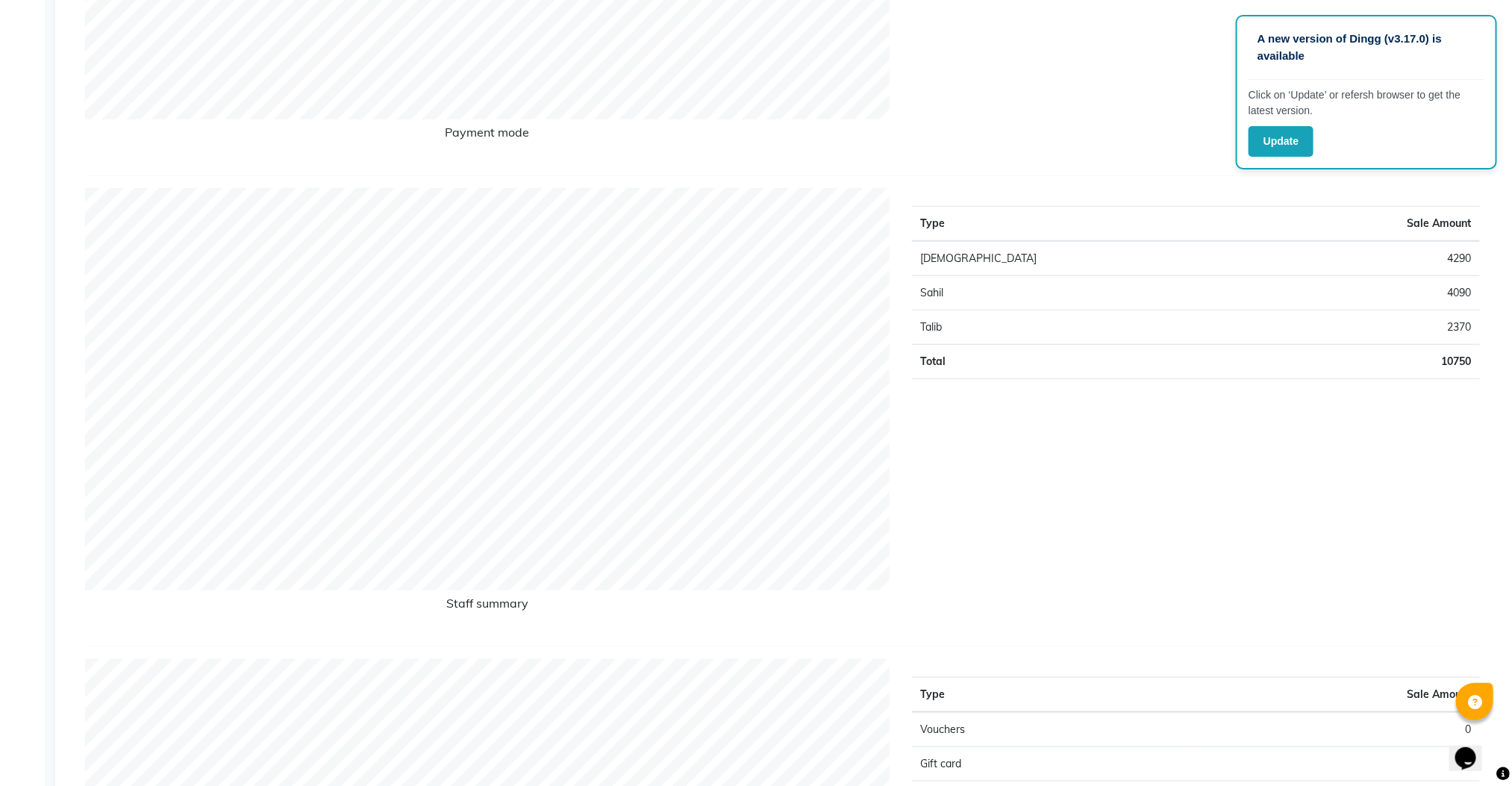
click at [940, 329] on td "Talib" at bounding box center [1088, 328] width 353 height 34
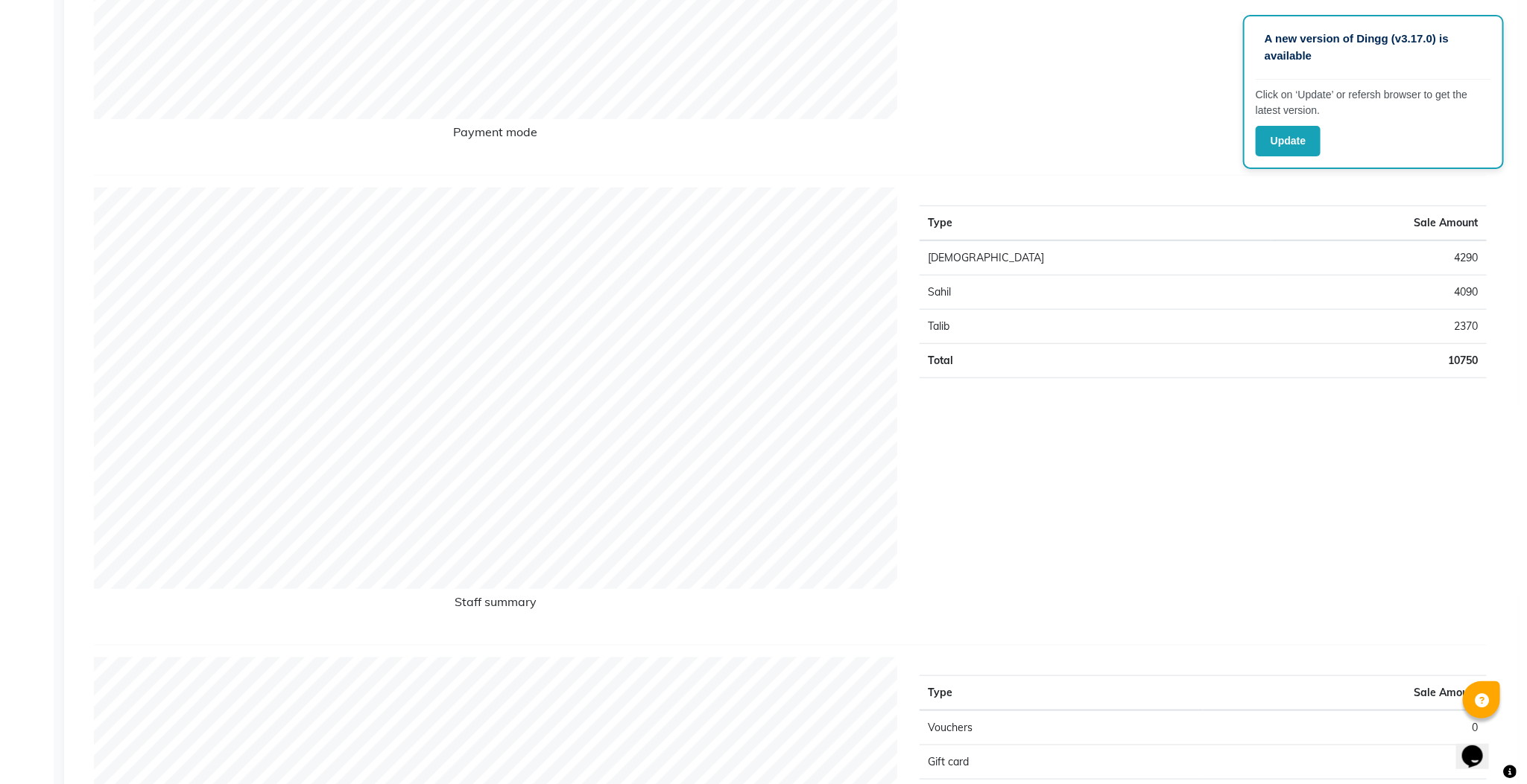
scroll to position [0, 0]
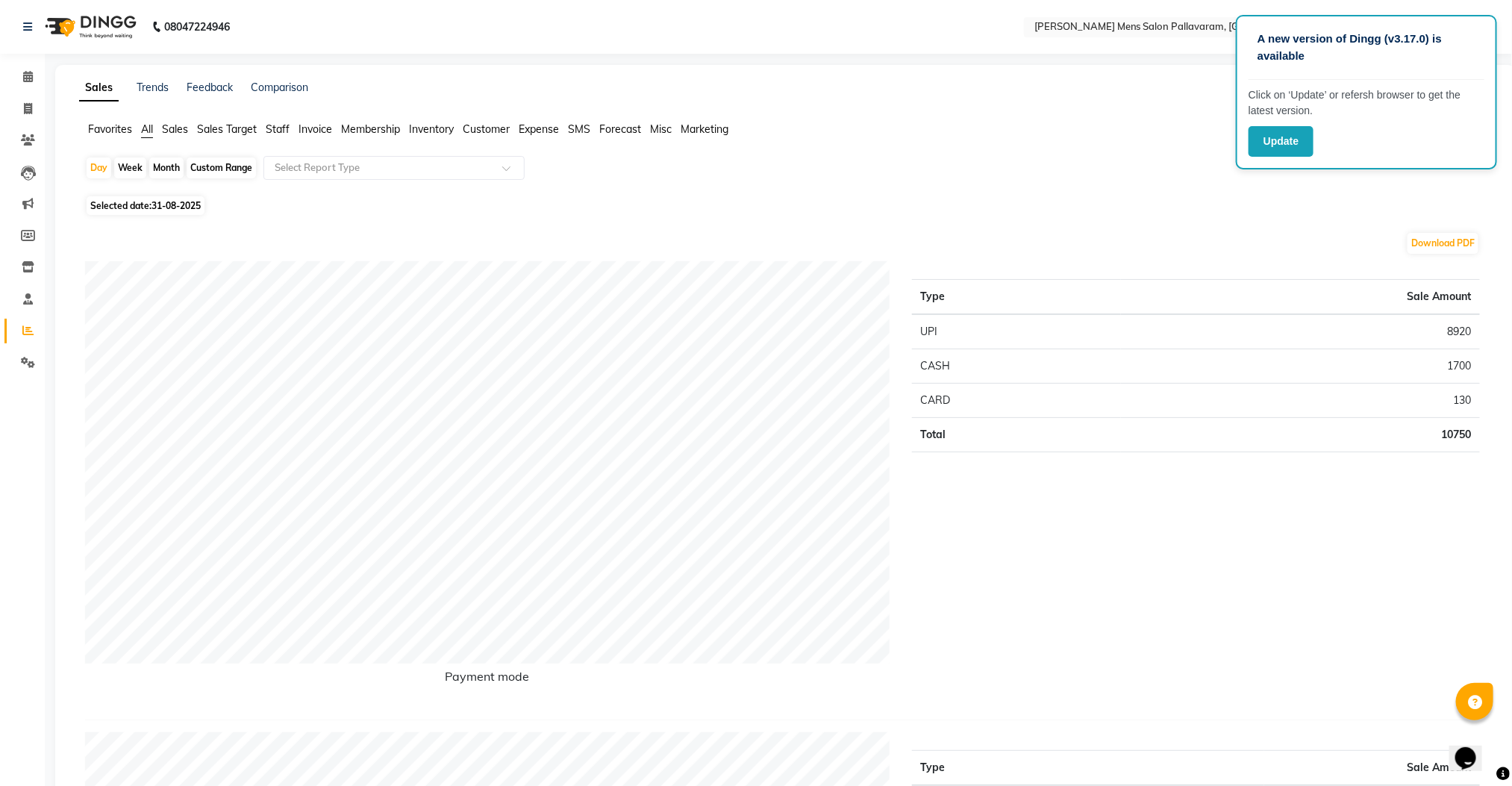
click at [316, 126] on span "Invoice" at bounding box center [314, 129] width 33 height 13
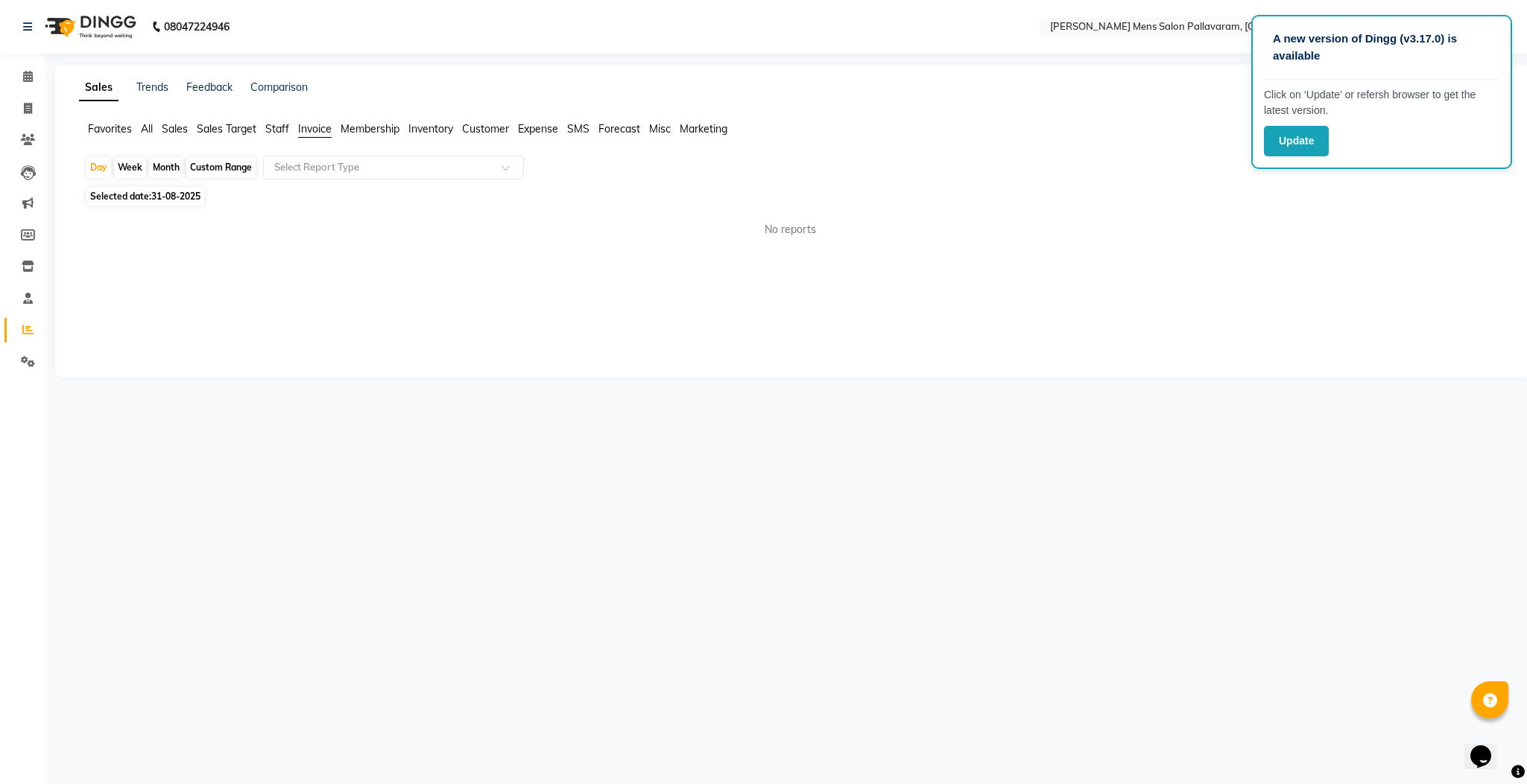
click at [316, 126] on span "Invoice" at bounding box center [314, 129] width 33 height 13
click at [19, 103] on span at bounding box center [28, 109] width 26 height 17
select select "service"
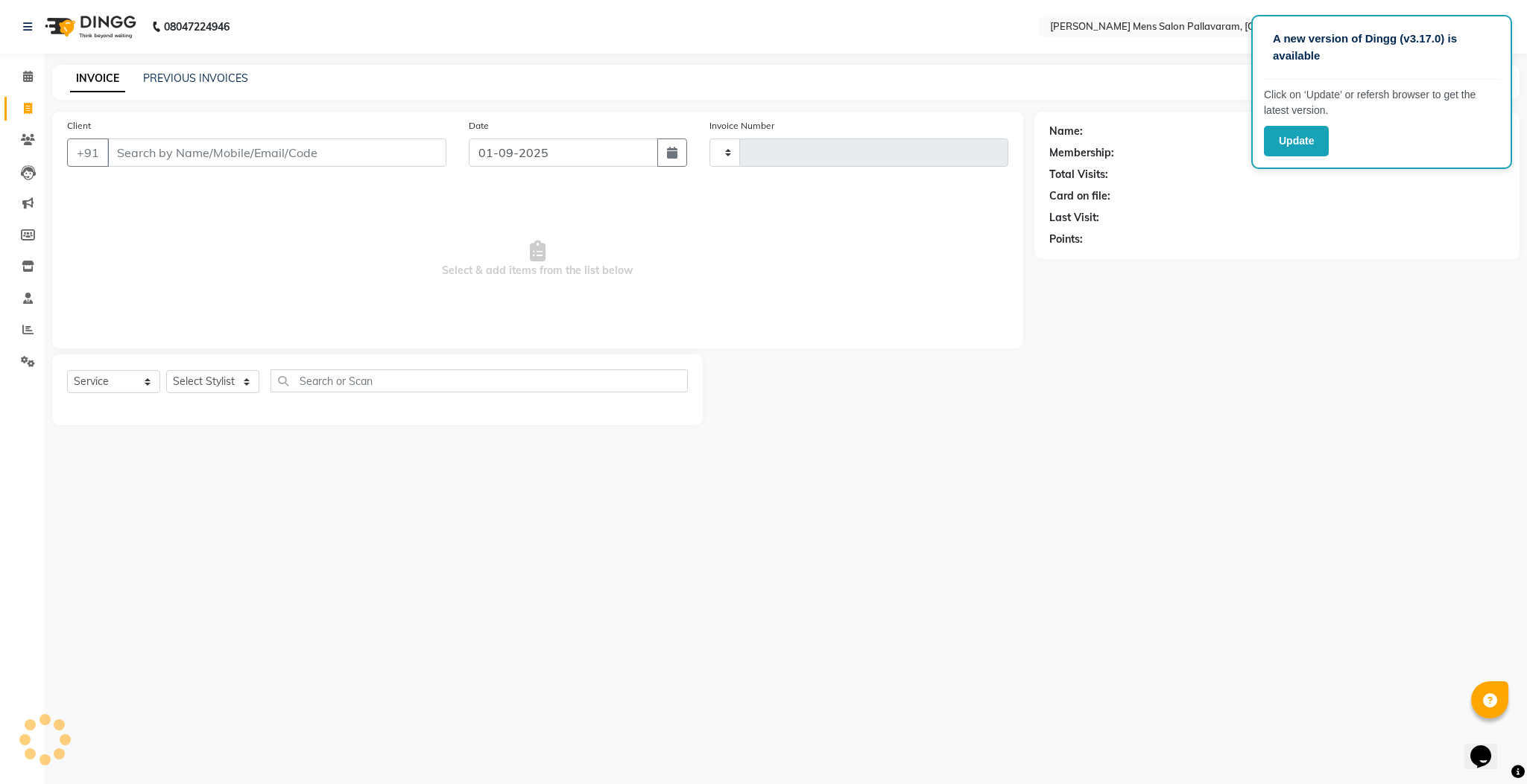
type input "2563"
select select "8211"
click at [231, 155] on input "Client" at bounding box center [276, 153] width 339 height 29
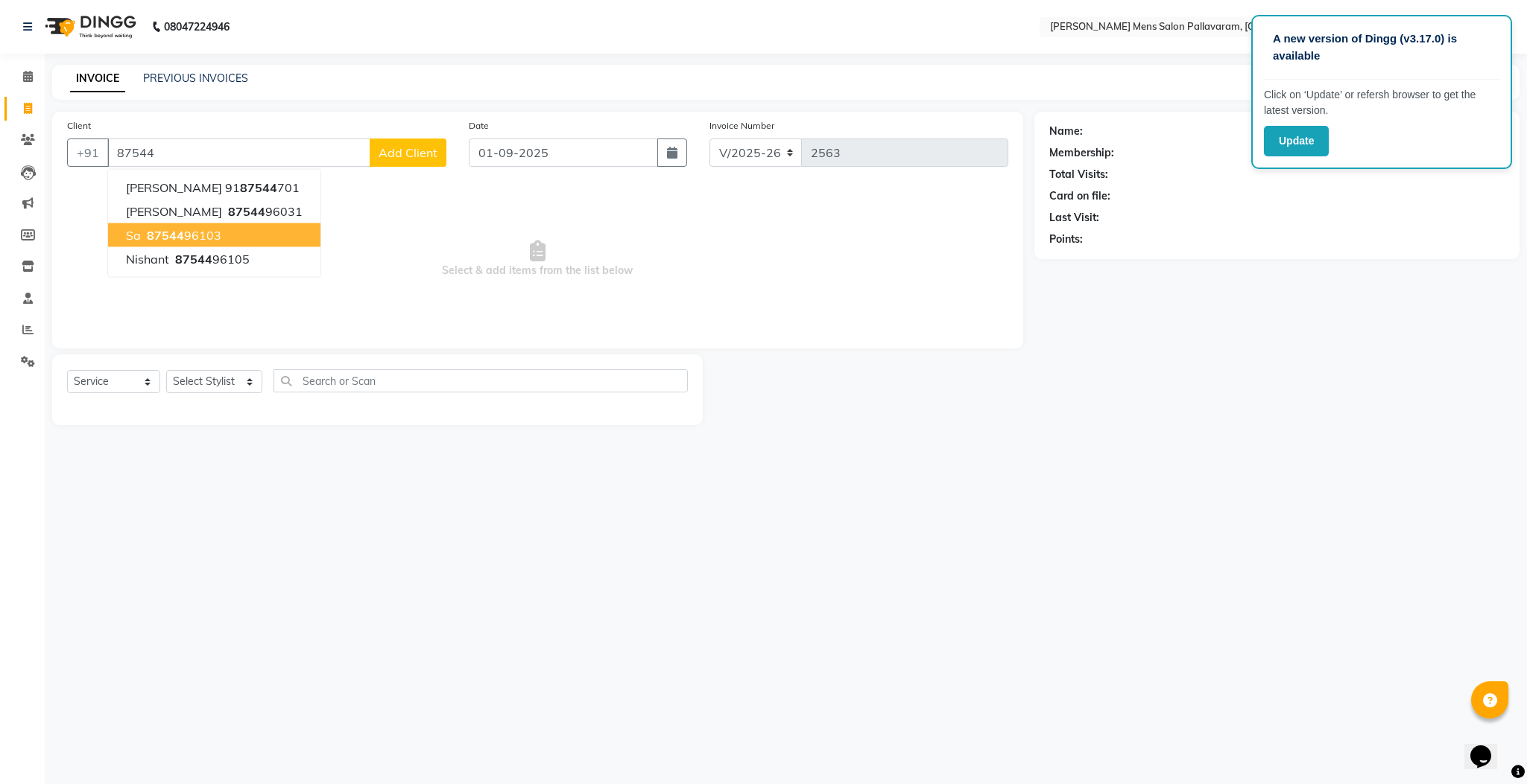
click at [203, 233] on ngb-highlight "87544 96103" at bounding box center [182, 236] width 77 height 15
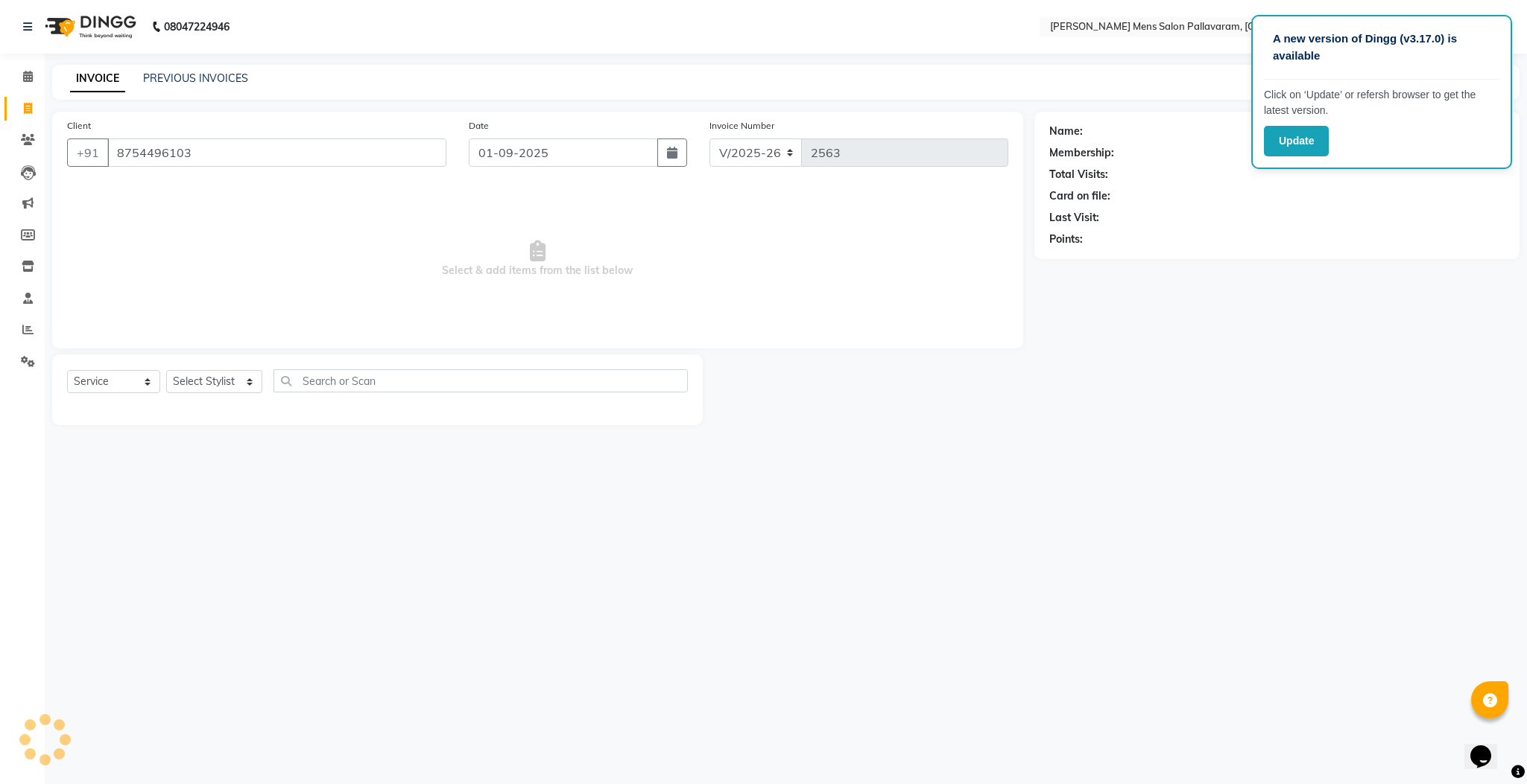
type input "8754496103"
click at [220, 378] on select "Select Stylist Manager [PERSON_NAME] [PERSON_NAME] [PERSON_NAME]" at bounding box center [214, 382] width 96 height 23
select select "78843"
click at [166, 371] on select "Select Stylist Manager [PERSON_NAME] [PERSON_NAME] [PERSON_NAME]" at bounding box center [214, 382] width 96 height 23
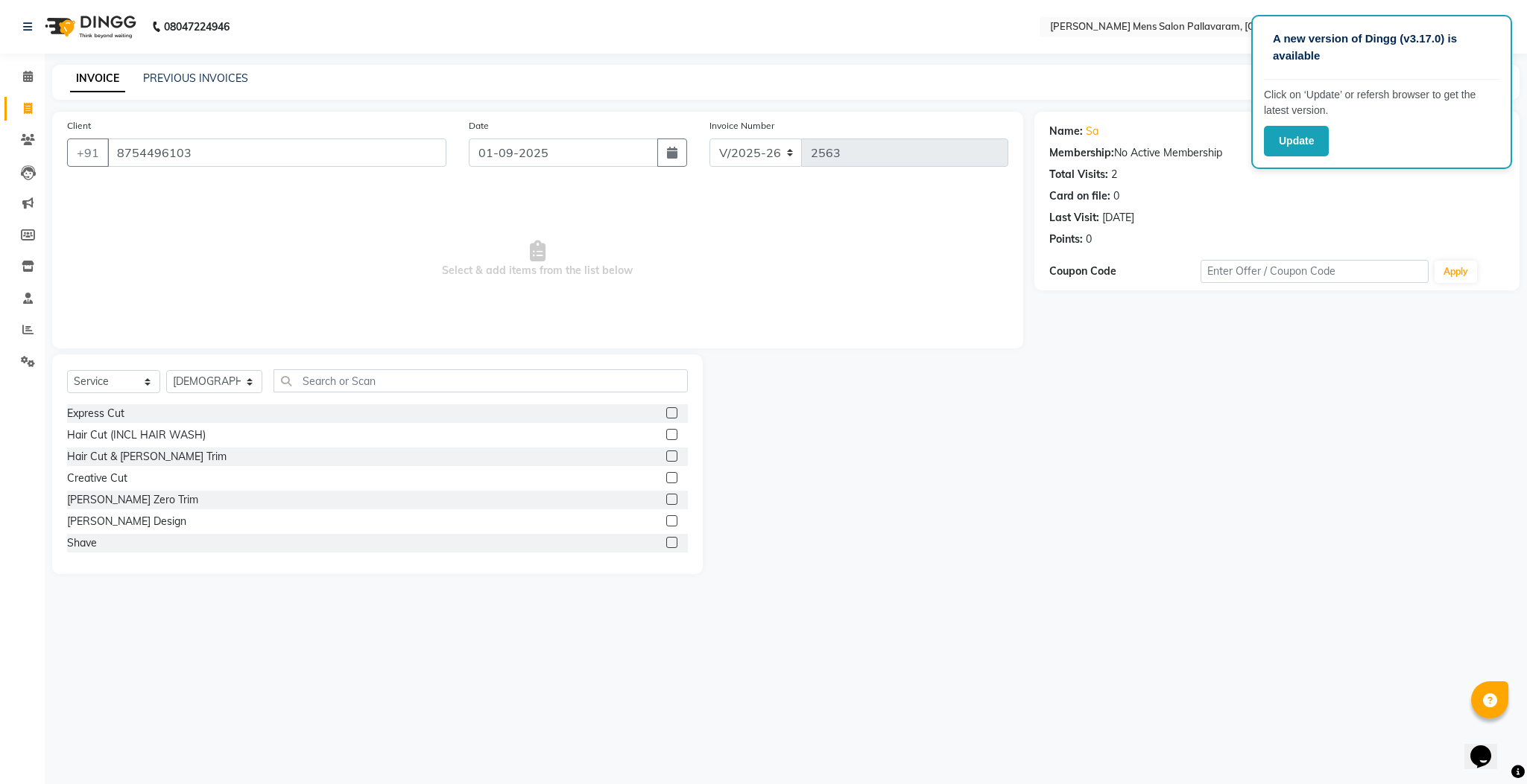
click at [666, 456] on label at bounding box center [672, 456] width 11 height 11
click at [666, 456] on input "checkbox" at bounding box center [671, 457] width 10 height 10
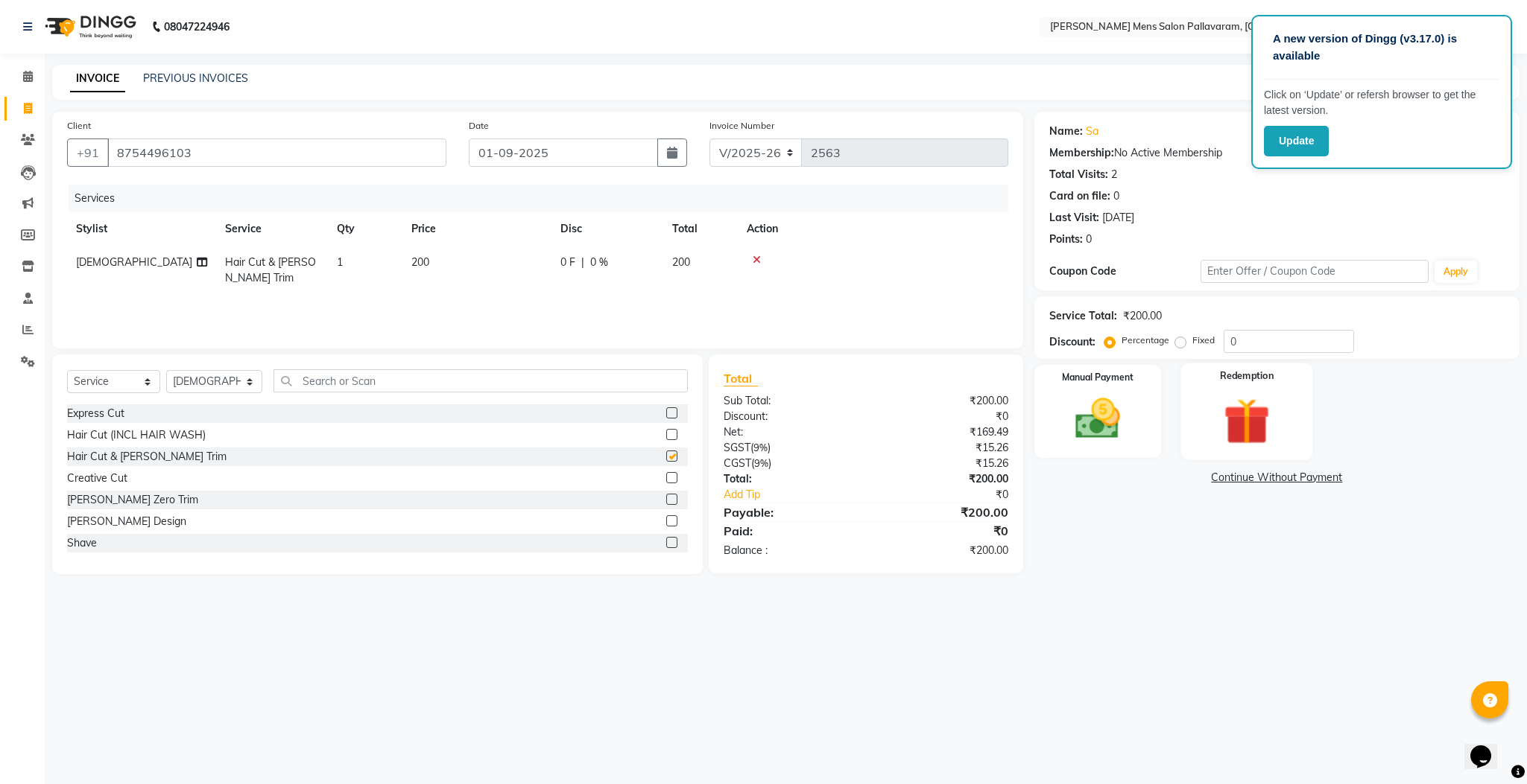
checkbox input "false"
click at [1133, 429] on img at bounding box center [1098, 419] width 76 height 53
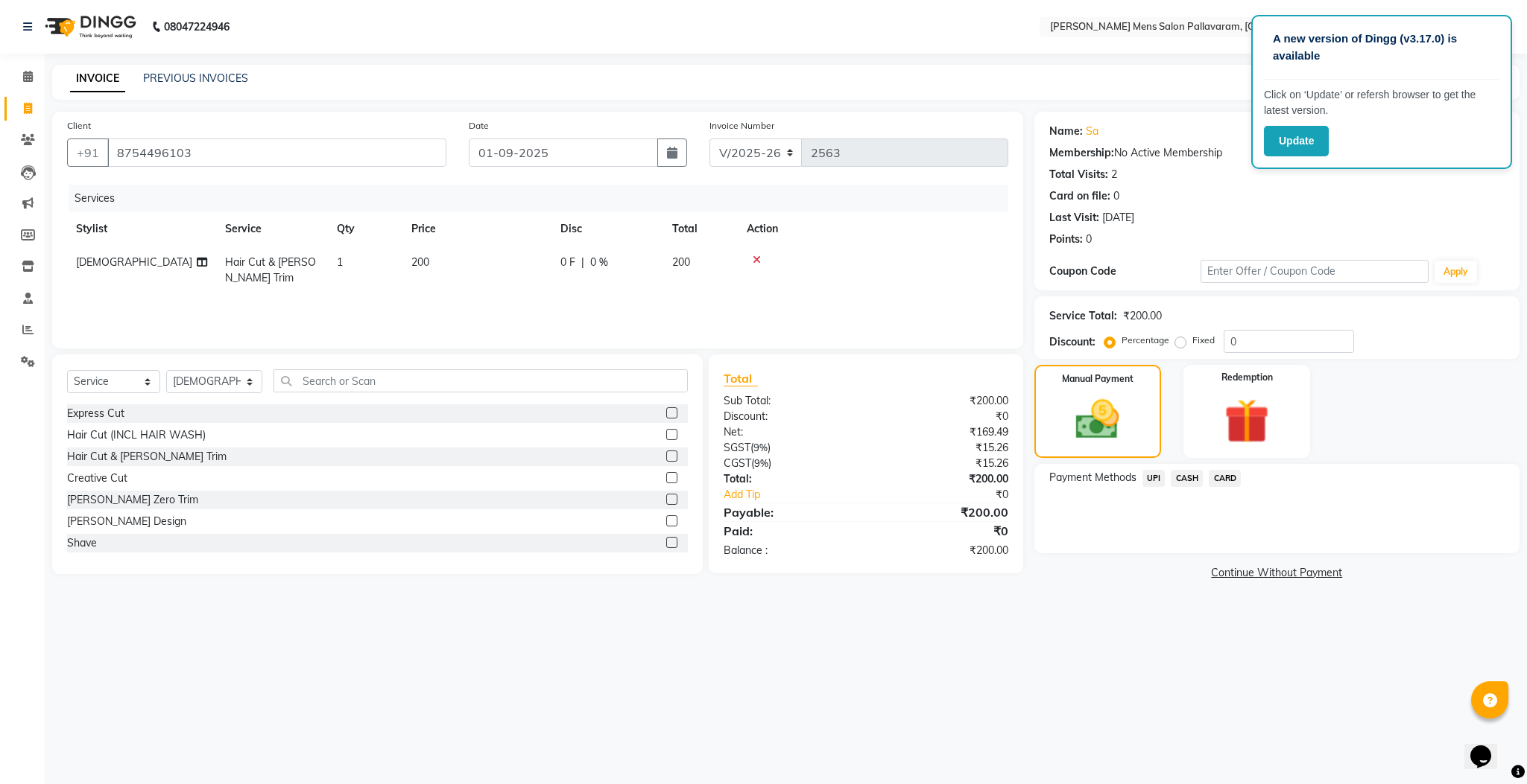
drag, startPoint x: 1182, startPoint y: 474, endPoint x: 1203, endPoint y: 492, distance: 27.7
click at [1182, 476] on span "CASH" at bounding box center [1186, 479] width 32 height 17
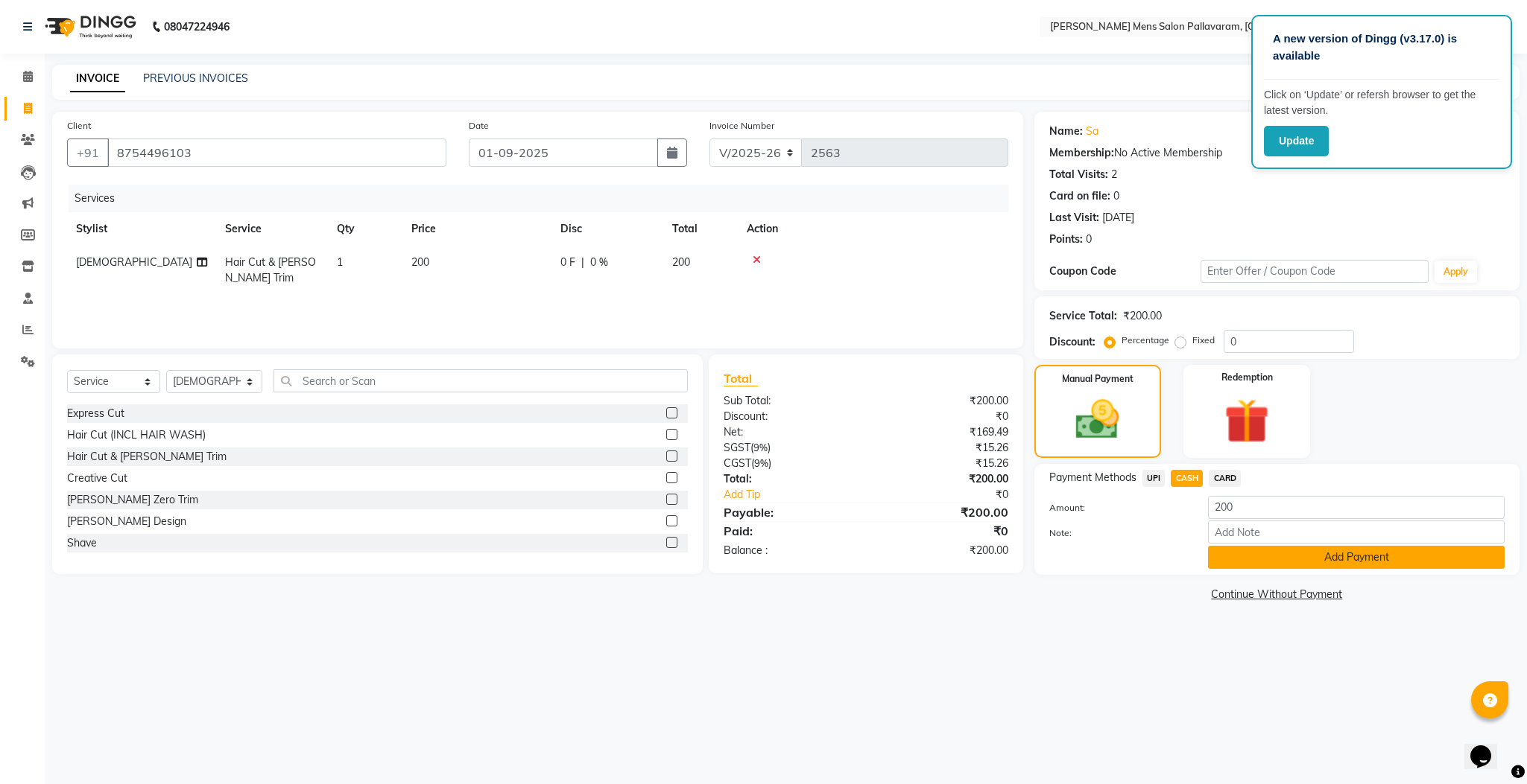
click at [1270, 566] on button "Add Payment" at bounding box center [1356, 557] width 297 height 23
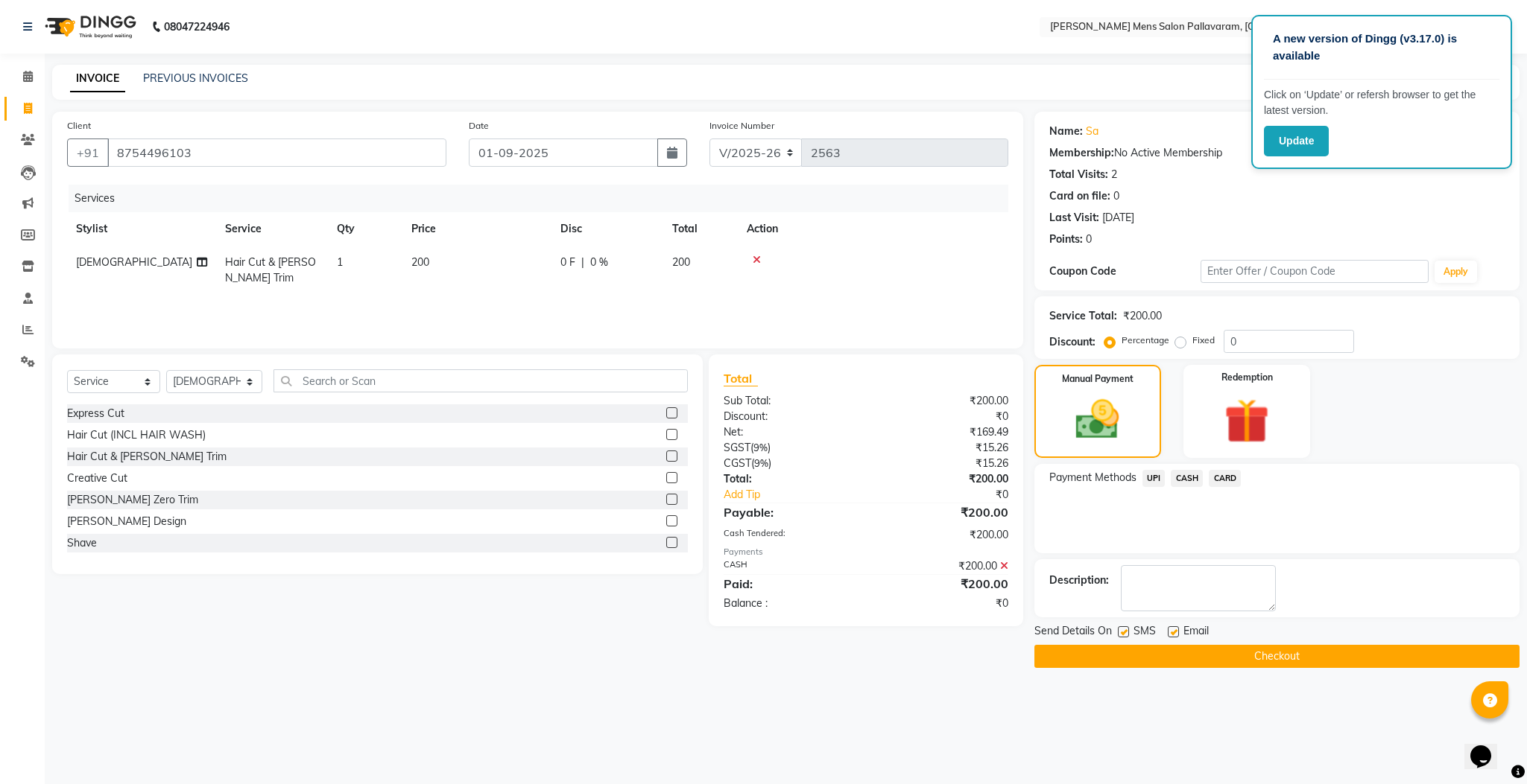
click at [1266, 660] on button "Checkout" at bounding box center [1277, 656] width 485 height 23
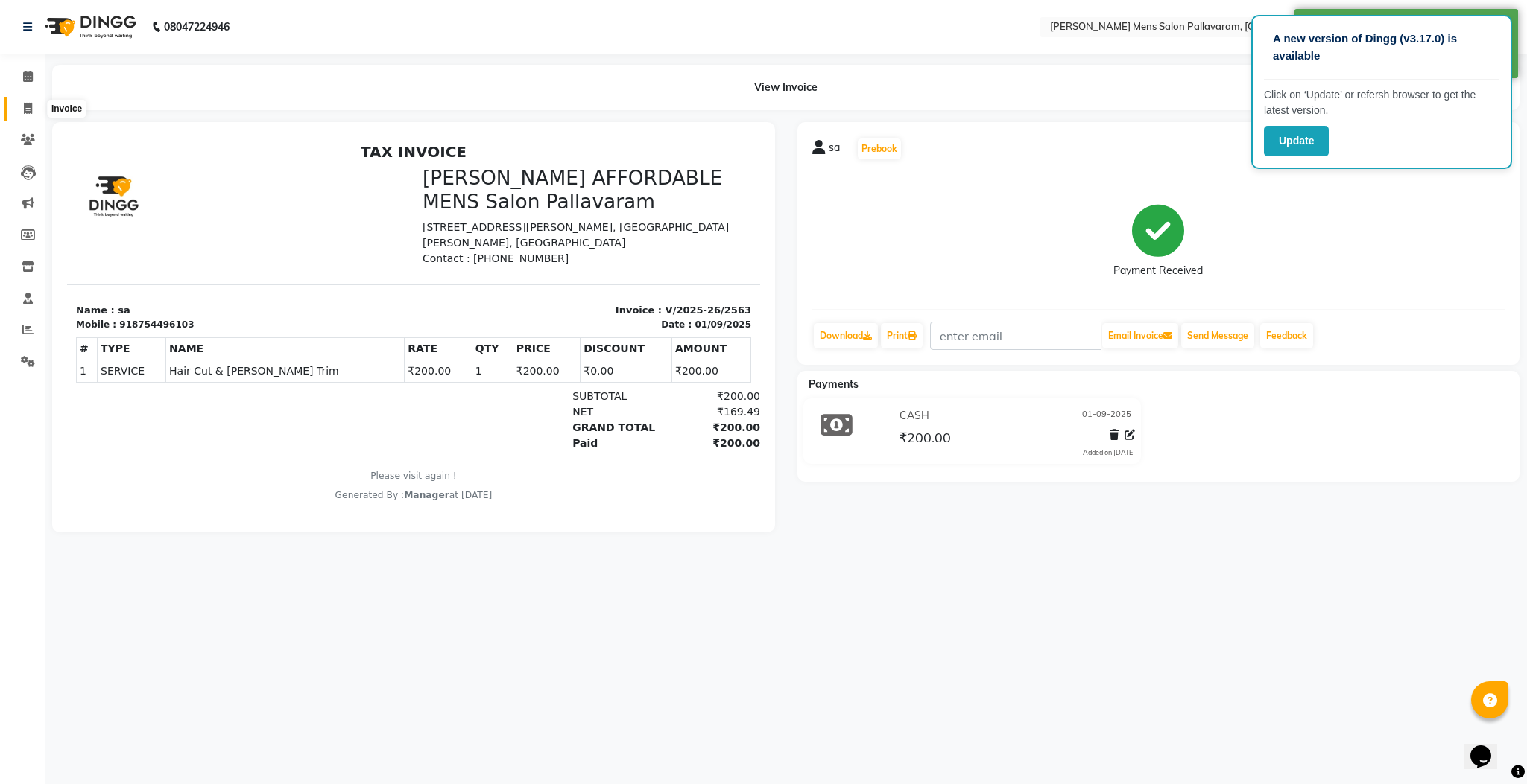
click at [34, 105] on span at bounding box center [28, 109] width 26 height 17
select select "service"
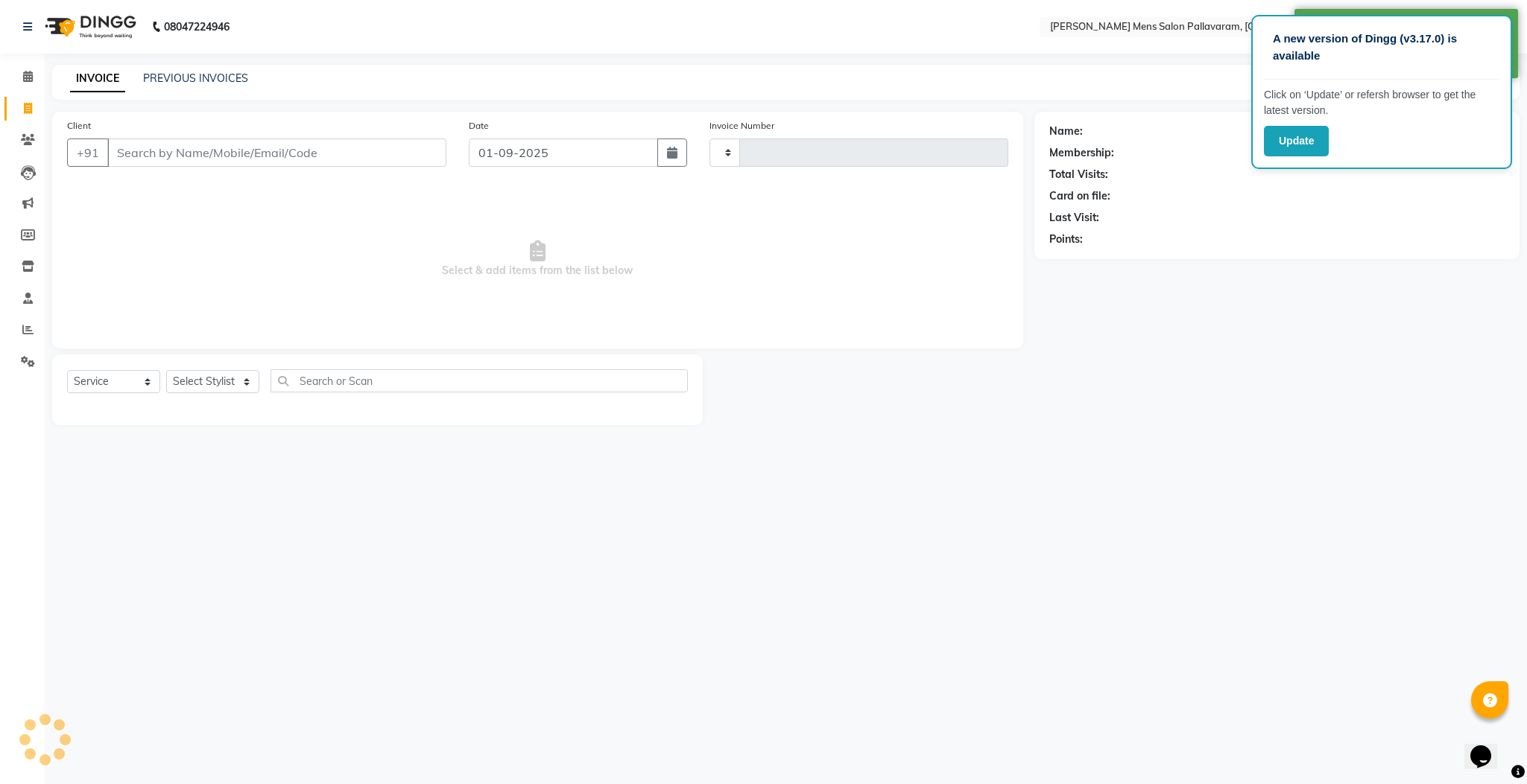
type input "2564"
select select "8211"
click at [26, 331] on icon at bounding box center [28, 330] width 11 height 11
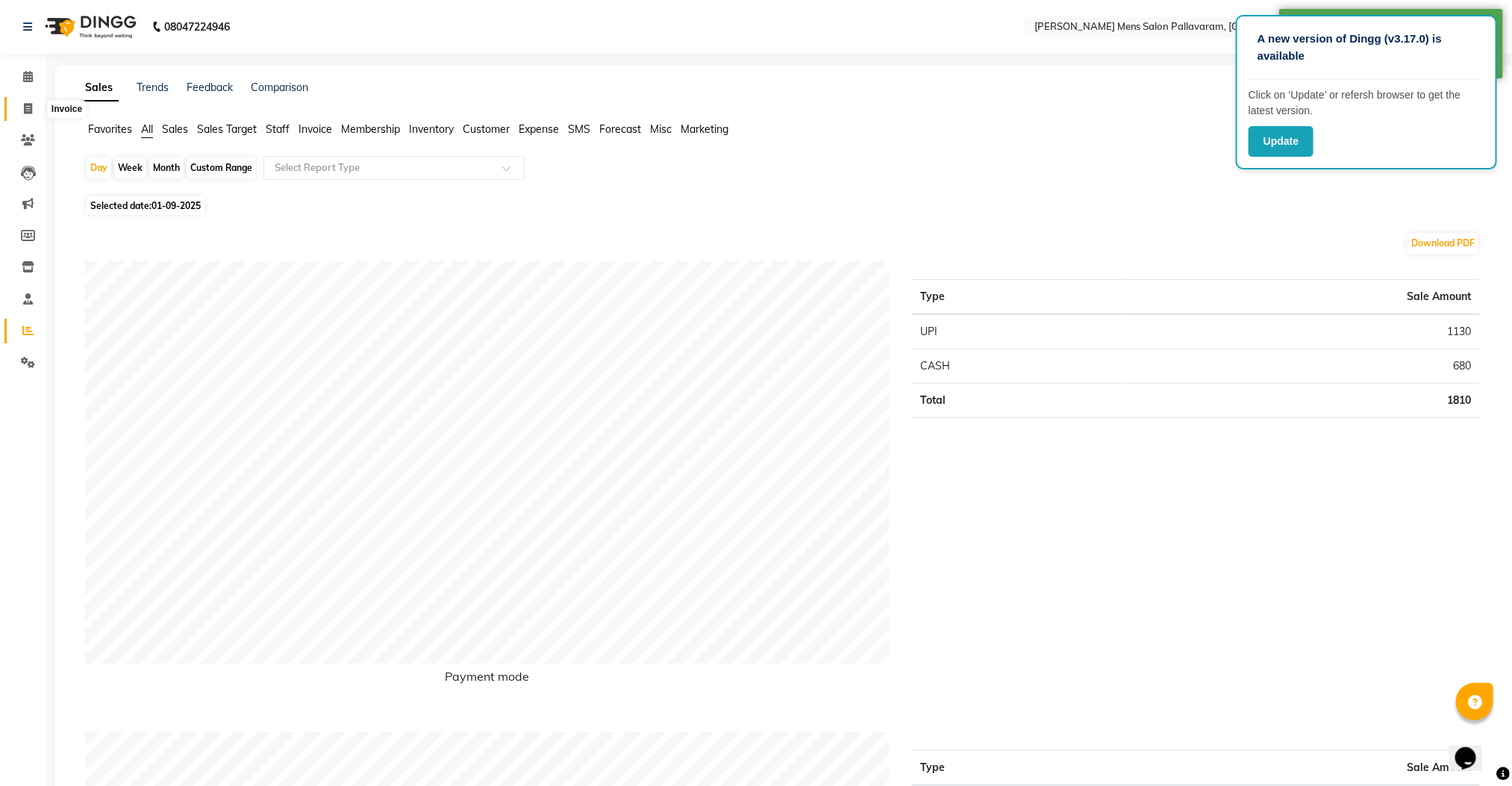
click at [24, 106] on icon at bounding box center [28, 109] width 9 height 11
select select "8211"
select select "service"
